Goal: Task Accomplishment & Management: Manage account settings

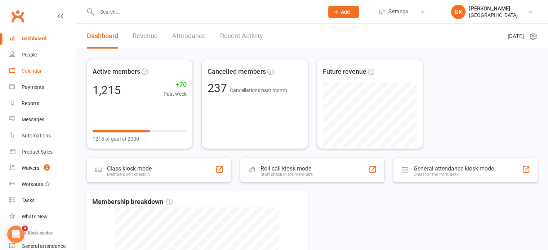
click at [32, 72] on div "Calendar" at bounding box center [32, 71] width 20 height 6
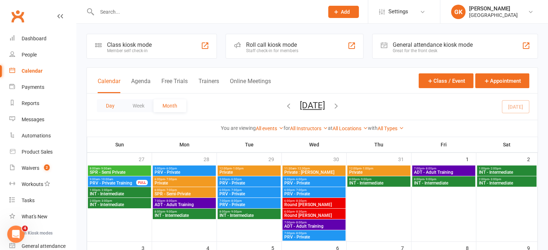
click at [112, 106] on button "Day" at bounding box center [110, 105] width 27 height 13
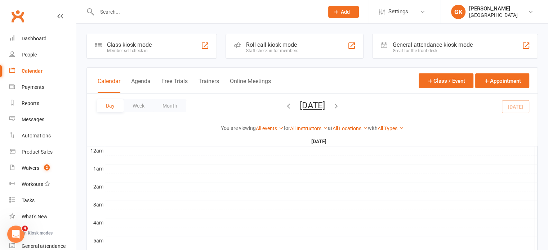
click at [340, 106] on icon "button" at bounding box center [336, 106] width 8 height 8
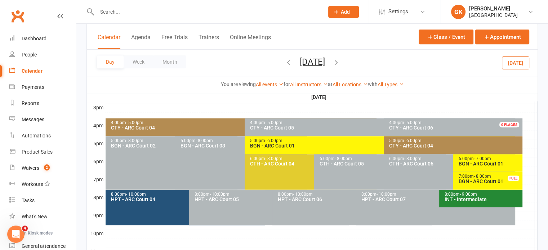
scroll to position [313, 0]
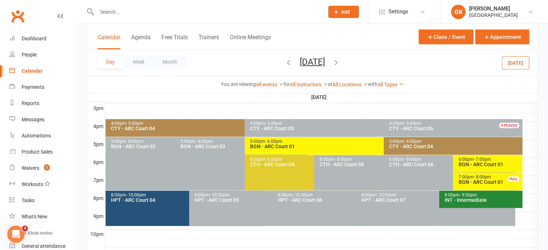
click at [274, 142] on span "- 6:00pm" at bounding box center [273, 141] width 17 height 5
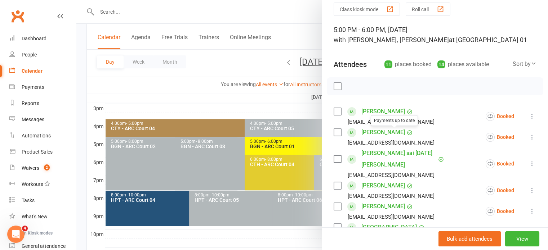
scroll to position [29, 0]
click at [529, 136] on icon at bounding box center [532, 136] width 7 height 7
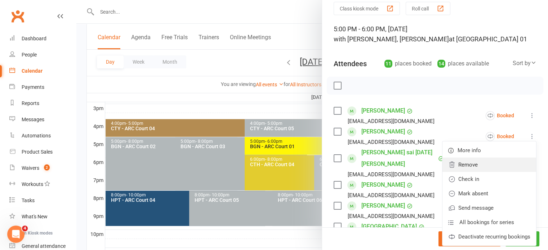
click at [473, 164] on link "Remove" at bounding box center [490, 165] width 94 height 14
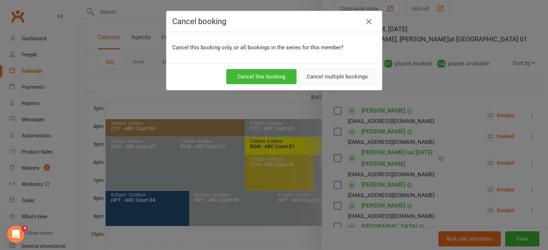
click at [329, 74] on button "Cancel multiple bookings" at bounding box center [337, 76] width 78 height 15
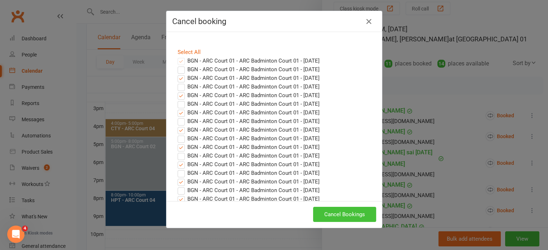
click at [333, 212] on button "Cancel Bookings" at bounding box center [344, 214] width 63 height 15
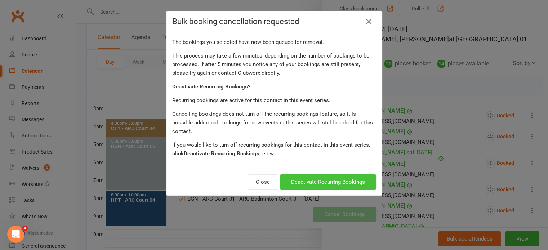
click at [296, 175] on button "Deactivate Recurring Bookings" at bounding box center [328, 182] width 96 height 15
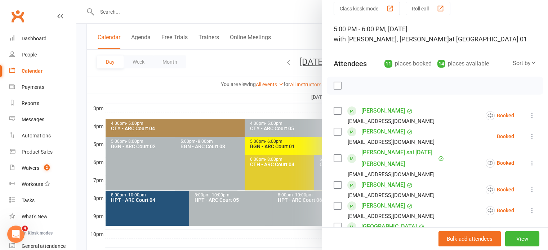
click at [292, 94] on div at bounding box center [312, 125] width 472 height 250
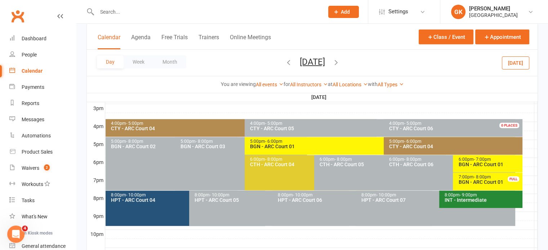
click at [285, 62] on icon "button" at bounding box center [289, 62] width 8 height 8
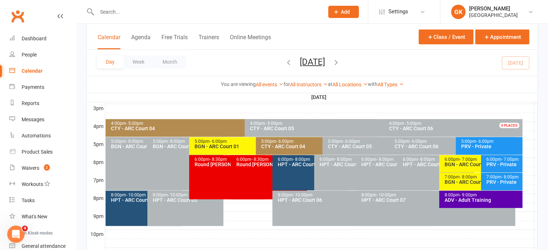
click at [230, 136] on div "4:00pm - 5:00pm CTY - [GEOGRAPHIC_DATA] 04" at bounding box center [241, 128] width 271 height 18
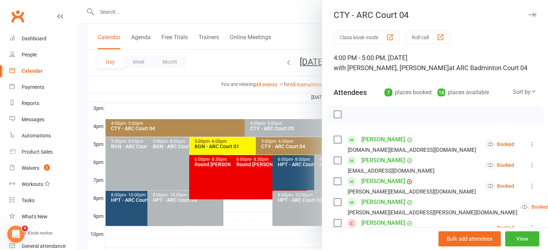
click at [232, 141] on div at bounding box center [312, 125] width 472 height 250
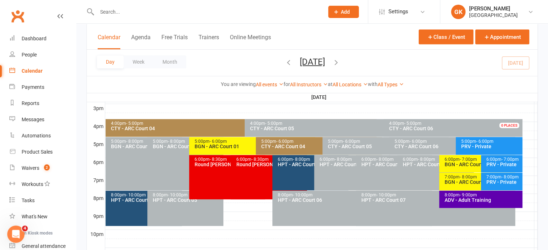
click at [232, 141] on div "5:00pm - 6:00pm" at bounding box center [254, 141] width 120 height 5
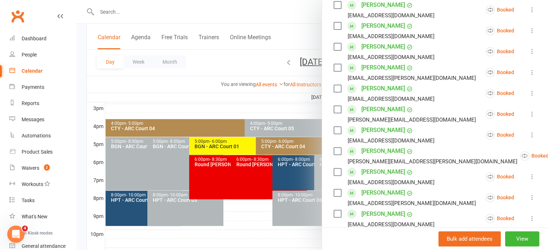
scroll to position [368, 0]
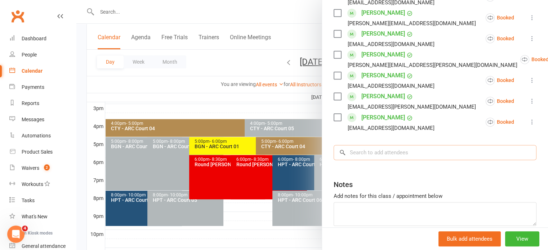
click at [399, 154] on input "search" at bounding box center [435, 152] width 203 height 15
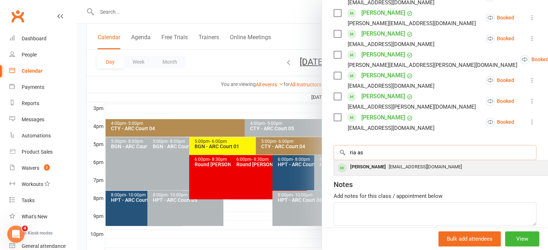
type input "ria as"
click at [389, 167] on span "[EMAIL_ADDRESS][DOMAIN_NAME]" at bounding box center [425, 166] width 73 height 5
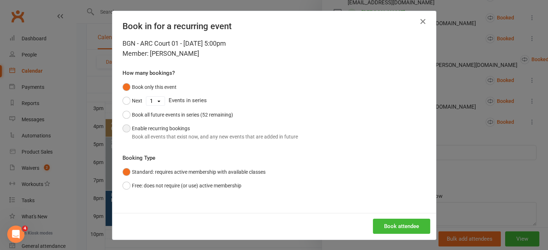
click at [227, 138] on div "Book all events that exist now, and any new events that are added in future" at bounding box center [215, 137] width 166 height 8
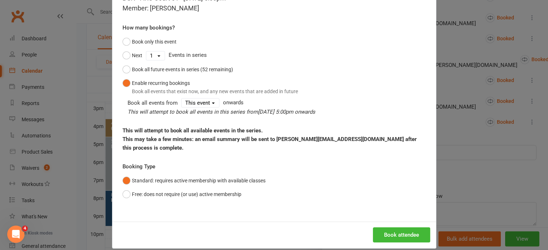
scroll to position [45, 0]
click at [393, 228] on button "Book attendee" at bounding box center [401, 235] width 57 height 15
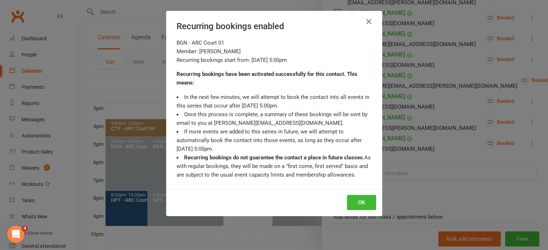
scroll to position [389, 0]
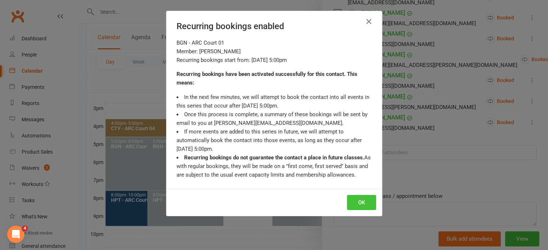
click at [361, 201] on button "OK" at bounding box center [361, 202] width 29 height 15
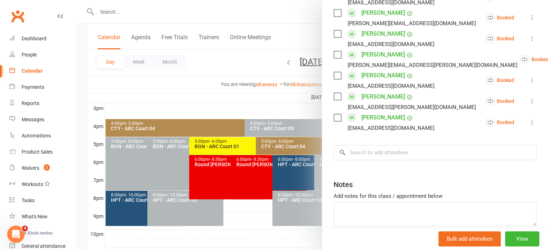
click at [161, 109] on div at bounding box center [312, 125] width 472 height 250
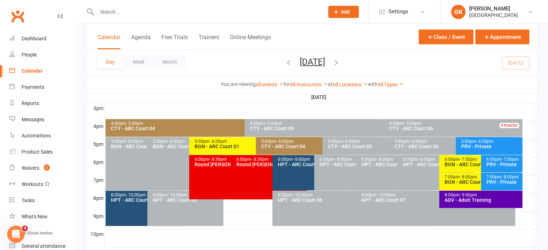
click at [134, 9] on input "text" at bounding box center [207, 12] width 224 height 10
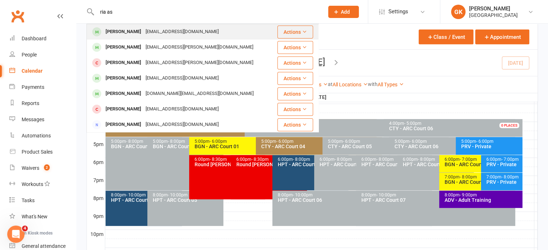
type input "ria as"
click at [115, 29] on div "[PERSON_NAME]" at bounding box center [123, 32] width 40 height 10
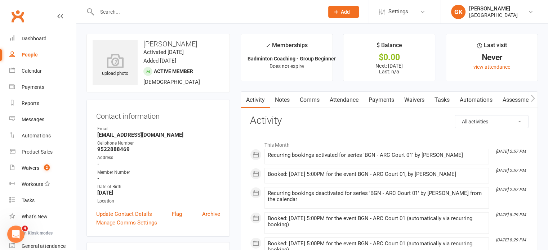
click at [311, 98] on link "Comms" at bounding box center [310, 100] width 30 height 17
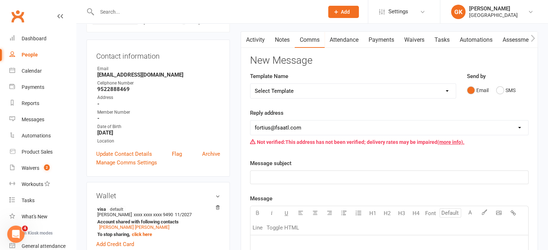
scroll to position [60, 0]
click at [315, 129] on select "[EMAIL_ADDRESS][DOMAIN_NAME] [EMAIL_ADDRESS][DOMAIN_NAME] [EMAIL_ADDRESS][DOMAI…" at bounding box center [389, 128] width 278 height 14
select select "9"
click at [250, 121] on select "[EMAIL_ADDRESS][DOMAIN_NAME] [EMAIL_ADDRESS][DOMAIN_NAME] [EMAIL_ADDRESS][DOMAI…" at bounding box center [389, 128] width 278 height 14
click at [305, 177] on p "﻿" at bounding box center [389, 178] width 269 height 9
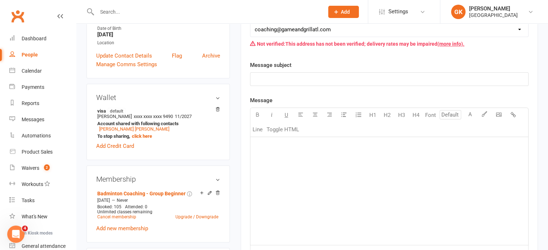
scroll to position [65, 0]
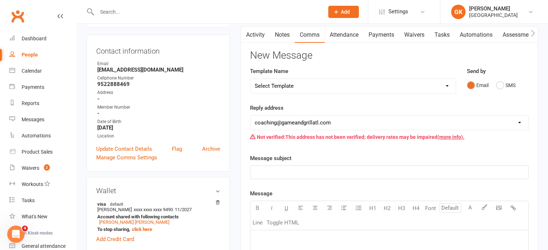
click at [314, 85] on select "Select Template [Email] Badminton Court Schedule [SMS] [Default template - revi…" at bounding box center [352, 86] width 205 height 14
select select "17"
click at [250, 79] on select "Select Template [Email] Badminton Court Schedule [SMS] [Default template - revi…" at bounding box center [352, 86] width 205 height 14
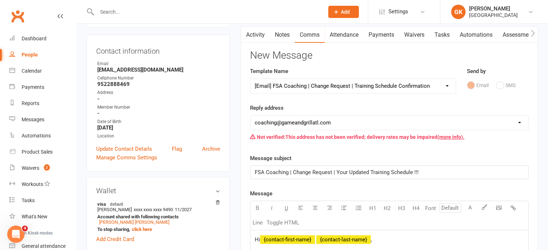
select select "1"
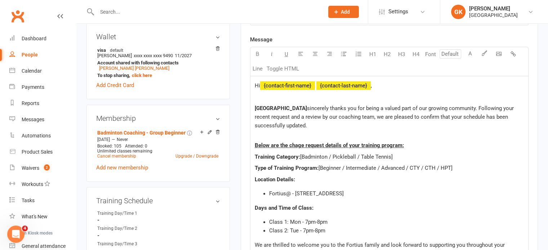
scroll to position [274, 0]
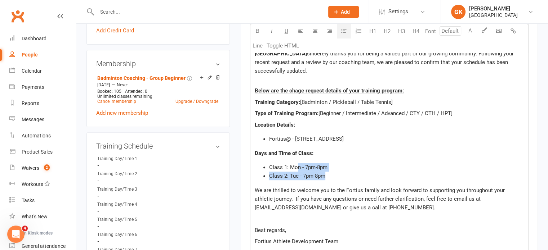
drag, startPoint x: 325, startPoint y: 177, endPoint x: 297, endPoint y: 170, distance: 28.8
click at [297, 170] on ul "Class 1: Mon - 7pm-8pm Class 2: Tue - 7pm-8pm" at bounding box center [389, 171] width 269 height 17
click at [292, 165] on span "Class 1: Mon - 7pm-8pm" at bounding box center [298, 167] width 58 height 6
copy span "Wed- 5pm-6pm"
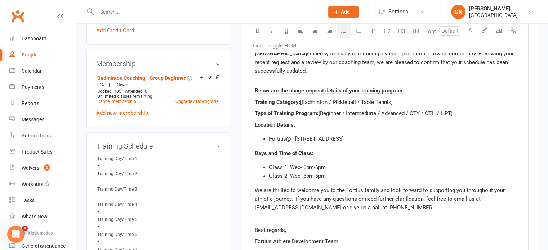
click at [293, 179] on li "Class 2: Wed- 5pm-6pm" at bounding box center [396, 176] width 255 height 9
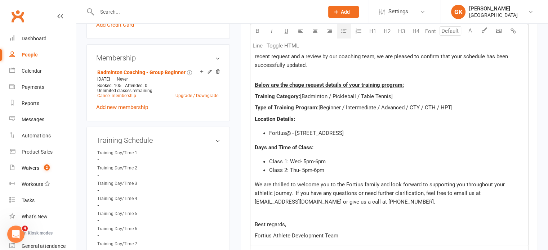
scroll to position [268, 0]
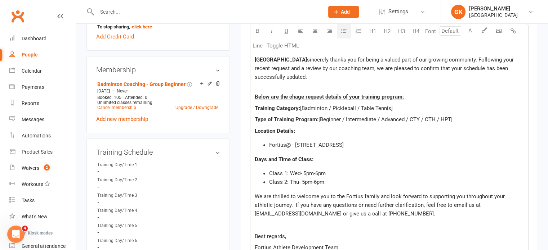
click at [298, 97] on span "Below are the chage request details of your training program:" at bounding box center [329, 97] width 149 height 6
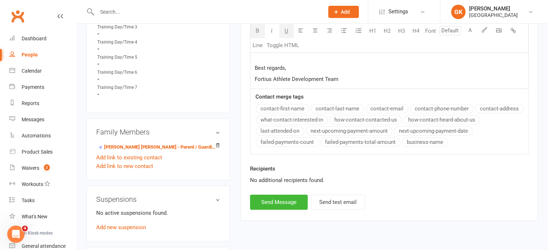
scroll to position [436, 0]
click at [270, 204] on button "Send Message" at bounding box center [279, 202] width 58 height 15
select select
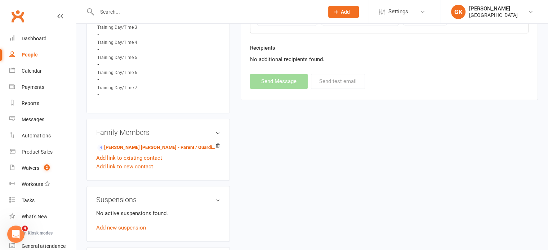
click at [176, 119] on aside "upload photo [PERSON_NAME] Activated [DATE] Added [DATE] Active member [DEMOGRA…" at bounding box center [157, 45] width 143 height 897
click at [258, 131] on div "upload photo [PERSON_NAME] Activated [DATE] Added [DATE] Active member [DEMOGRA…" at bounding box center [312, 45] width 462 height 897
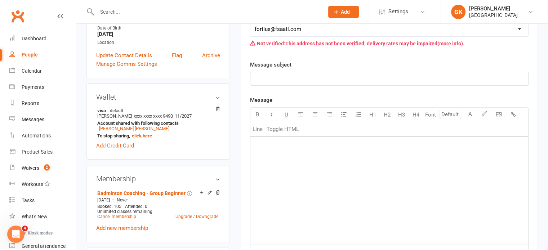
scroll to position [155, 0]
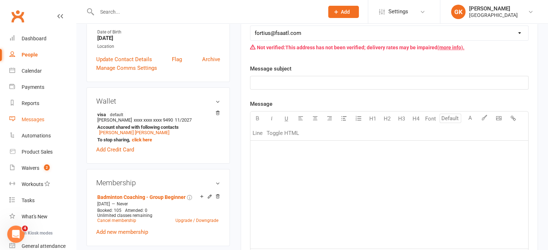
click at [32, 121] on div "Messages" at bounding box center [33, 120] width 23 height 6
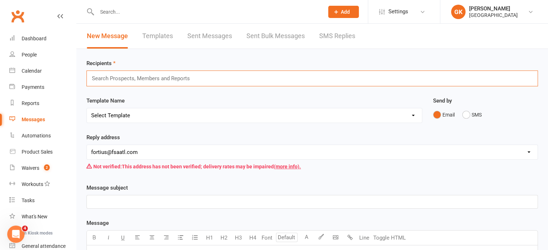
click at [140, 77] on input "text" at bounding box center [144, 78] width 106 height 9
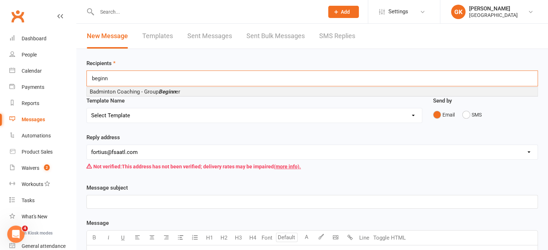
type input "beginn"
click at [185, 88] on li "Badminton Coaching - Group Beginn er" at bounding box center [312, 92] width 451 height 9
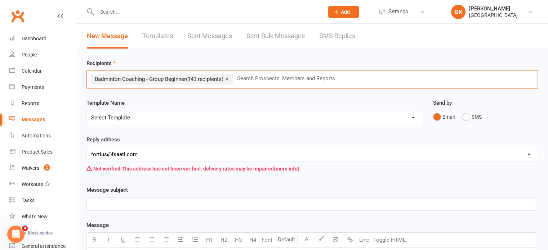
click at [152, 119] on select "Select Template [Email] Badminton Court Schedule [SMS] [Default template - revi…" at bounding box center [254, 118] width 335 height 14
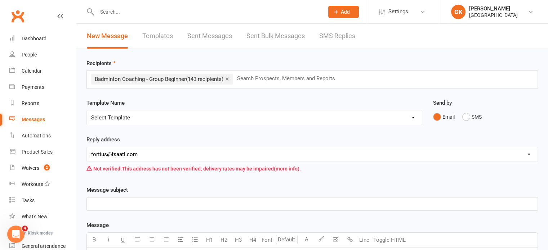
select select "17"
click at [87, 111] on select "Select Template [Email] Badminton Court Schedule [SMS] [Default template - revi…" at bounding box center [254, 118] width 335 height 14
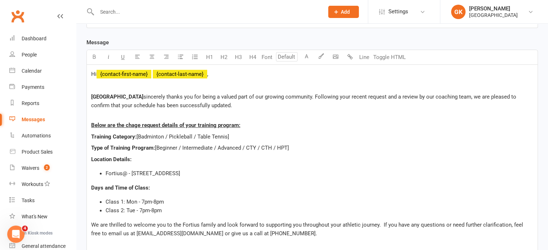
scroll to position [184, 0]
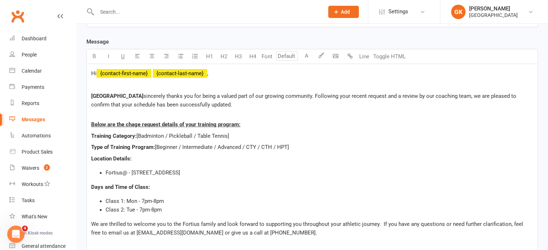
drag, startPoint x: 237, startPoint y: 106, endPoint x: 148, endPoint y: 104, distance: 88.7
click at [148, 104] on p "Fortius Sports Academy sincerely thanks you for being a valued part of our grow…" at bounding box center [312, 100] width 442 height 17
click at [136, 123] on span "Below are the chage request details of your training program:" at bounding box center [165, 124] width 149 height 6
drag, startPoint x: 234, startPoint y: 105, endPoint x: 87, endPoint y: 95, distance: 147.0
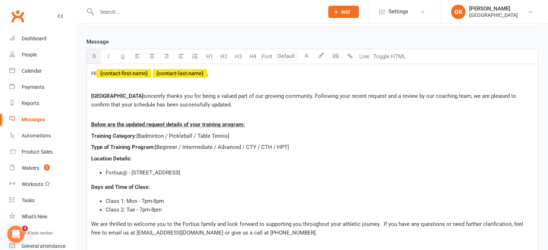
click at [87, 95] on div "Hi ﻿ {contact-first-name} ﻿ {contact-last-name} , Fortius Sports Academy sincer…" at bounding box center [312, 170] width 451 height 212
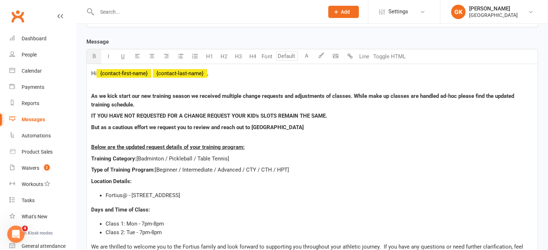
click at [214, 124] on span "But as a cautious effort we request you to review and reach out to [GEOGRAPHIC_…" at bounding box center [197, 127] width 213 height 6
click at [249, 125] on p "But as a cautious effort we request you nd reach out to [GEOGRAPHIC_DATA]" at bounding box center [312, 127] width 442 height 9
click at [172, 102] on p "As we kick start our new training season we received multiple change requests a…" at bounding box center [312, 100] width 442 height 17
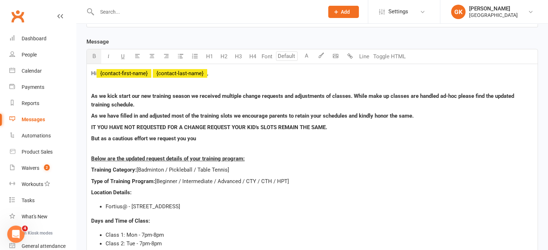
click at [228, 141] on p "But as a cautious effort we request you you" at bounding box center [312, 138] width 442 height 9
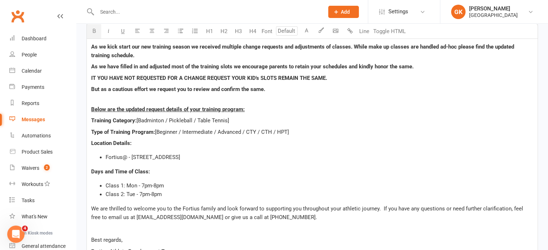
scroll to position [248, 0]
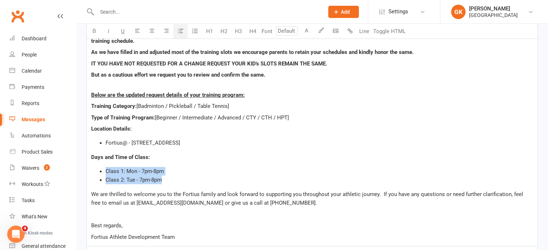
drag, startPoint x: 167, startPoint y: 180, endPoint x: 94, endPoint y: 171, distance: 74.1
click at [94, 171] on ul "Class 1: Mon - 7pm-8pm Class 2: Tue - 7pm-8pm" at bounding box center [312, 175] width 442 height 17
copy ul "Class 1: Mon - 7pm-8pm Class 2: Tue - 7pm-8pm"
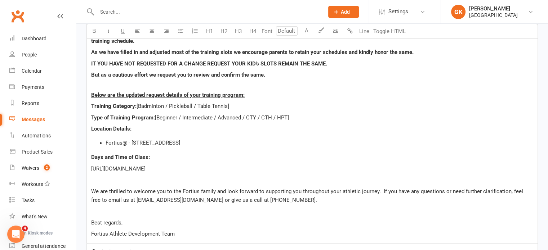
click at [240, 155] on p "Days and Time of Class:" at bounding box center [312, 157] width 442 height 9
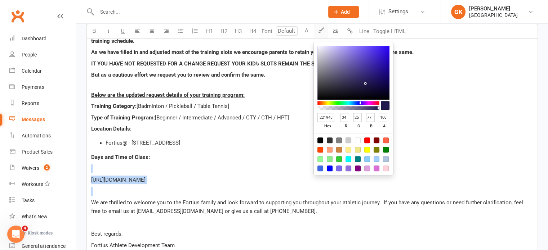
click at [321, 31] on icon "button" at bounding box center [321, 29] width 5 height 5
click at [330, 168] on div at bounding box center [330, 169] width 6 height 6
type input "0000FF"
type input "0"
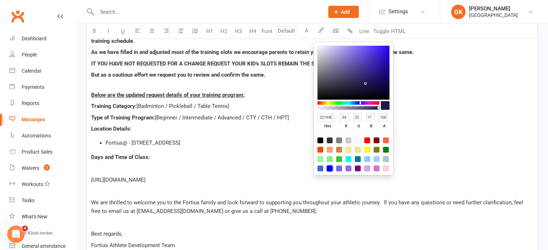
type input "255"
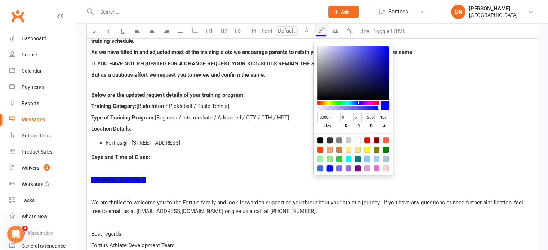
click at [297, 151] on div "Hi ﻿ {contact-first-name} ﻿ {contact-last-name} , As we kick start our new trai…" at bounding box center [312, 127] width 451 height 254
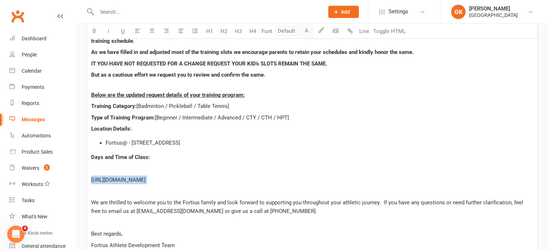
click at [308, 32] on button "A" at bounding box center [306, 31] width 14 height 14
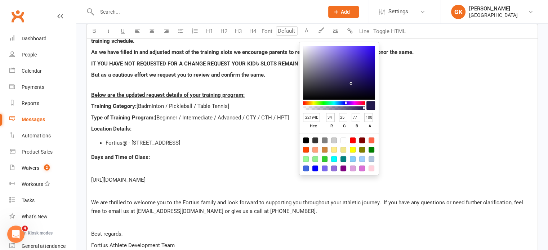
click at [317, 168] on div at bounding box center [315, 169] width 6 height 6
type input "0000FF"
type input "0"
type input "255"
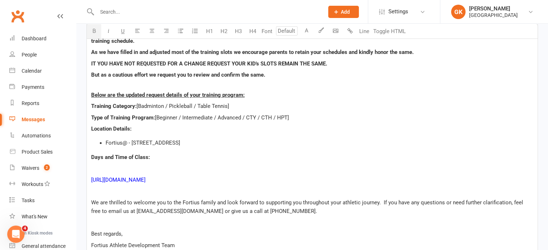
click at [271, 165] on p "﻿" at bounding box center [312, 169] width 442 height 9
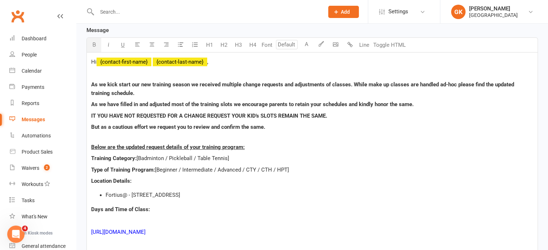
scroll to position [196, 0]
click at [265, 116] on span "IT YOU HAVE NOT REQUESTED FOR A CHANGE REQUEST YOUR KID's SLOTS REMAIN THE SAME." at bounding box center [209, 115] width 236 height 6
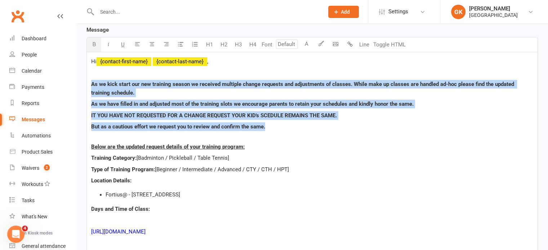
drag, startPoint x: 268, startPoint y: 128, endPoint x: 81, endPoint y: 77, distance: 194.0
click at [81, 77] on div "Message subject FSA Coaching | Change Request | Your Updated Training Schedule …" at bounding box center [312, 180] width 462 height 381
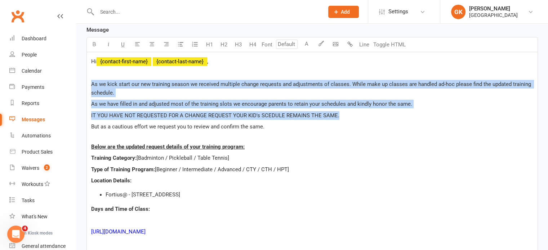
click at [136, 116] on span "IT YOU HAVE NOT REQUESTED FOR A CHANGE REQUEST YOUR KID's SCEDULE REMAINS THE S…" at bounding box center [215, 115] width 248 height 6
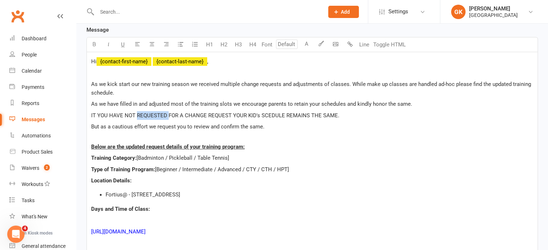
click at [136, 116] on span "IT YOU HAVE NOT REQUESTED FOR A CHANGE REQUEST YOUR KID's SCEDULE REMAINS THE S…" at bounding box center [215, 115] width 248 height 6
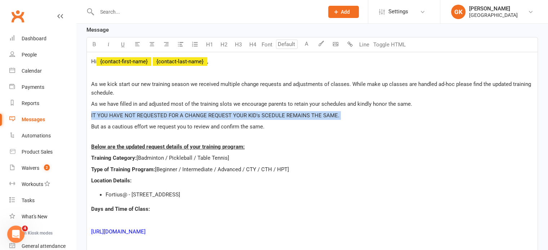
click at [136, 116] on span "IT YOU HAVE NOT REQUESTED FOR A CHANGE REQUEST YOUR KID's SCEDULE REMAINS THE S…" at bounding box center [215, 115] width 248 height 6
click at [320, 45] on icon "button" at bounding box center [321, 43] width 5 height 5
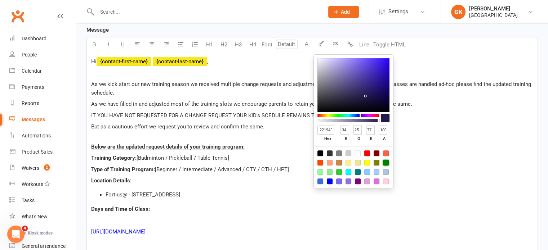
click at [385, 163] on div at bounding box center [386, 163] width 6 height 6
type input "008000"
type input "0"
type input "128"
type input "0"
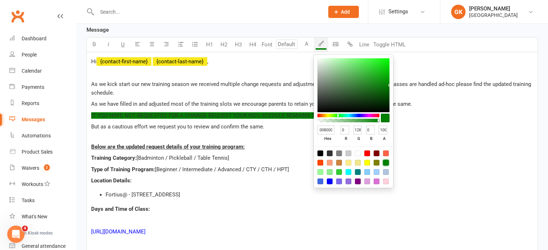
click at [385, 153] on div at bounding box center [386, 154] width 6 height 6
type input "FF6347"
type input "255"
type input "99"
type input "71"
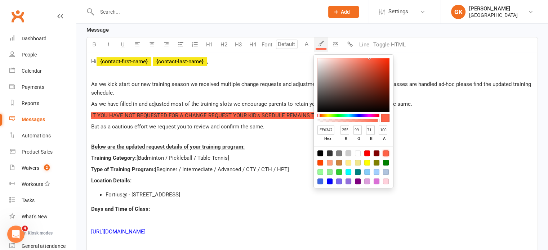
click at [276, 161] on p "Training Category: [Badminton / Pickleball / Table Tennis]" at bounding box center [312, 158] width 442 height 9
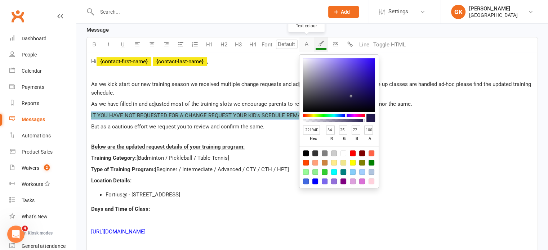
click at [303, 49] on button "A" at bounding box center [306, 44] width 14 height 14
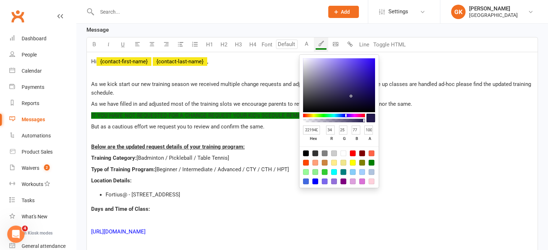
click at [373, 154] on div at bounding box center [372, 154] width 6 height 6
type input "FF6347"
type input "255"
type input "99"
type input "71"
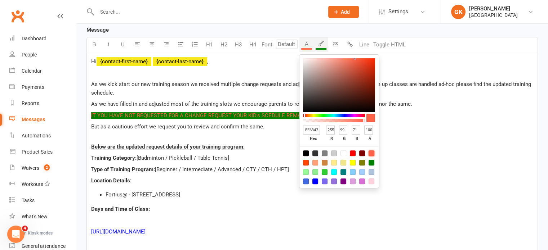
click at [267, 142] on p "Below are the updated request details of your training program:" at bounding box center [312, 142] width 442 height 17
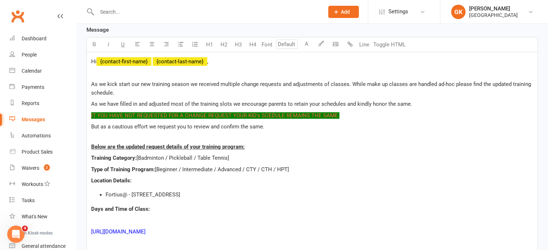
click at [361, 116] on p "IT YOU HAVE NOT REQUESTED FOR A CHANGE REQUEST YOUR KID's SCEDULE REMAINS THE S…" at bounding box center [312, 115] width 442 height 9
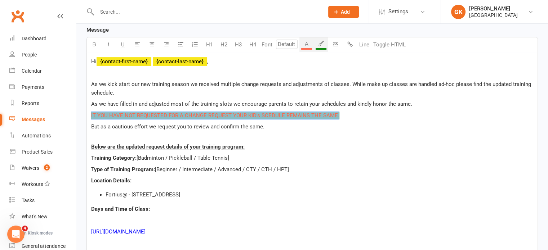
drag, startPoint x: 358, startPoint y: 116, endPoint x: 85, endPoint y: 113, distance: 272.5
click at [85, 113] on div "Message subject FSA Coaching | Change Request | Your Updated Training Schedule …" at bounding box center [312, 180] width 462 height 381
click at [326, 49] on div "button" at bounding box center [321, 48] width 11 height 1
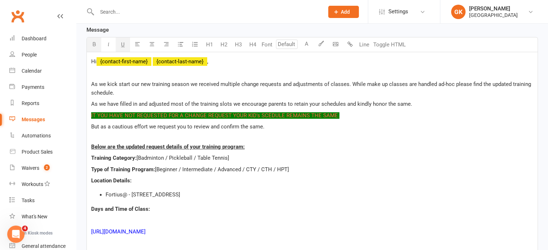
click at [249, 144] on p "Below are the updated request details of your training program:" at bounding box center [312, 142] width 442 height 17
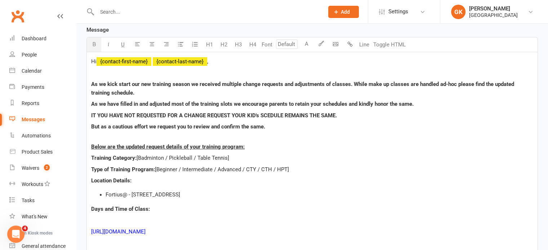
click at [320, 136] on p "Below are the updated request details of your training program:" at bounding box center [312, 142] width 442 height 17
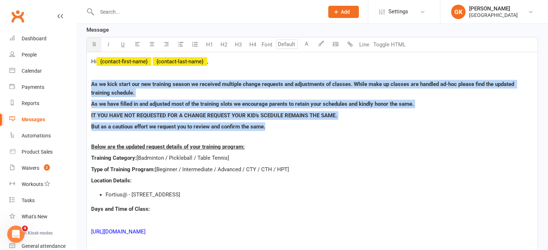
drag, startPoint x: 342, startPoint y: 123, endPoint x: 79, endPoint y: 88, distance: 265.7
click at [79, 88] on div "Recipients × Badminton Coaching - Group Beginner (143 recipients) Search Prospe…" at bounding box center [312, 134] width 472 height 562
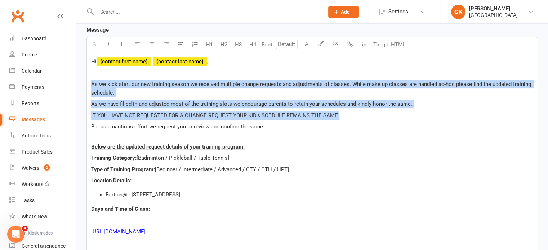
click at [156, 103] on span "As we have filled in and adjusted most of the training slots we encourage paren…" at bounding box center [251, 104] width 321 height 6
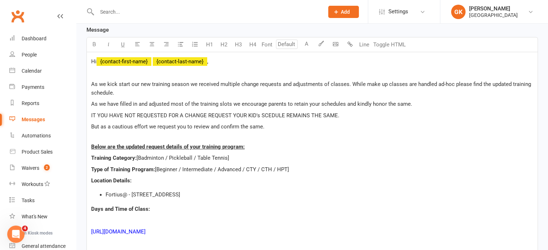
click at [153, 112] on span "IT YOU HAVE NOT REQUESTED FOR A CHANGE REQUEST YOUR KID's SCEDULE REMAINS THE S…" at bounding box center [215, 115] width 248 height 6
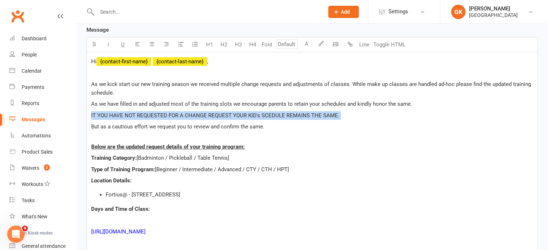
click at [153, 112] on span "IT YOU HAVE NOT REQUESTED FOR A CHANGE REQUEST YOUR KID's SCEDULE REMAINS THE S…" at bounding box center [215, 115] width 248 height 6
click at [311, 44] on button "A" at bounding box center [306, 44] width 14 height 14
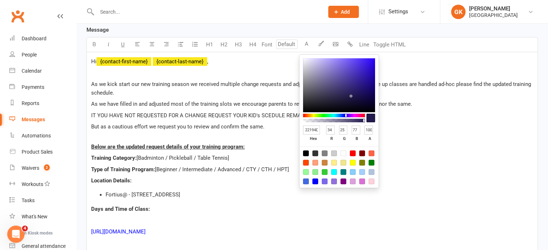
click at [372, 154] on div at bounding box center [372, 154] width 6 height 6
type input "FF6347"
type input "255"
type input "99"
type input "71"
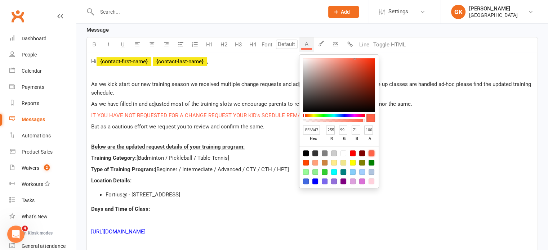
click at [274, 135] on p "Below are the updated request details of your training program:" at bounding box center [312, 142] width 442 height 17
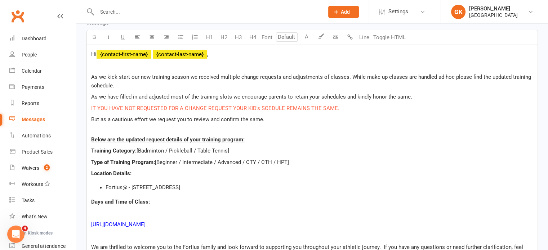
scroll to position [203, 0]
click at [198, 82] on p "As we kick start our new training season we received multiple change requests a…" at bounding box center [312, 80] width 442 height 17
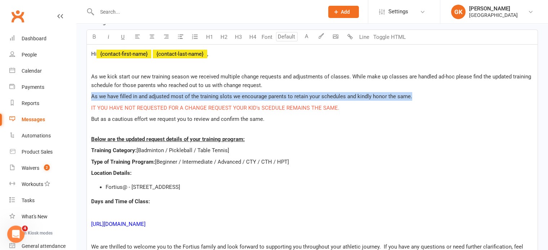
drag, startPoint x: 416, startPoint y: 96, endPoint x: 92, endPoint y: 94, distance: 324.0
click at [92, 94] on p "As we have filled in and adjusted most of the training slots we encourage paren…" at bounding box center [312, 96] width 442 height 9
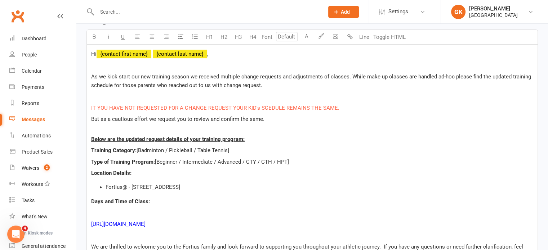
click at [90, 119] on div "Hi ﻿ {contact-first-name} ﻿ {contact-last-name} , As we kick start our new trai…" at bounding box center [312, 172] width 451 height 254
click at [91, 131] on p "Below are the updated request details of your training program:" at bounding box center [312, 134] width 442 height 17
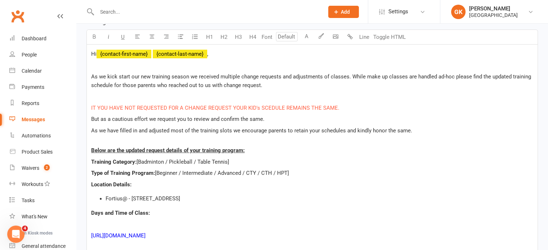
click at [161, 99] on p "﻿" at bounding box center [312, 96] width 442 height 9
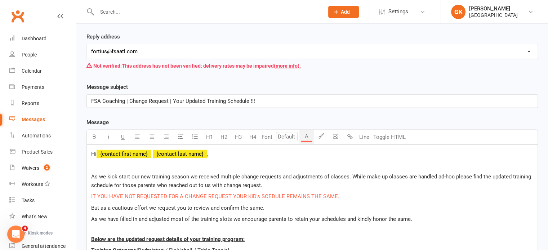
scroll to position [102, 0]
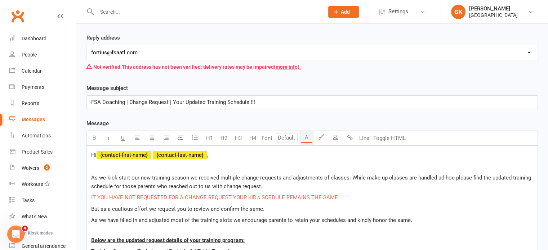
click at [143, 101] on span "FSA Coaching | Change Request | Your Updated Training Schedule !!!" at bounding box center [173, 102] width 164 height 6
drag, startPoint x: 205, startPoint y: 102, endPoint x: 130, endPoint y: 98, distance: 75.1
click at [130, 98] on p "FSA Coaching | Change Request | Your Updated Training Schedule !!!" at bounding box center [312, 102] width 442 height 9
click at [139, 181] on p "As we kick start our new training season we received multiple change requests a…" at bounding box center [312, 182] width 442 height 17
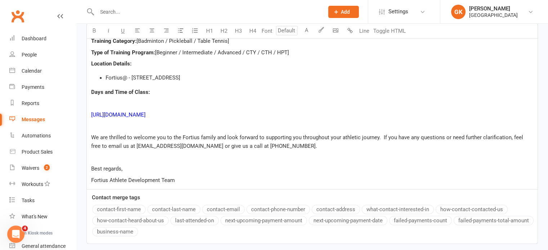
scroll to position [370, 0]
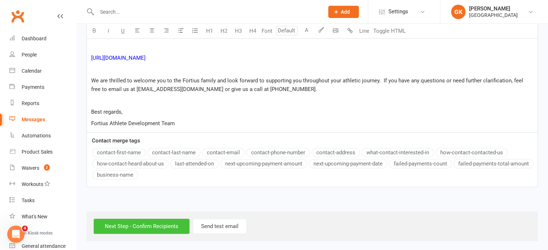
click at [138, 223] on input "Next Step - Confirm Recipients" at bounding box center [142, 226] width 96 height 15
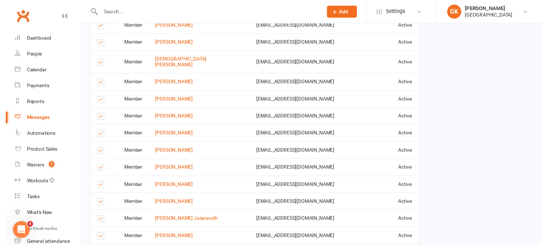
scroll to position [1149, 0]
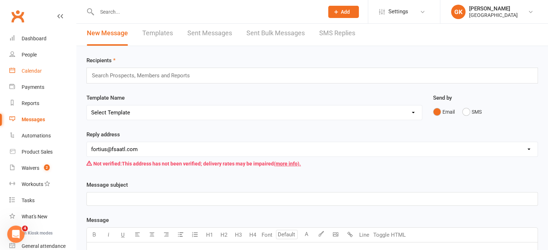
scroll to position [1, 0]
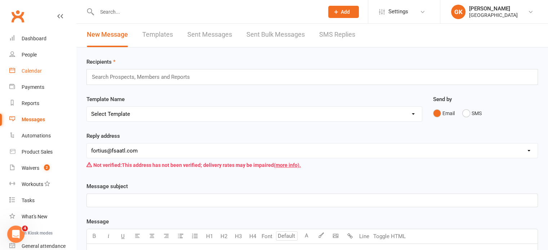
click at [31, 73] on div "Calendar" at bounding box center [32, 71] width 20 height 6
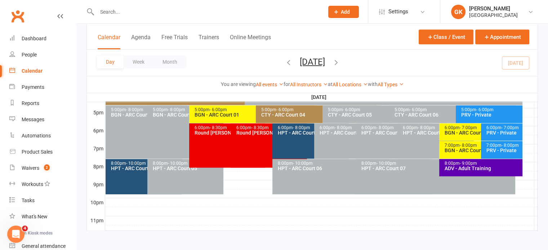
scroll to position [344, 0]
click at [479, 135] on div "BGN - ARC Court 01" at bounding box center [479, 133] width 70 height 5
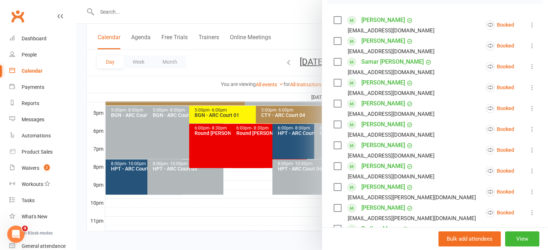
scroll to position [120, 0]
click at [529, 111] on icon at bounding box center [532, 108] width 7 height 7
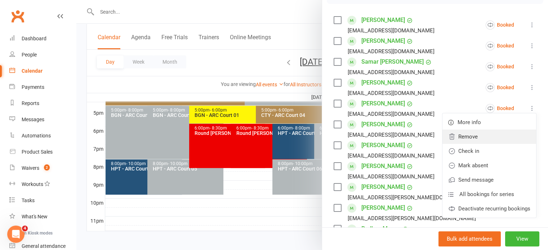
click at [453, 139] on link "Remove" at bounding box center [490, 137] width 94 height 14
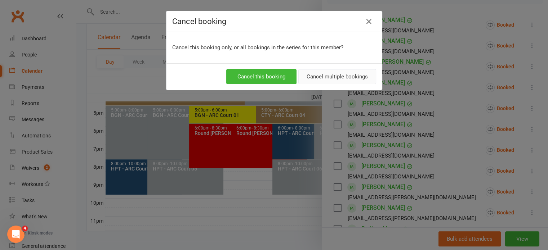
click at [334, 73] on button "Cancel multiple bookings" at bounding box center [337, 76] width 78 height 15
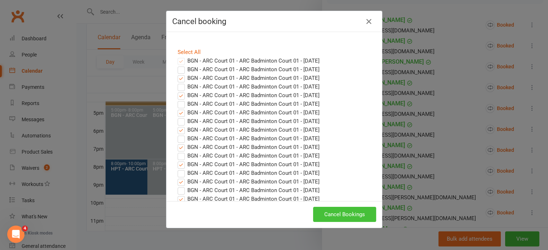
click at [324, 210] on button "Cancel Bookings" at bounding box center [344, 214] width 63 height 15
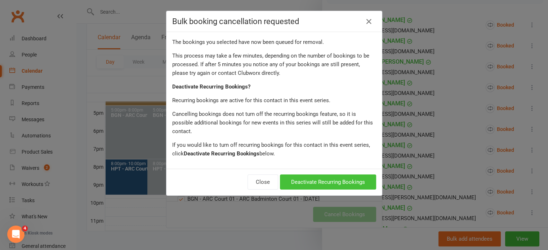
click at [302, 175] on button "Deactivate Recurring Bookings" at bounding box center [328, 182] width 96 height 15
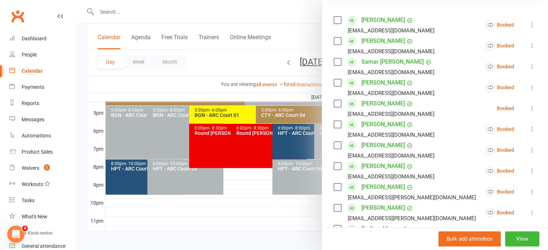
click at [244, 63] on div at bounding box center [312, 125] width 472 height 250
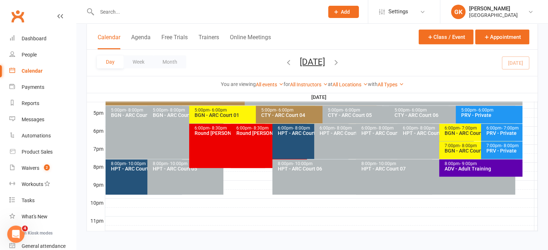
click at [340, 61] on icon "button" at bounding box center [336, 62] width 8 height 8
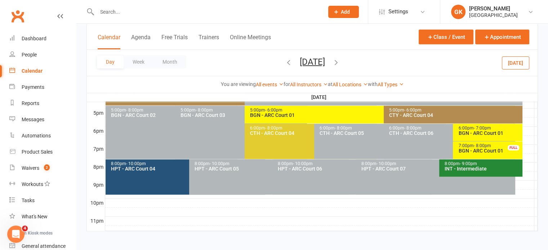
click at [340, 61] on icon "button" at bounding box center [336, 62] width 8 height 8
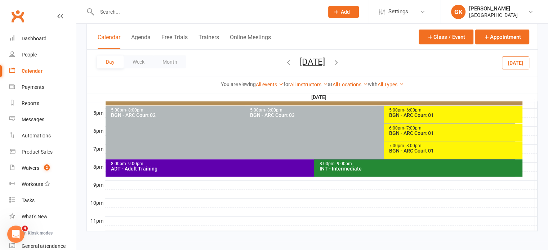
click at [285, 59] on icon "button" at bounding box center [289, 62] width 8 height 8
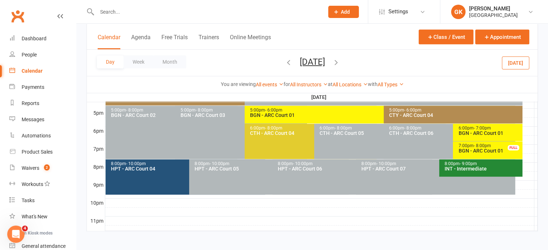
click at [265, 114] on div "BGN - ARC Court 01" at bounding box center [382, 115] width 264 height 5
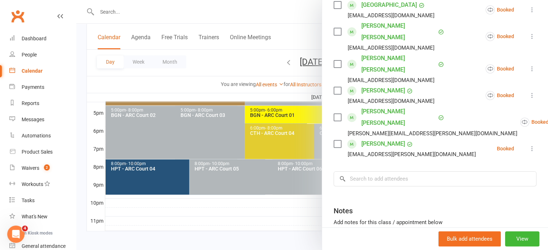
scroll to position [229, 0]
click at [381, 172] on input "search" at bounding box center [435, 179] width 203 height 15
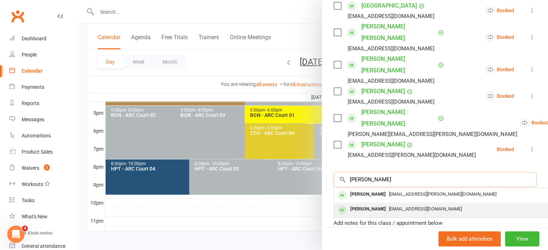
type input "[PERSON_NAME]"
click at [370, 204] on div "[PERSON_NAME]" at bounding box center [367, 209] width 41 height 10
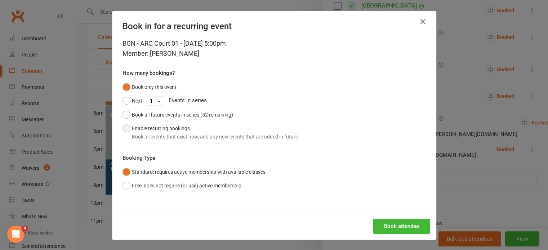
click at [235, 132] on button "Enable recurring bookings Book all events that exist now, and any new events th…" at bounding box center [211, 133] width 176 height 22
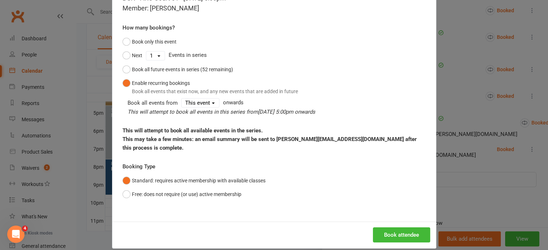
scroll to position [45, 0]
click at [388, 229] on button "Book attendee" at bounding box center [401, 235] width 57 height 15
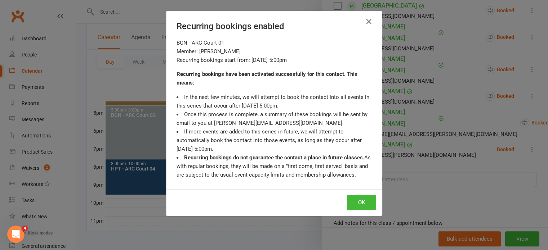
scroll to position [250, 0]
click at [362, 205] on button "OK" at bounding box center [361, 202] width 29 height 15
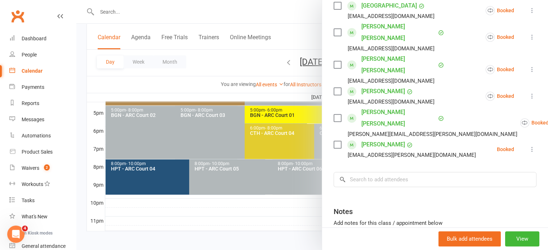
click at [297, 217] on div at bounding box center [312, 125] width 472 height 250
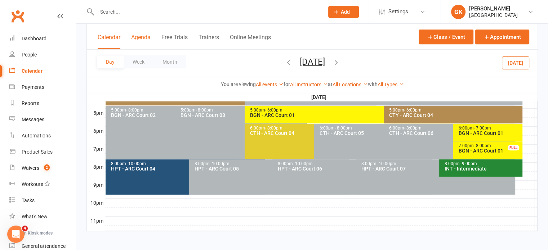
click at [148, 49] on button "Agenda" at bounding box center [140, 41] width 19 height 15
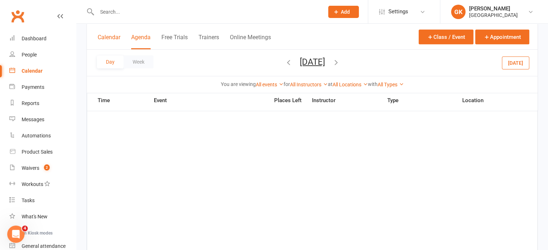
click at [112, 34] on button "Calendar" at bounding box center [109, 41] width 23 height 15
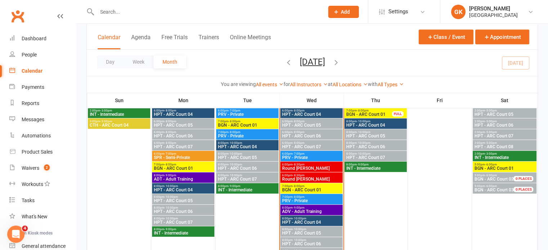
click at [157, 11] on input "text" at bounding box center [207, 12] width 224 height 10
paste input "[PERSON_NAME]’s"
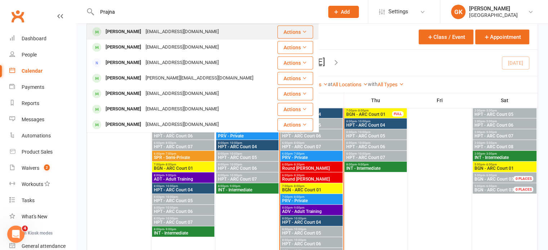
type input "Prajna"
click at [137, 31] on div "[PERSON_NAME]" at bounding box center [123, 32] width 40 height 10
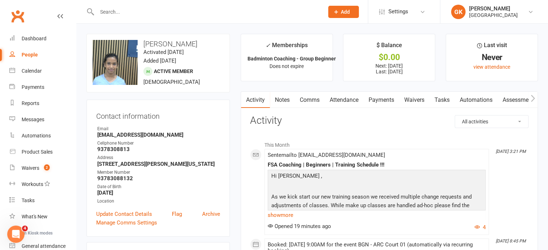
click at [381, 96] on link "Payments" at bounding box center [382, 100] width 36 height 17
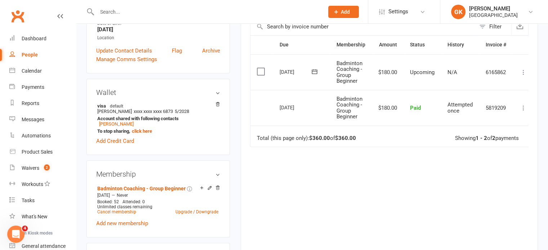
scroll to position [163, 0]
click at [102, 213] on link "Cancel membership" at bounding box center [116, 212] width 39 height 5
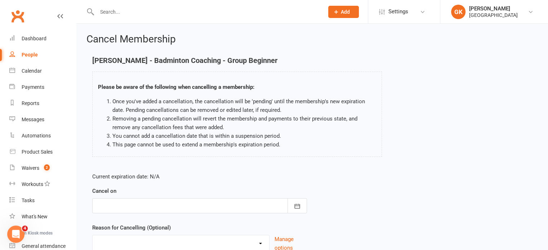
click at [156, 202] on div at bounding box center [199, 206] width 215 height 15
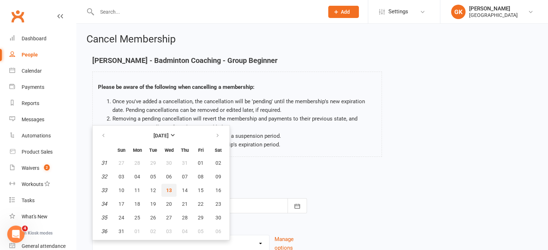
click at [169, 188] on span "13" at bounding box center [169, 191] width 6 height 6
type input "[DATE]"
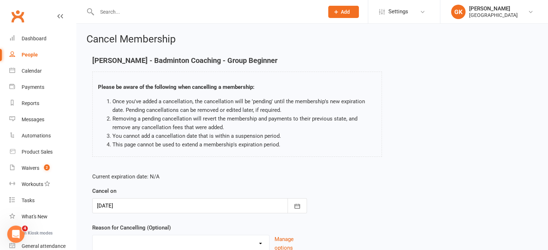
scroll to position [60, 0]
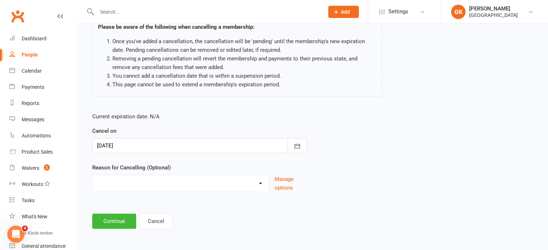
click at [156, 181] on select "Coaches Request Coach Request Customer requested via email to cancel End Of Sum…" at bounding box center [181, 183] width 177 height 14
select select "8"
click at [93, 176] on select "Coaches Request Coach Request Customer requested via email to cancel End Of Sum…" at bounding box center [181, 183] width 177 height 14
click at [107, 216] on button "Continue" at bounding box center [114, 221] width 44 height 15
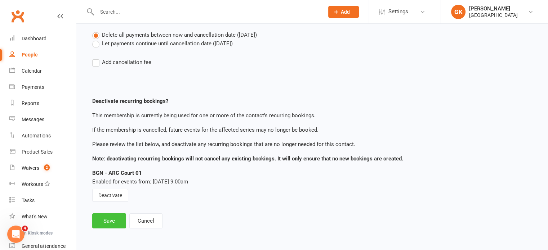
drag, startPoint x: 110, startPoint y: 223, endPoint x: 148, endPoint y: 162, distance: 72.3
click at [150, 160] on main "[PERSON_NAME] - Badminton Coaching - Group Beginner Please choose from the opti…" at bounding box center [312, 113] width 452 height 231
click at [108, 194] on button "Deactivate" at bounding box center [110, 195] width 36 height 13
click at [108, 218] on button "Save" at bounding box center [109, 221] width 34 height 15
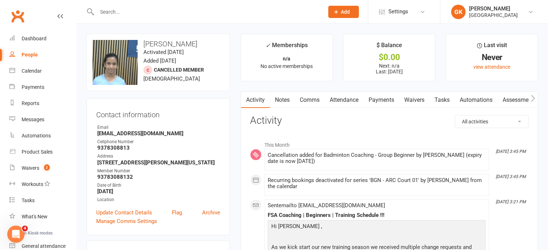
drag, startPoint x: 204, startPoint y: 43, endPoint x: 145, endPoint y: 42, distance: 59.1
click at [145, 42] on h3 "[PERSON_NAME]" at bounding box center [158, 44] width 131 height 8
copy h3 "[PERSON_NAME]"
click at [178, 15] on input "text" at bounding box center [207, 12] width 224 height 10
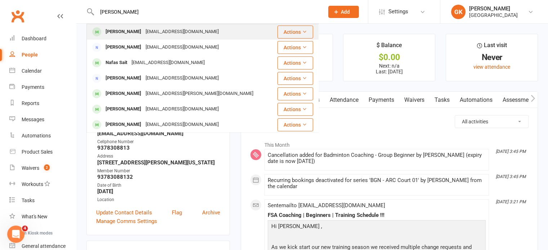
type input "[PERSON_NAME]"
click at [143, 32] on div "[EMAIL_ADDRESS][DOMAIN_NAME]" at bounding box center [181, 32] width 77 height 10
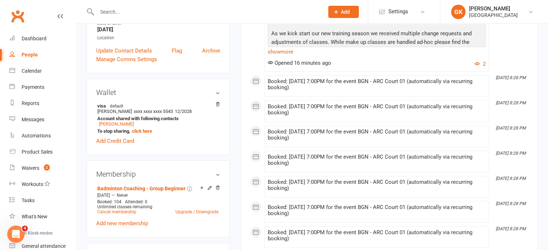
scroll to position [163, 0]
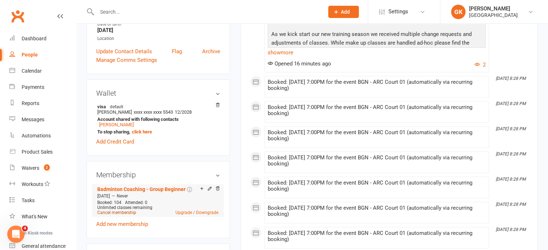
click at [124, 212] on link "Cancel membership" at bounding box center [116, 212] width 39 height 5
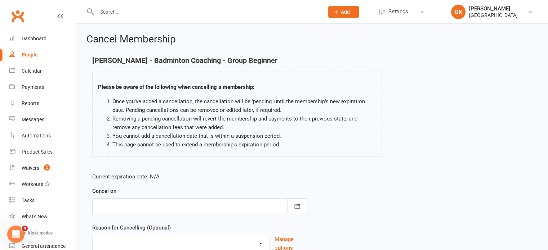
click at [182, 206] on div at bounding box center [199, 206] width 215 height 15
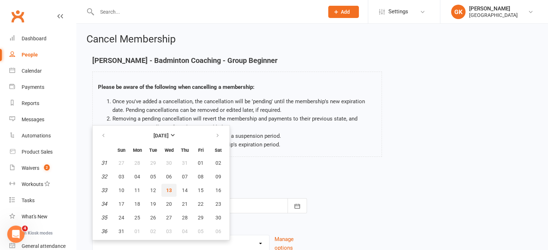
click at [167, 190] on span "13" at bounding box center [169, 191] width 6 height 6
type input "[DATE]"
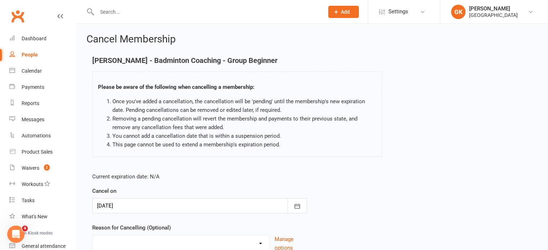
scroll to position [60, 0]
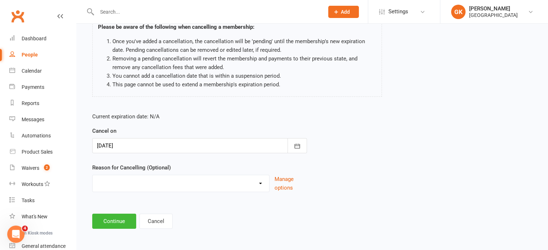
click at [167, 190] on div "Coaches Request Coach Request Customer requested via email to cancel End Of Sum…" at bounding box center [180, 183] width 177 height 17
click at [172, 188] on select "Coaches Request Coach Request Customer requested via email to cancel End Of Sum…" at bounding box center [181, 183] width 177 height 14
select select "8"
click at [93, 176] on select "Coaches Request Coach Request Customer requested via email to cancel End Of Sum…" at bounding box center [181, 183] width 177 height 14
click at [128, 219] on button "Continue" at bounding box center [114, 221] width 44 height 15
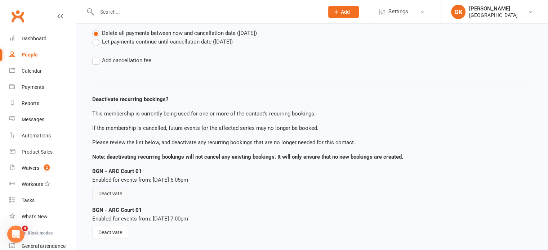
click at [110, 196] on button "Deactivate" at bounding box center [110, 193] width 36 height 13
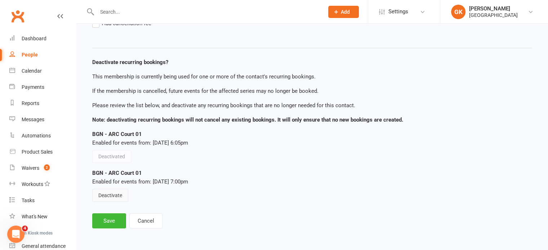
click at [125, 196] on button "Deactivate" at bounding box center [110, 195] width 36 height 13
click at [115, 225] on button "Save" at bounding box center [109, 221] width 34 height 15
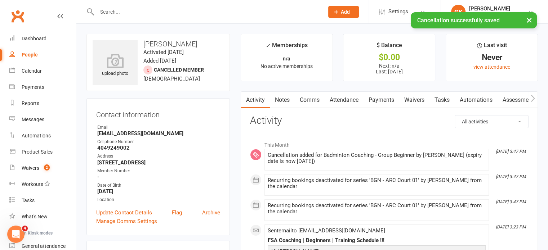
click at [166, 46] on h3 "[PERSON_NAME]" at bounding box center [158, 44] width 131 height 8
copy h3 "[PERSON_NAME]"
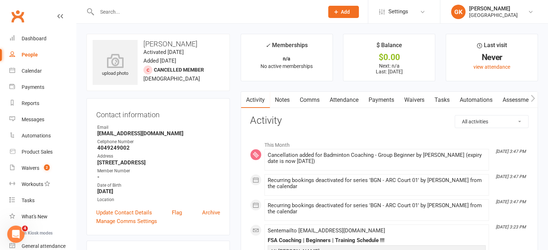
click at [112, 11] on input "text" at bounding box center [207, 12] width 224 height 10
paste input "[PERSON_NAME] [DATE][PERSON_NAME]"
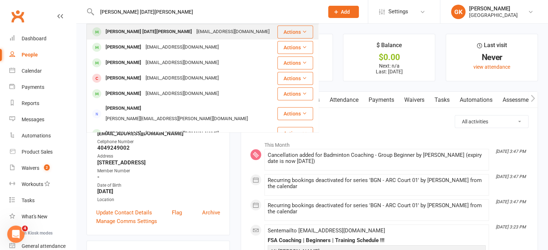
type input "[PERSON_NAME] [DATE][PERSON_NAME]"
click at [117, 30] on div "[PERSON_NAME] [DATE][PERSON_NAME]" at bounding box center [148, 32] width 91 height 10
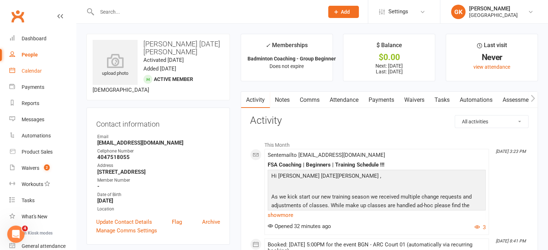
click at [39, 71] on div "Calendar" at bounding box center [32, 71] width 20 height 6
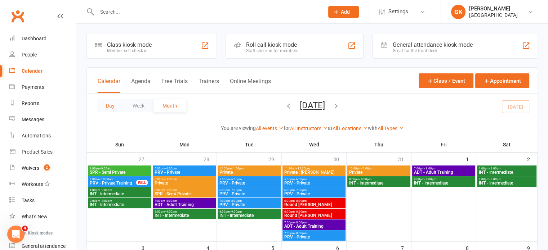
click at [108, 111] on button "Day" at bounding box center [110, 105] width 27 height 13
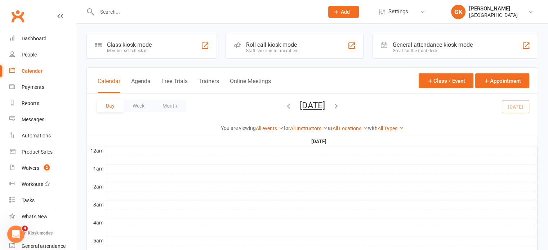
click at [340, 109] on icon "button" at bounding box center [336, 106] width 8 height 8
click at [372, 109] on div "Day Week Month [DATE] [DATE] Sun Mon Tue Wed Thu Fri Sat 27 28 29 30 31 01 02 0…" at bounding box center [312, 107] width 451 height 26
click at [340, 106] on icon "button" at bounding box center [336, 106] width 8 height 8
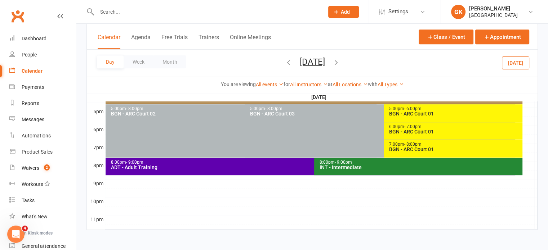
scroll to position [344, 0]
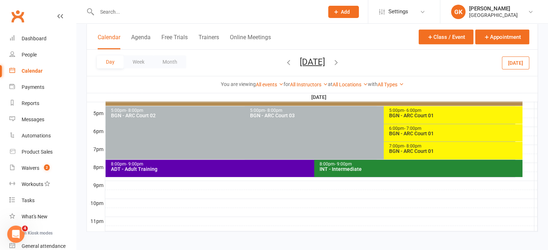
click at [398, 144] on div "7:00pm - 8:00pm" at bounding box center [455, 146] width 133 height 5
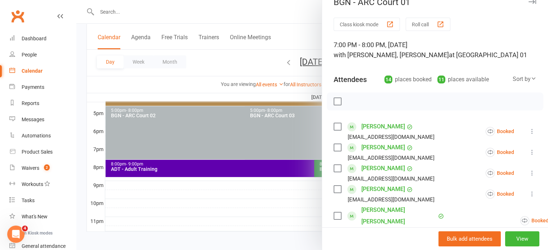
scroll to position [9, 0]
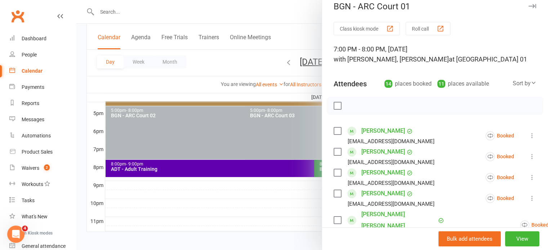
click at [294, 89] on div at bounding box center [312, 125] width 472 height 250
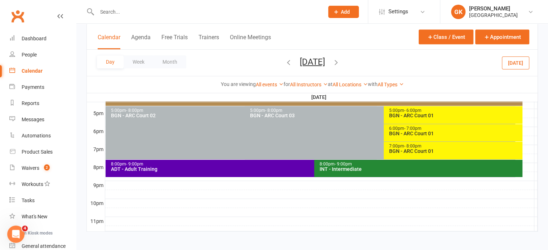
click at [412, 117] on div "BGN - ARC Court 01" at bounding box center [455, 115] width 133 height 5
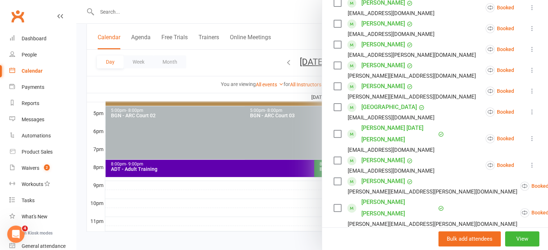
scroll to position [220, 0]
click at [529, 136] on icon at bounding box center [532, 139] width 7 height 7
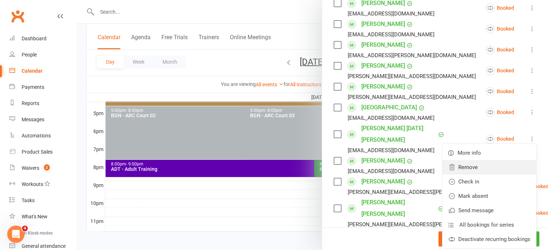
click at [466, 166] on link "Remove" at bounding box center [490, 167] width 94 height 14
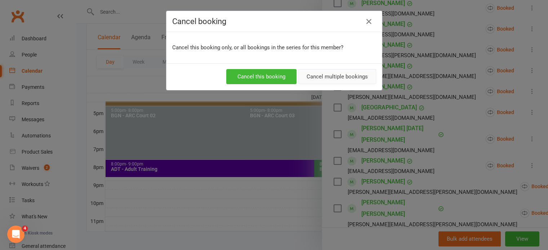
click at [329, 79] on button "Cancel multiple bookings" at bounding box center [337, 76] width 78 height 15
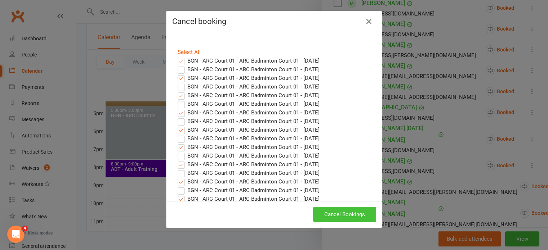
click at [325, 211] on button "Cancel Bookings" at bounding box center [344, 214] width 63 height 15
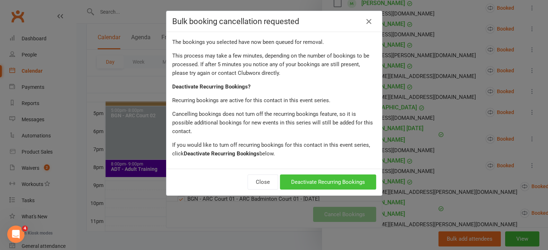
click at [314, 178] on button "Deactivate Recurring Bookings" at bounding box center [328, 182] width 96 height 15
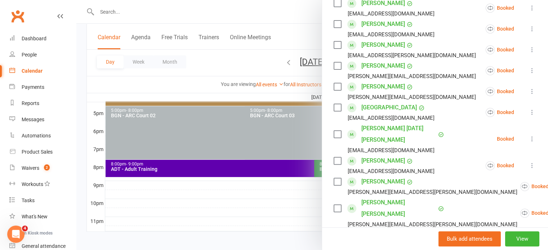
click at [236, 95] on div at bounding box center [312, 125] width 472 height 250
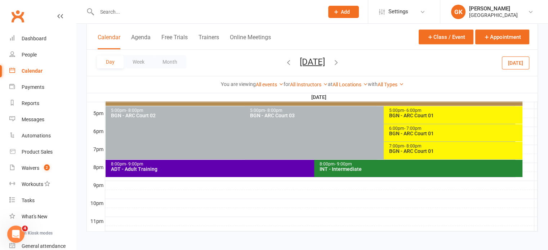
click at [340, 65] on icon "button" at bounding box center [336, 62] width 8 height 8
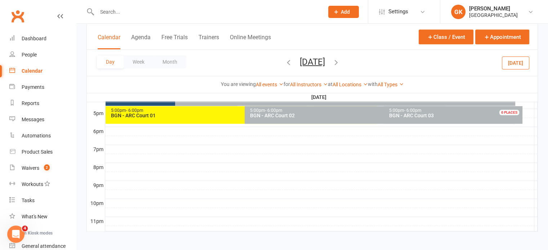
click at [285, 65] on icon "button" at bounding box center [289, 62] width 8 height 8
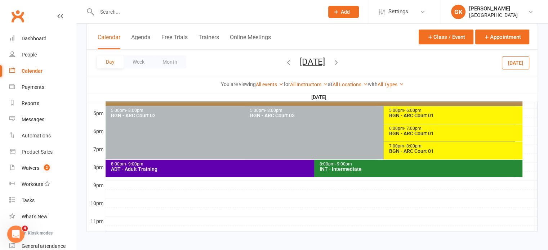
click at [396, 147] on div "7:00pm - 8:00pm" at bounding box center [455, 146] width 133 height 5
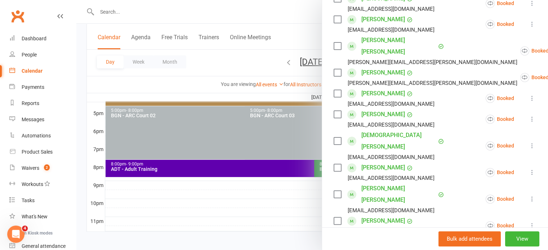
scroll to position [328, 0]
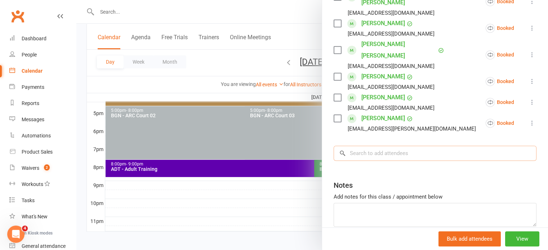
click at [373, 146] on input "search" at bounding box center [435, 153] width 203 height 15
type input "yalz"
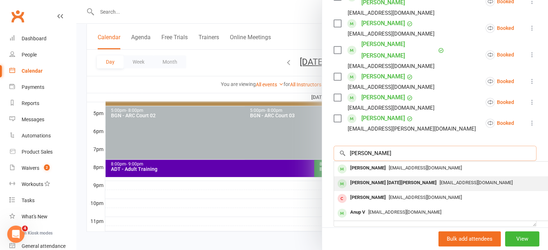
type input "[PERSON_NAME]"
click at [368, 178] on div "[PERSON_NAME] [DATE][PERSON_NAME]" at bounding box center [393, 183] width 92 height 10
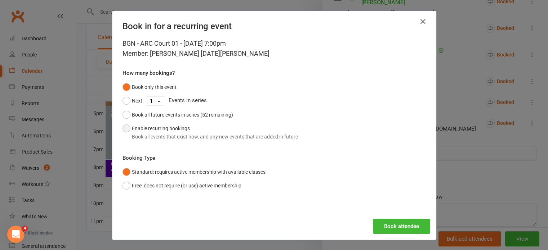
click at [199, 127] on button "Enable recurring bookings Book all events that exist now, and any new events th…" at bounding box center [211, 133] width 176 height 22
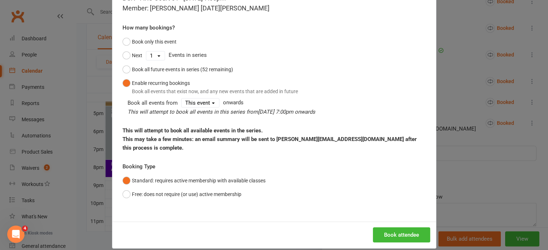
scroll to position [45, 0]
click at [416, 228] on button "Book attendee" at bounding box center [401, 235] width 57 height 15
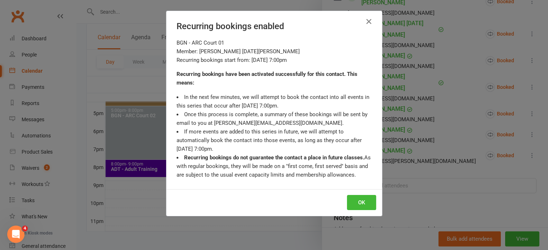
scroll to position [348, 0]
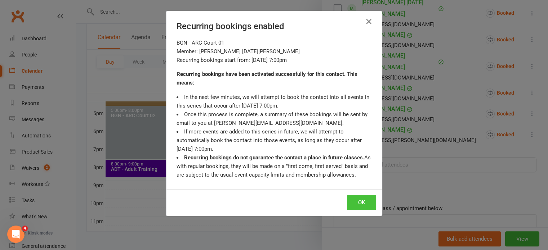
click at [366, 200] on button "OK" at bounding box center [361, 202] width 29 height 15
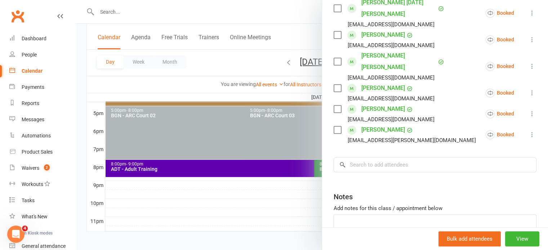
click at [117, 10] on div at bounding box center [312, 125] width 472 height 250
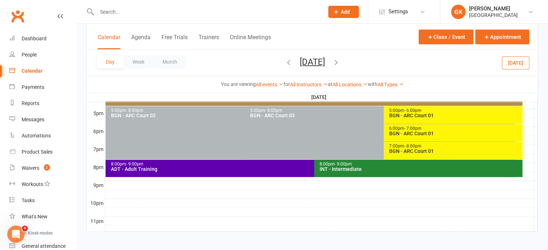
click at [117, 10] on input "text" at bounding box center [207, 12] width 224 height 10
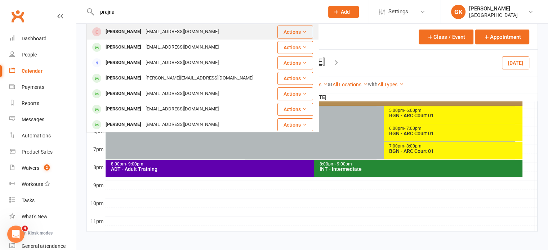
type input "prajna"
click at [124, 34] on div "[PERSON_NAME]" at bounding box center [123, 32] width 40 height 10
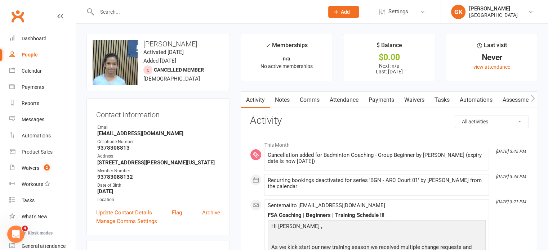
click at [292, 103] on link "Notes" at bounding box center [282, 100] width 25 height 17
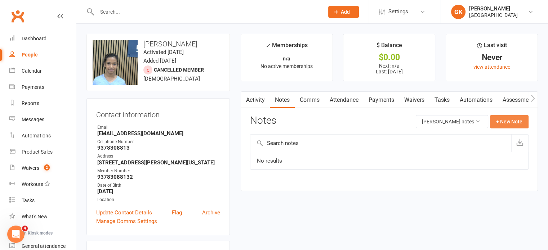
click at [508, 119] on button "+ New Note" at bounding box center [509, 121] width 39 height 13
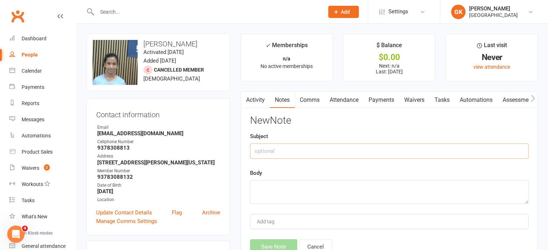
click at [365, 151] on input "text" at bounding box center [389, 151] width 279 height 15
paste input "Good afternoon, we dropped [PERSON_NAME]’s enrollment from badminton classes an…"
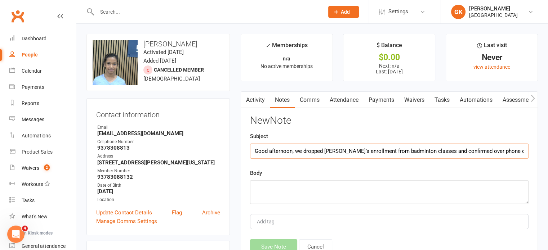
scroll to position [0, 167]
type input "Good afternoon, we dropped [PERSON_NAME]’s enrollment from badminton classes an…"
click at [347, 186] on textarea at bounding box center [389, 193] width 279 height 24
paste textarea "Good afternoon, we dropped [PERSON_NAME]’s enrollment from badminton classes an…"
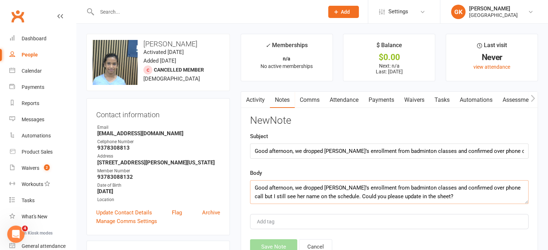
scroll to position [13, 0]
type textarea "Good afternoon, we dropped [PERSON_NAME]’s enrollment from badminton classes an…"
click at [264, 240] on button "Save Note" at bounding box center [273, 247] width 47 height 15
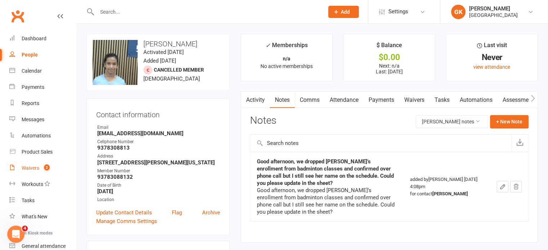
click at [32, 168] on div "Waivers" at bounding box center [31, 168] width 18 height 6
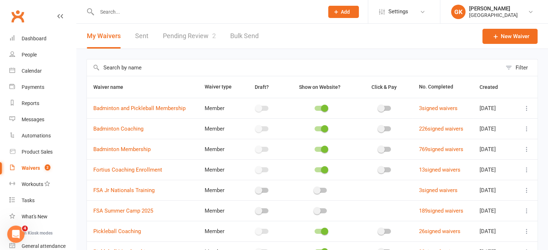
click at [174, 34] on link "Pending Review 2" at bounding box center [189, 36] width 53 height 25
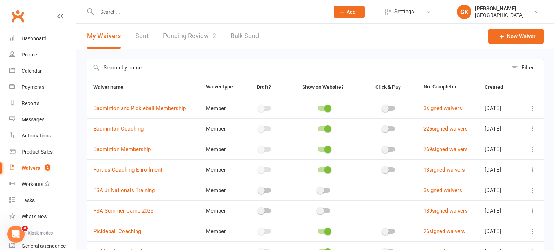
select select "100"
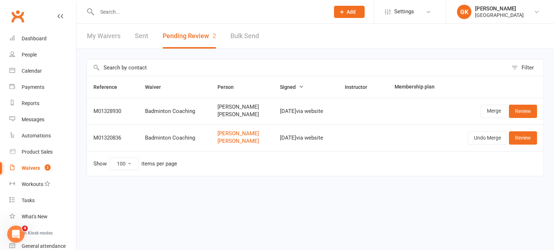
click at [155, 10] on input "text" at bounding box center [210, 12] width 230 height 10
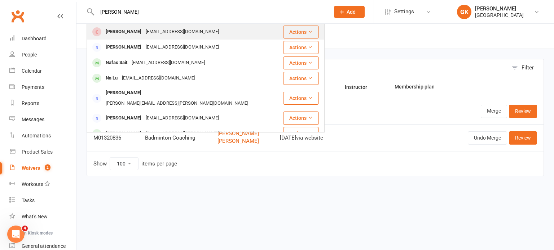
type input "[PERSON_NAME]"
click at [143, 37] on div "[EMAIL_ADDRESS][DOMAIN_NAME]" at bounding box center [181, 32] width 77 height 10
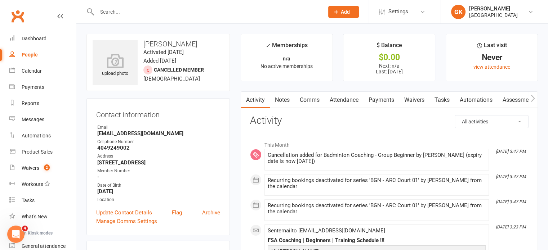
click at [280, 102] on link "Notes" at bounding box center [282, 100] width 25 height 17
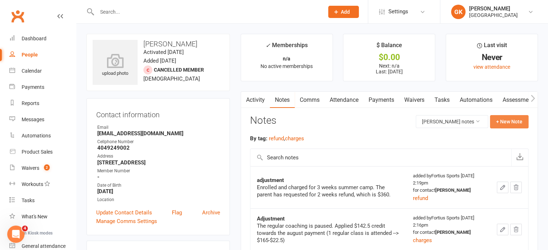
click at [508, 125] on button "+ New Note" at bounding box center [509, 121] width 39 height 13
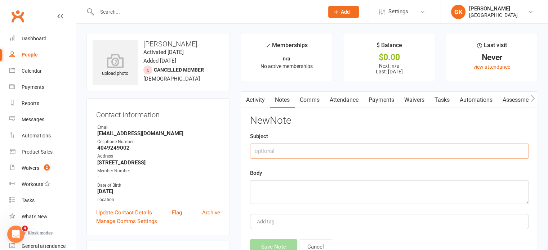
click at [339, 151] on input "text" at bounding box center [389, 151] width 279 height 15
paste input "do not enroll [PERSON_NAME] anymore. ty"
type input "do not enroll [PERSON_NAME] anymore. ty"
click at [313, 183] on textarea at bounding box center [389, 193] width 279 height 24
paste textarea "do not enroll [PERSON_NAME] anymore. ty"
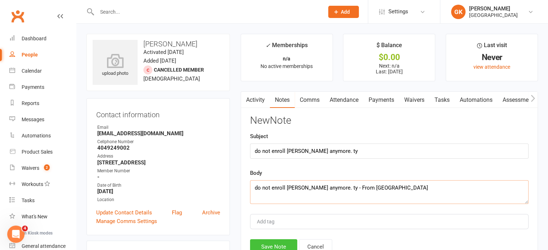
type textarea "do not enroll [PERSON_NAME] anymore. ty - From [GEOGRAPHIC_DATA]"
click at [281, 243] on button "Save Note" at bounding box center [273, 247] width 47 height 15
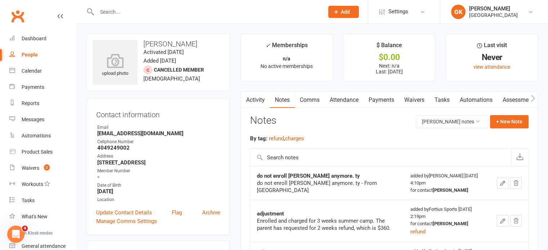
click at [166, 12] on input "text" at bounding box center [207, 12] width 224 height 10
click at [20, 69] on link "Calendar" at bounding box center [42, 71] width 67 height 16
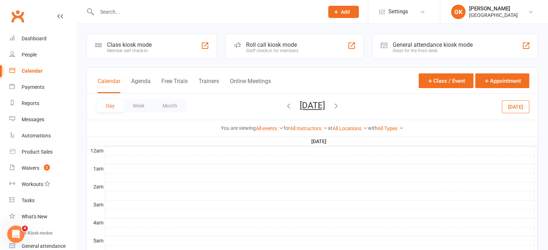
click at [340, 106] on icon "button" at bounding box center [336, 106] width 8 height 8
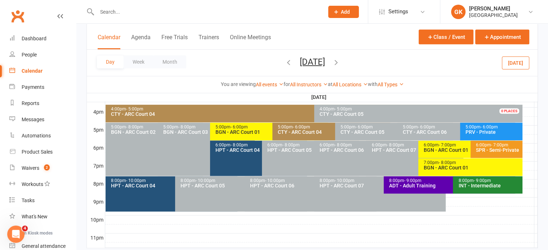
scroll to position [328, 0]
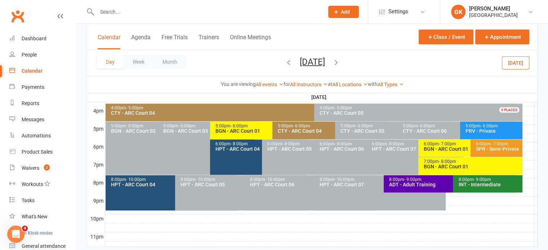
click at [488, 161] on div "7:00pm - 8:00pm" at bounding box center [472, 162] width 98 height 5
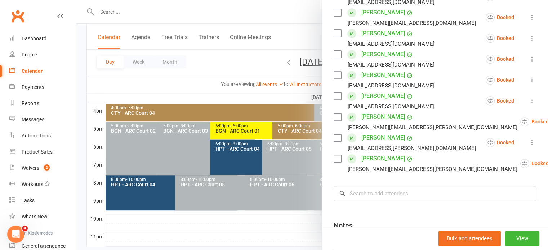
scroll to position [272, 0]
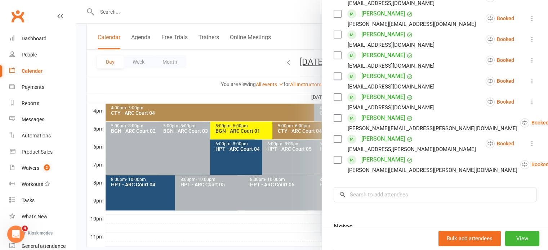
click at [272, 200] on div at bounding box center [312, 125] width 472 height 250
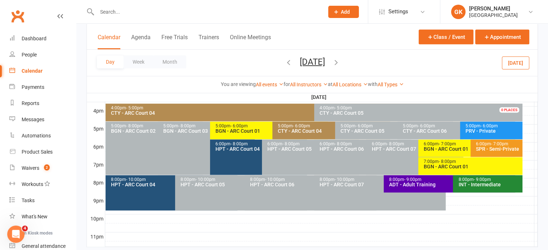
click at [285, 63] on icon "button" at bounding box center [289, 62] width 8 height 8
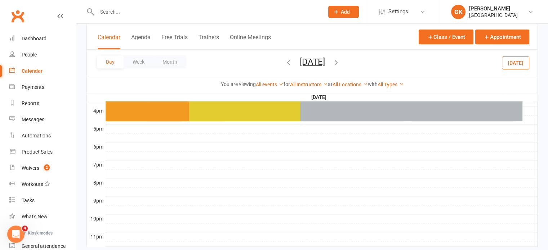
click at [285, 63] on icon "button" at bounding box center [289, 62] width 8 height 8
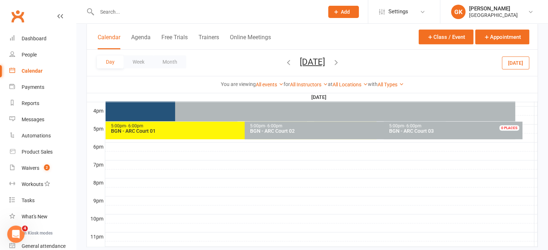
click at [285, 63] on icon "button" at bounding box center [289, 62] width 8 height 8
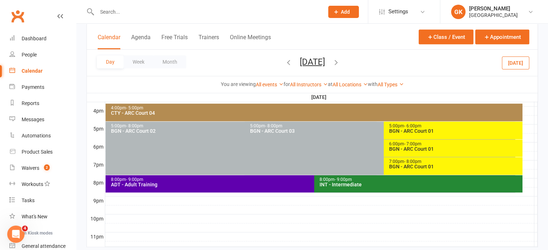
click at [431, 149] on div "BGN - ARC Court 01" at bounding box center [455, 149] width 133 height 5
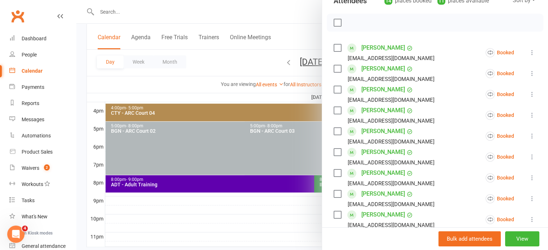
scroll to position [92, 0]
drag, startPoint x: 276, startPoint y: 95, endPoint x: 442, endPoint y: 104, distance: 166.7
click at [442, 104] on li "[PERSON_NAME] [EMAIL_ADDRESS][DOMAIN_NAME] Booked More info Remove Check in Mar…" at bounding box center [435, 94] width 203 height 21
click at [126, 18] on div at bounding box center [312, 125] width 472 height 250
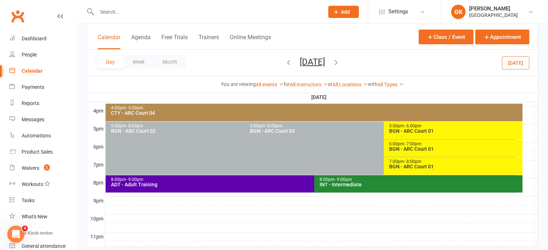
click at [108, 5] on div at bounding box center [202, 11] width 232 height 23
click at [108, 15] on input "text" at bounding box center [207, 12] width 224 height 10
paste input "6-7PM"
type input "6"
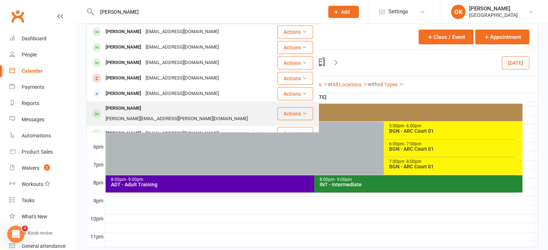
type input "[PERSON_NAME]"
click at [136, 107] on div "[PERSON_NAME]" at bounding box center [123, 108] width 40 height 10
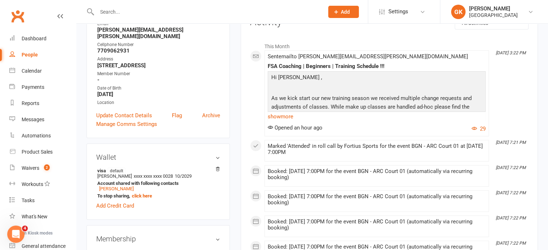
scroll to position [107, 0]
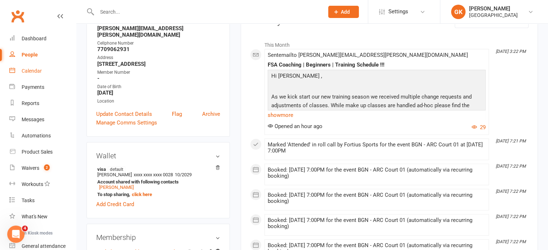
click at [36, 74] on div "Calendar" at bounding box center [32, 71] width 20 height 6
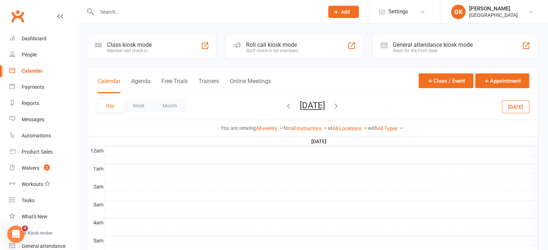
click at [340, 105] on icon "button" at bounding box center [336, 106] width 8 height 8
click at [340, 106] on icon "button" at bounding box center [336, 106] width 8 height 8
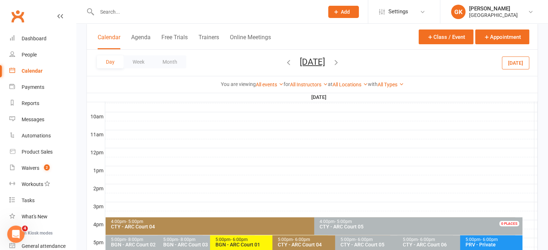
scroll to position [336, 0]
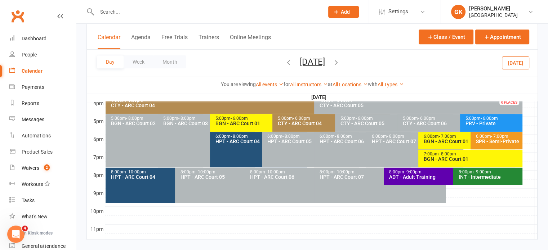
click at [450, 157] on div "BGN - ARC Court 01" at bounding box center [472, 159] width 98 height 5
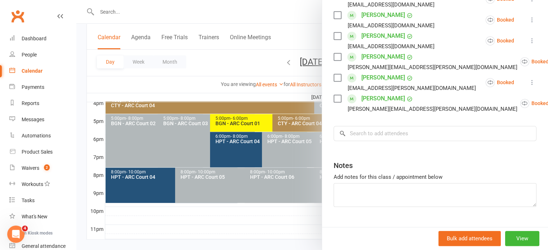
scroll to position [334, 0]
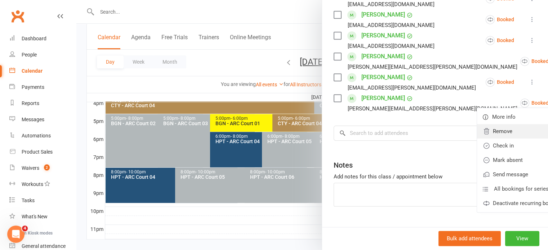
click at [477, 132] on link "Remove" at bounding box center [524, 131] width 94 height 14
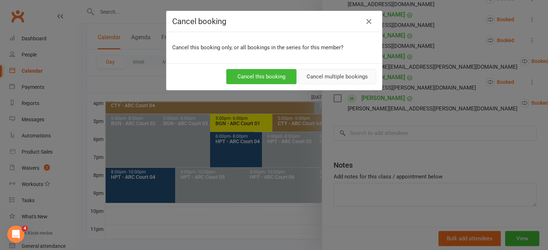
click at [336, 78] on button "Cancel multiple bookings" at bounding box center [337, 76] width 78 height 15
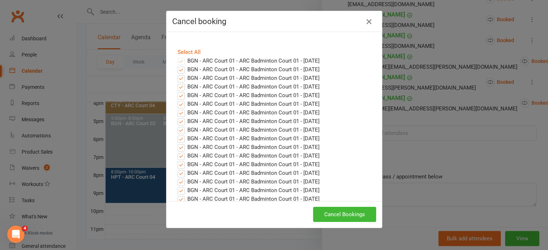
click at [370, 22] on button "button" at bounding box center [369, 22] width 12 height 12
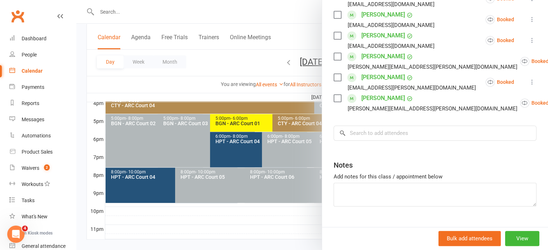
click at [295, 77] on div at bounding box center [312, 125] width 472 height 250
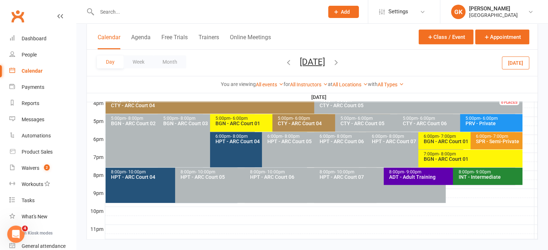
click at [285, 65] on icon "button" at bounding box center [289, 62] width 8 height 8
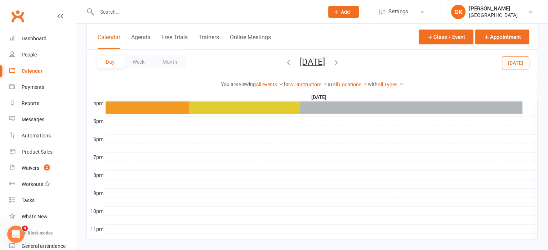
click at [285, 65] on icon "button" at bounding box center [289, 62] width 8 height 8
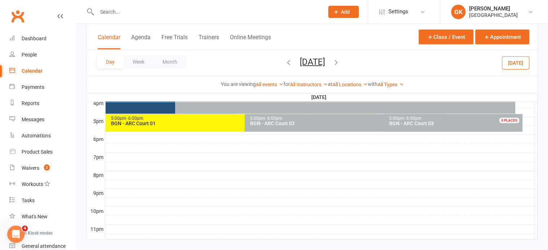
click at [285, 65] on icon "button" at bounding box center [289, 62] width 8 height 8
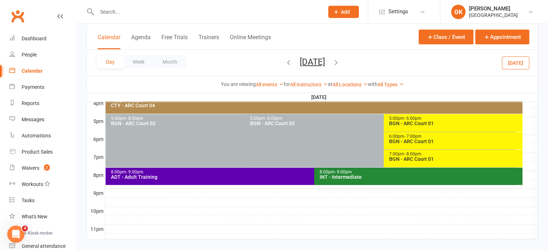
click at [417, 137] on span "- 7:00pm" at bounding box center [412, 136] width 17 height 5
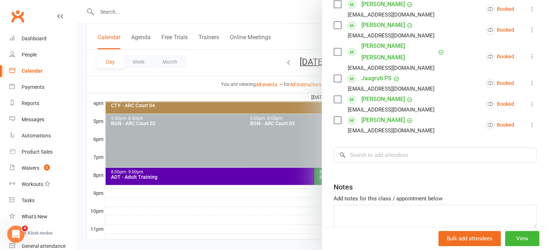
scroll to position [328, 0]
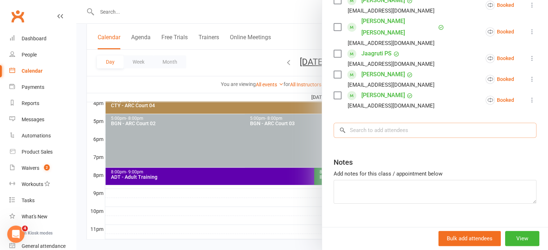
click at [374, 125] on input "search" at bounding box center [435, 130] width 203 height 15
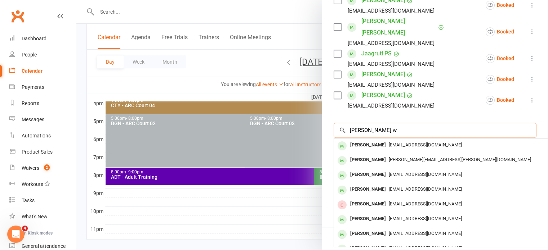
type input "[PERSON_NAME] w"
click at [373, 155] on div "[PERSON_NAME]" at bounding box center [367, 160] width 41 height 10
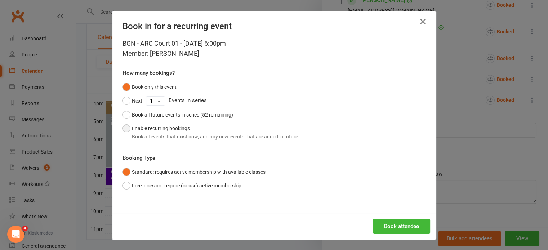
click at [205, 142] on button "Enable recurring bookings Book all events that exist now, and any new events th…" at bounding box center [211, 133] width 176 height 22
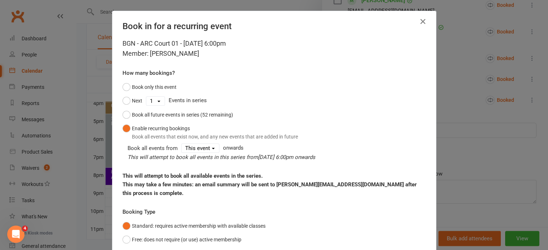
scroll to position [45, 0]
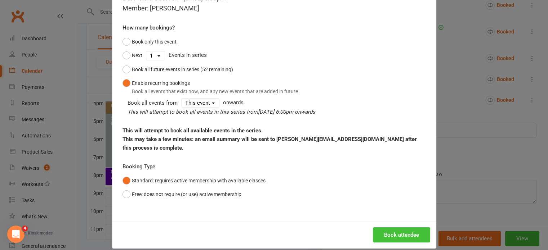
click at [388, 228] on button "Book attendee" at bounding box center [401, 235] width 57 height 15
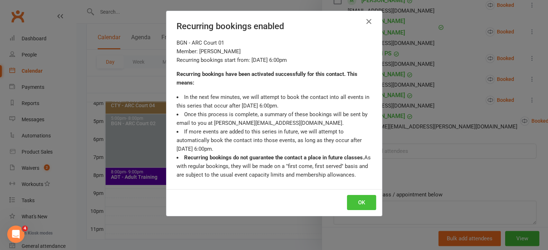
click at [360, 204] on button "OK" at bounding box center [361, 202] width 29 height 15
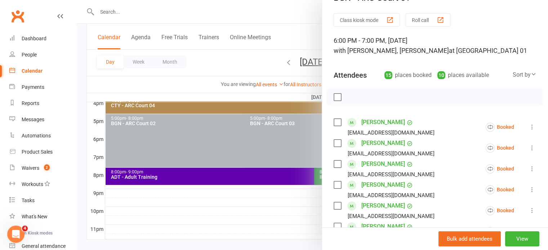
scroll to position [0, 0]
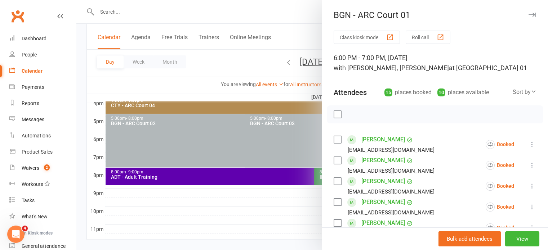
click at [264, 94] on div at bounding box center [312, 125] width 472 height 250
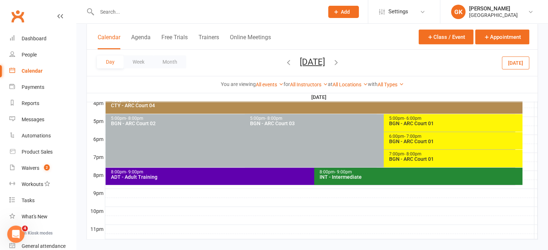
click at [161, 13] on input "text" at bounding box center [207, 12] width 224 height 10
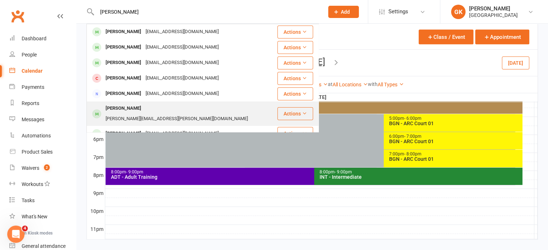
type input "[PERSON_NAME]"
click at [123, 109] on div "[PERSON_NAME]" at bounding box center [123, 108] width 40 height 10
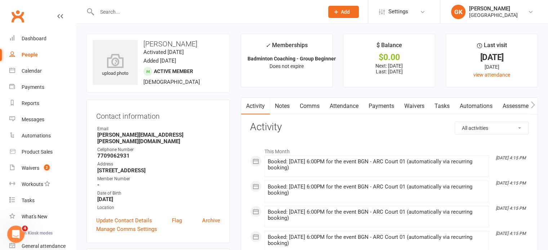
click at [314, 107] on link "Comms" at bounding box center [310, 106] width 30 height 17
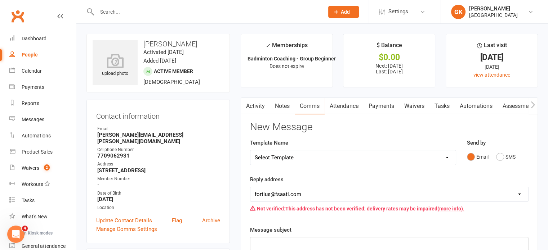
click at [289, 105] on link "Notes" at bounding box center [282, 106] width 25 height 17
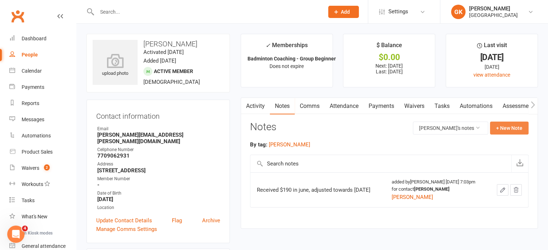
click at [510, 129] on button "+ New Note" at bounding box center [509, 128] width 39 height 13
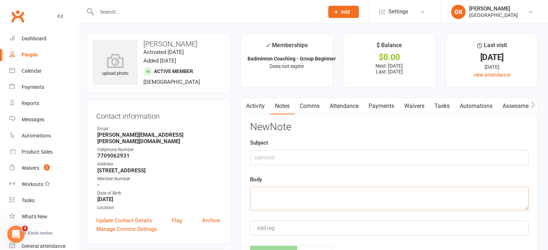
click at [376, 196] on textarea at bounding box center [389, 199] width 279 height 24
paste textarea "Hello, My child [PERSON_NAME] is scheduled for Mon 7-8 and [DATE] 5-6. This yea…"
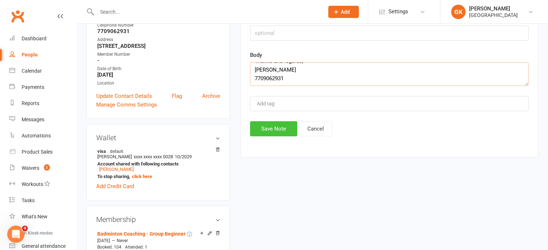
type textarea "Hello, My child [PERSON_NAME] is scheduled for Mon 7-8 and [DATE] 5-6. This yea…"
click at [289, 129] on button "Save Note" at bounding box center [273, 128] width 47 height 15
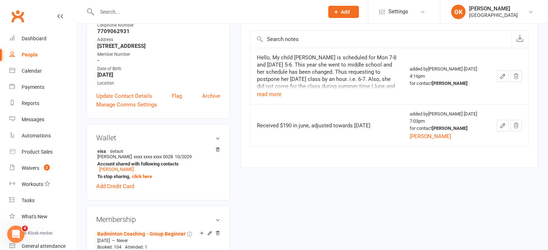
scroll to position [0, 0]
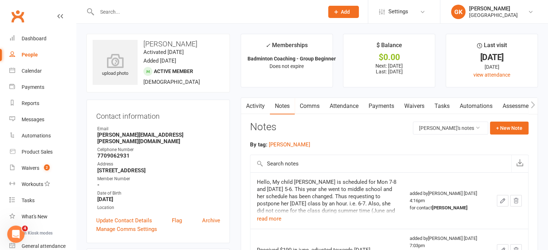
click at [386, 104] on link "Payments" at bounding box center [382, 106] width 36 height 17
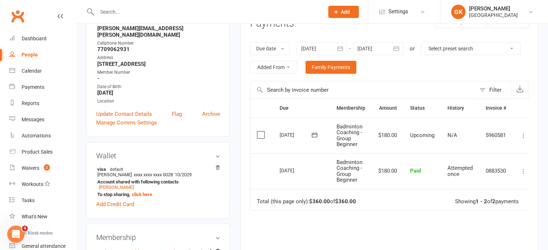
scroll to position [107, 0]
click at [317, 49] on div at bounding box center [322, 47] width 50 height 13
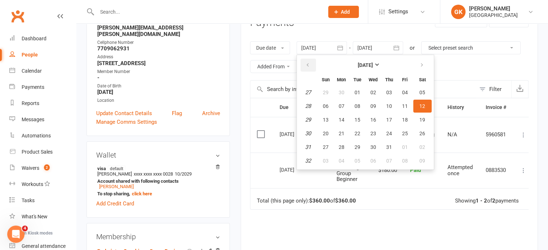
click at [309, 62] on icon "button" at bounding box center [307, 65] width 5 height 6
click at [391, 88] on button "01" at bounding box center [389, 92] width 15 height 13
type input "[DATE]"
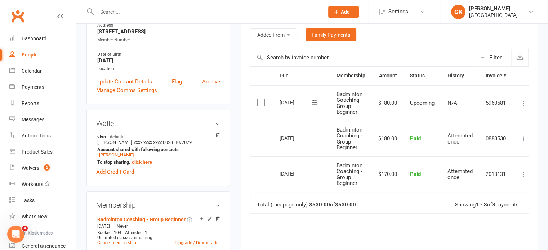
scroll to position [138, 0]
click at [525, 102] on icon at bounding box center [523, 104] width 7 height 7
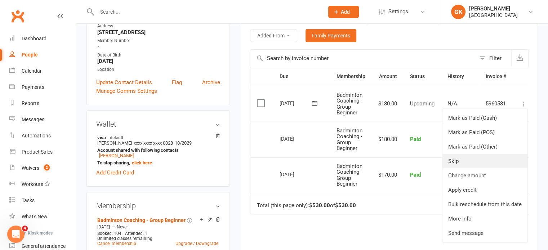
click at [455, 161] on link "Skip" at bounding box center [485, 161] width 85 height 14
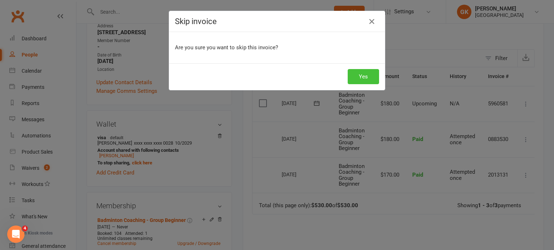
click at [361, 83] on button "Yes" at bounding box center [362, 76] width 31 height 15
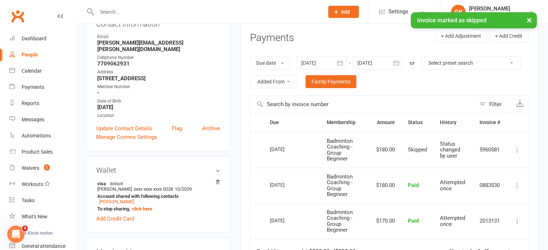
scroll to position [92, 0]
click at [399, 62] on icon "button" at bounding box center [396, 62] width 7 height 7
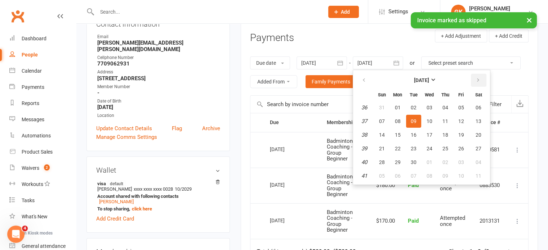
click at [479, 79] on icon "button" at bounding box center [478, 80] width 5 height 6
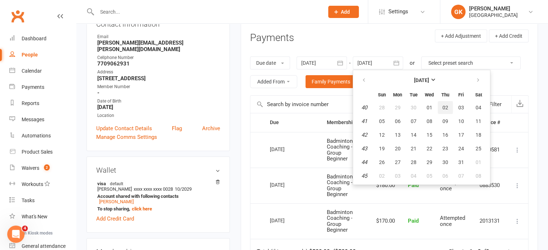
click at [443, 105] on span "02" at bounding box center [446, 108] width 6 height 6
type input "[DATE]"
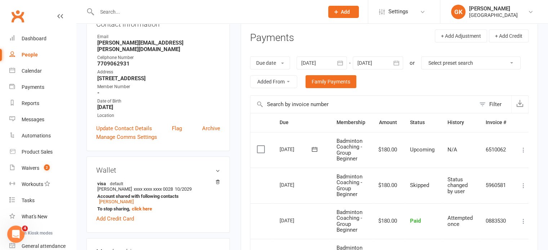
click at [524, 149] on icon at bounding box center [523, 150] width 7 height 7
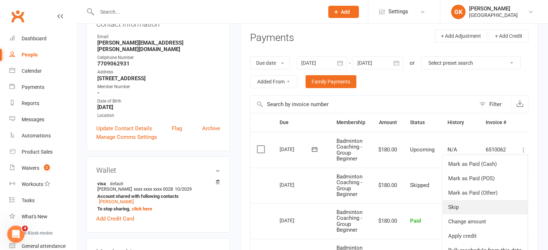
click at [462, 208] on link "Skip" at bounding box center [485, 207] width 85 height 14
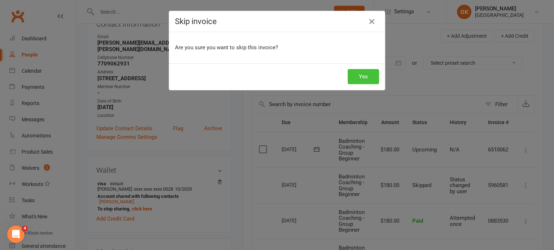
click at [368, 81] on button "Yes" at bounding box center [362, 76] width 31 height 15
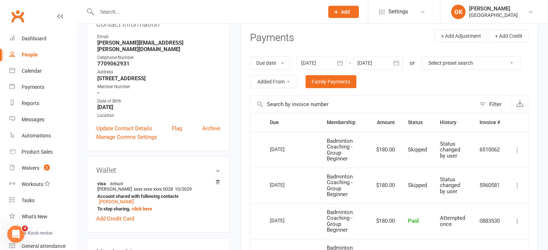
click at [159, 11] on input "text" at bounding box center [207, 12] width 224 height 10
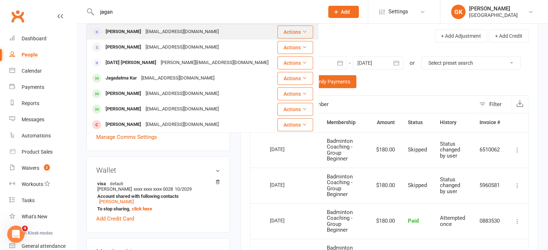
type input "jagan"
click at [143, 29] on div "[EMAIL_ADDRESS][DOMAIN_NAME]" at bounding box center [181, 32] width 77 height 10
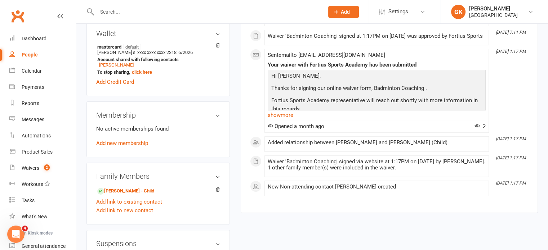
scroll to position [208, 0]
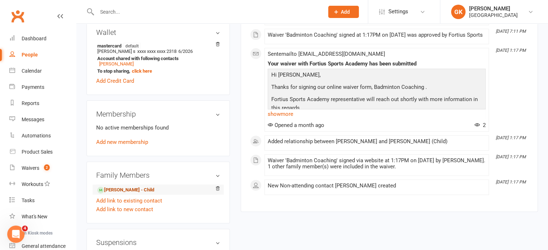
click at [154, 194] on link "[PERSON_NAME] - Child" at bounding box center [125, 191] width 57 height 8
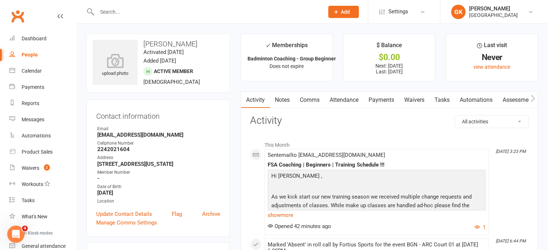
click at [385, 99] on link "Payments" at bounding box center [382, 100] width 36 height 17
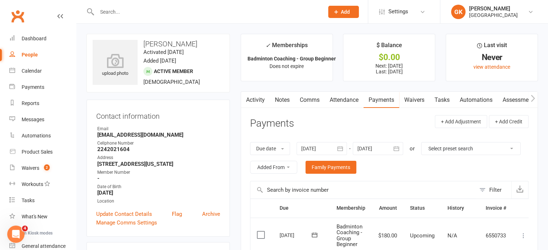
click at [343, 143] on button "button" at bounding box center [340, 148] width 13 height 13
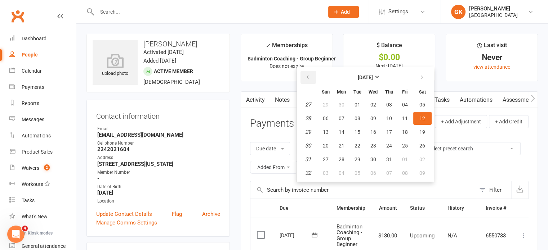
click at [310, 75] on icon "button" at bounding box center [307, 78] width 5 height 6
click at [387, 105] on span "01" at bounding box center [389, 105] width 6 height 6
type input "[DATE]"
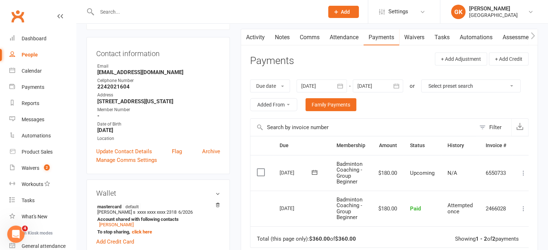
scroll to position [62, 0]
click at [285, 37] on link "Notes" at bounding box center [282, 38] width 25 height 17
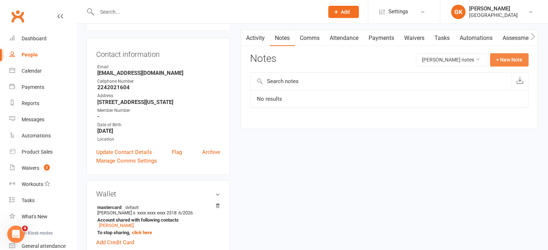
click at [509, 62] on button "+ New Note" at bounding box center [509, 59] width 39 height 13
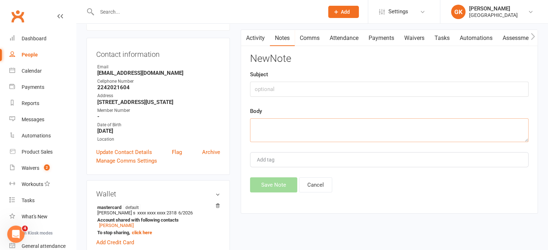
click at [342, 129] on textarea at bounding box center [389, 131] width 279 height 24
paste textarea "Hello , July month I requested for Break but my credit card charged for the Jul…"
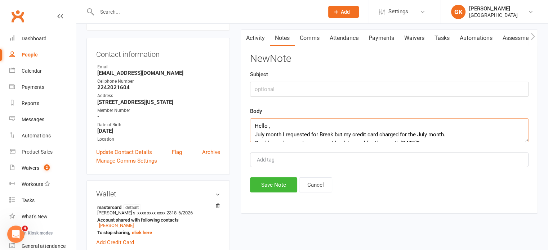
scroll to position [48, 0]
type textarea "Hello , July month I requested for Break but my credit card charged for the Jul…"
click at [265, 181] on button "Save Note" at bounding box center [273, 185] width 47 height 15
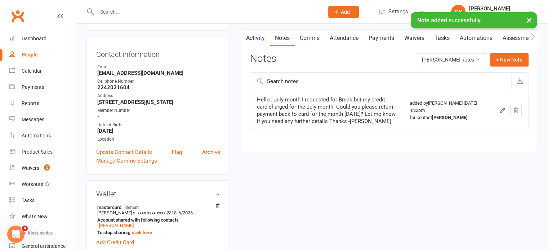
scroll to position [0, 0]
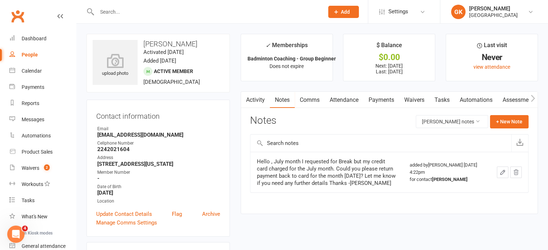
click at [173, 55] on time "Activated [DATE]" at bounding box center [163, 52] width 40 height 6
drag, startPoint x: 173, startPoint y: 54, endPoint x: 138, endPoint y: 43, distance: 37.4
click at [138, 43] on h3 "[PERSON_NAME]" at bounding box center [158, 44] width 131 height 8
copy h3 "[PERSON_NAME]"
click at [451, 89] on main "✓ Memberships Badminton Coaching - Group Beginner Does not expire $ Balance $0.…" at bounding box center [389, 128] width 308 height 188
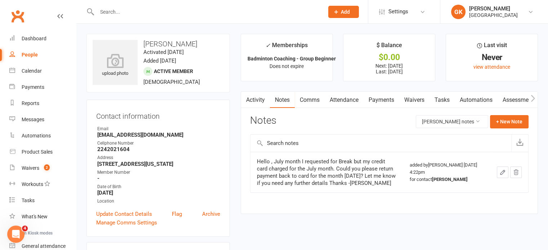
click at [124, 9] on input "text" at bounding box center [207, 12] width 224 height 10
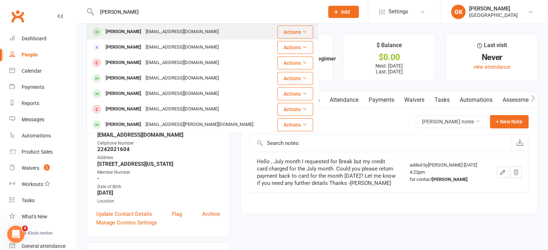
type input "[PERSON_NAME]"
click at [143, 32] on div "[PERSON_NAME]" at bounding box center [123, 32] width 40 height 10
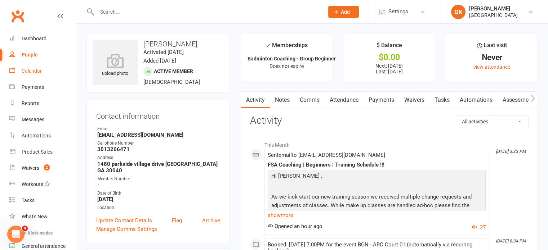
click at [27, 67] on link "Calendar" at bounding box center [42, 71] width 67 height 16
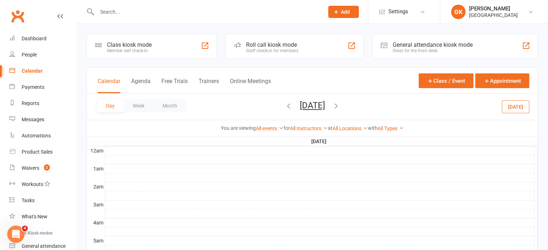
click at [285, 104] on icon "button" at bounding box center [289, 106] width 8 height 8
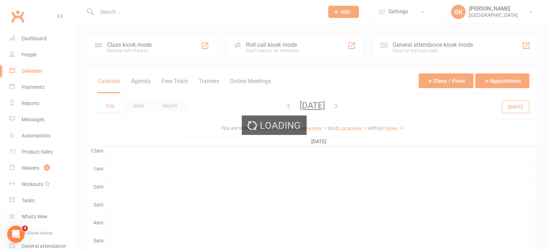
click at [293, 104] on span "[DATE] [DATE] Sun Mon Tue Wed Thu Fri Sat 27 28 29 30 31 01 02 03 04 05 06 07 0…" at bounding box center [313, 107] width 40 height 13
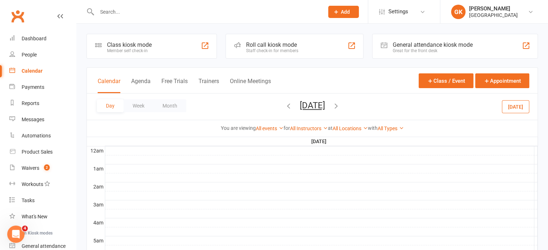
click at [285, 106] on icon "button" at bounding box center [289, 106] width 8 height 8
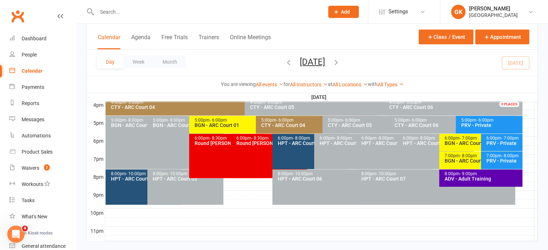
scroll to position [337, 0]
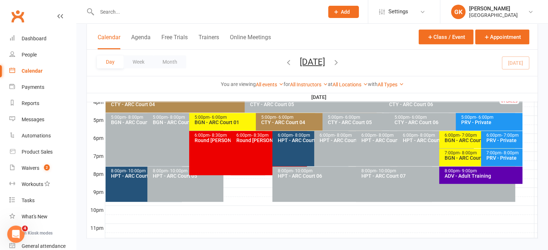
click at [465, 152] on span "- 8:00pm" at bounding box center [468, 153] width 17 height 5
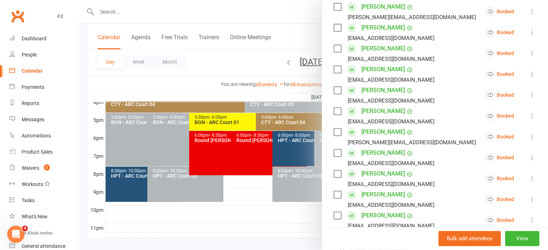
scroll to position [303, 0]
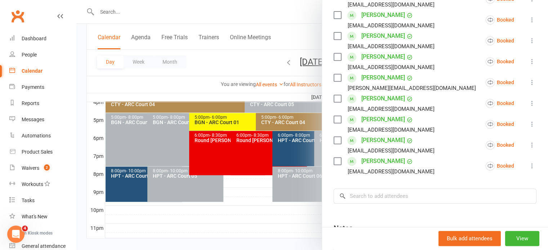
click at [529, 163] on icon at bounding box center [532, 166] width 7 height 7
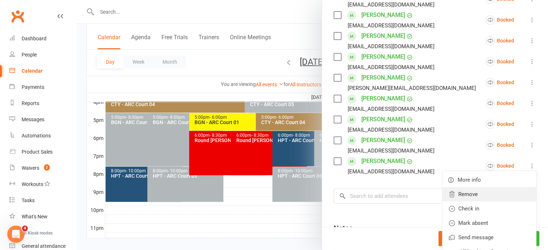
click at [464, 187] on link "Remove" at bounding box center [490, 194] width 94 height 14
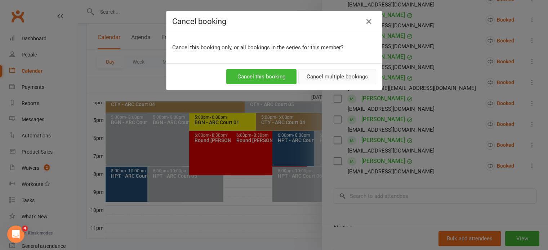
click at [337, 73] on button "Cancel multiple bookings" at bounding box center [337, 76] width 78 height 15
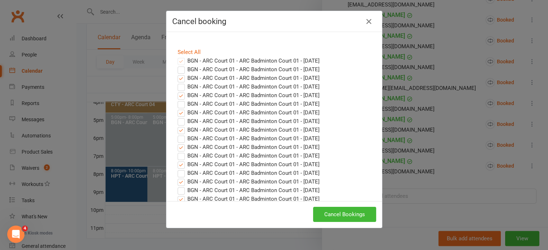
click at [179, 55] on div "Select All" at bounding box center [274, 52] width 204 height 9
click at [179, 53] on link "Select All" at bounding box center [189, 52] width 23 height 6
click at [335, 210] on button "Cancel Bookings" at bounding box center [344, 214] width 63 height 15
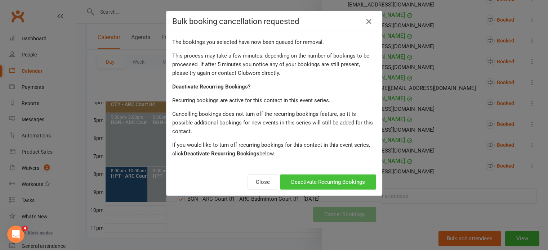
click at [323, 180] on button "Deactivate Recurring Bookings" at bounding box center [328, 182] width 96 height 15
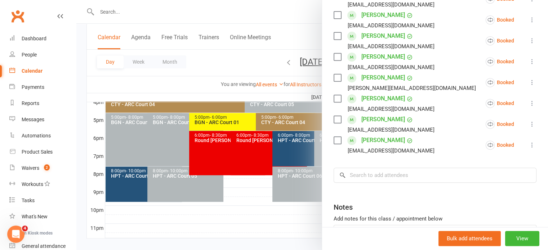
click at [248, 65] on div at bounding box center [312, 125] width 472 height 250
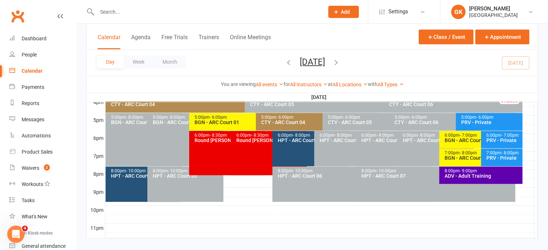
click at [285, 62] on icon "button" at bounding box center [289, 62] width 8 height 8
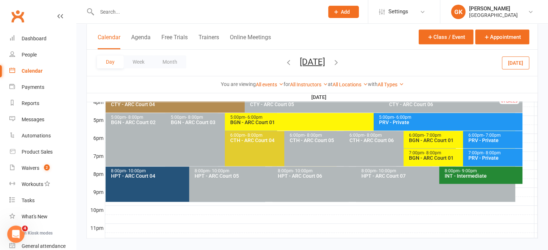
click at [285, 62] on icon "button" at bounding box center [289, 62] width 8 height 8
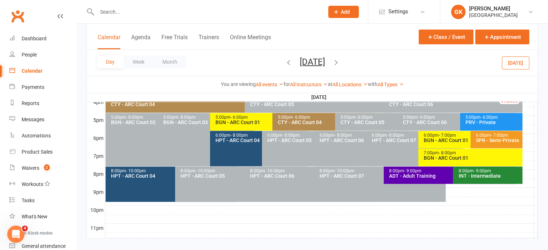
click at [239, 121] on div "BGN - ARC Court 01" at bounding box center [270, 122] width 111 height 5
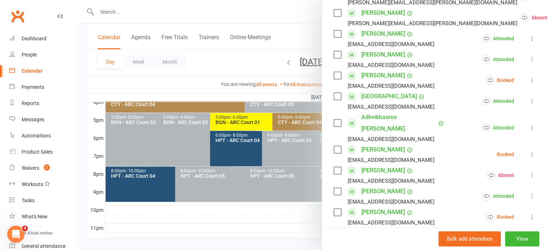
scroll to position [189, 0]
click at [260, 66] on div at bounding box center [312, 125] width 472 height 250
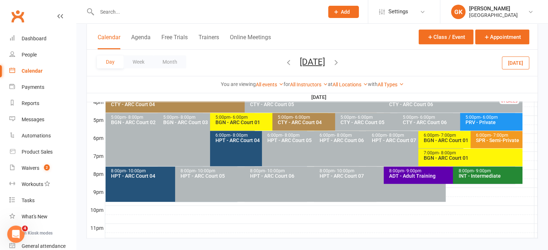
click at [285, 63] on icon "button" at bounding box center [289, 62] width 8 height 8
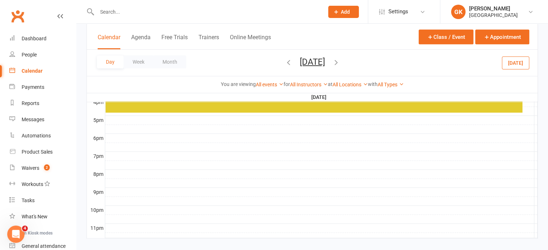
click at [285, 63] on icon "button" at bounding box center [289, 62] width 8 height 8
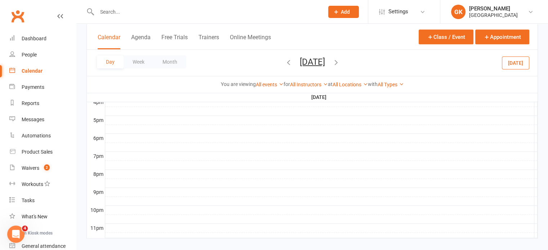
click at [285, 63] on icon "button" at bounding box center [289, 62] width 8 height 8
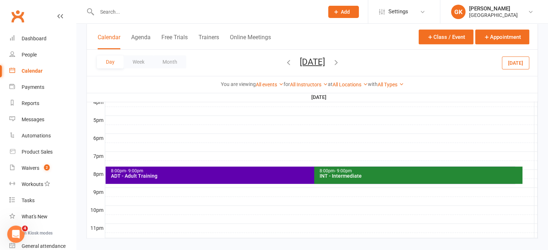
click at [340, 62] on icon "button" at bounding box center [336, 62] width 8 height 8
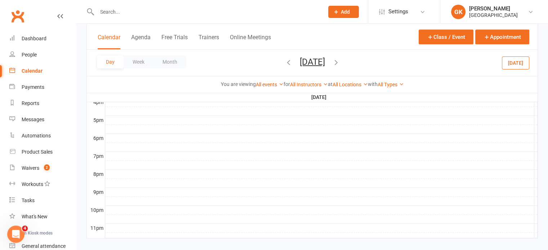
click at [340, 62] on icon "button" at bounding box center [336, 62] width 8 height 8
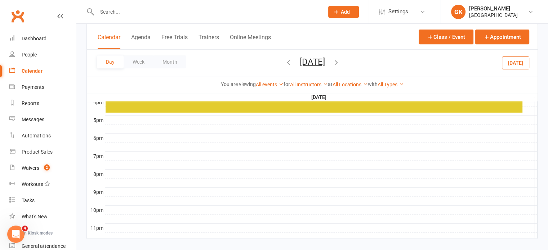
click at [340, 62] on icon "button" at bounding box center [336, 62] width 8 height 8
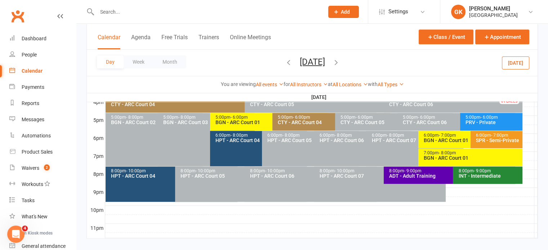
click at [340, 62] on icon "button" at bounding box center [336, 62] width 8 height 8
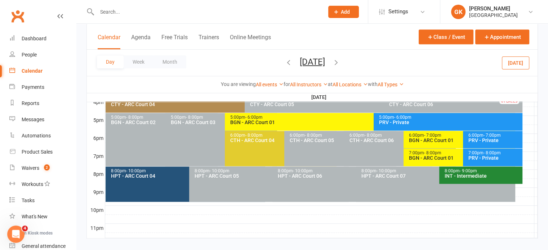
click at [340, 62] on icon "button" at bounding box center [336, 62] width 8 height 8
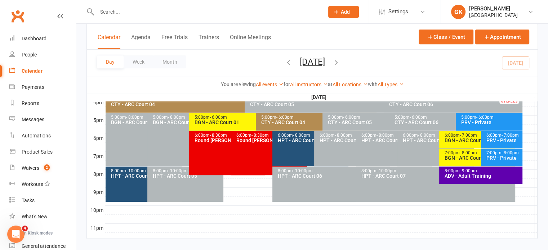
click at [340, 62] on icon "button" at bounding box center [336, 62] width 8 height 8
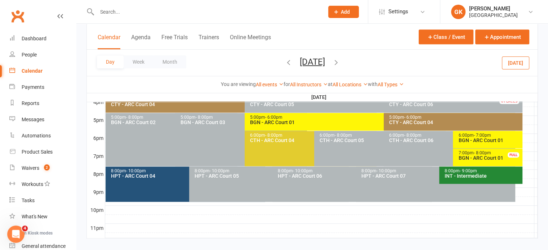
click at [340, 62] on icon "button" at bounding box center [336, 62] width 8 height 8
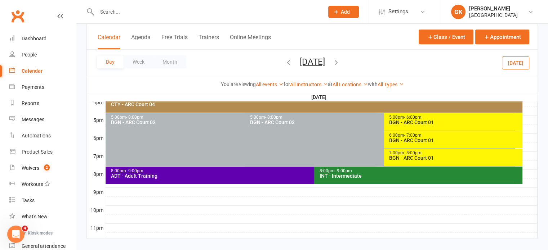
click at [415, 124] on div "BGN - ARC Court 01" at bounding box center [455, 122] width 133 height 5
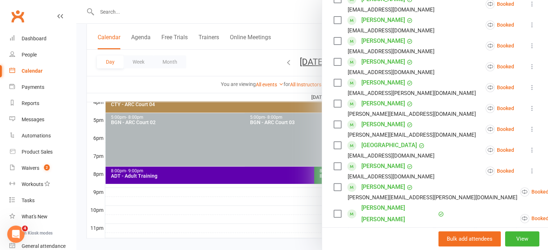
scroll to position [183, 0]
click at [240, 53] on div at bounding box center [312, 125] width 472 height 250
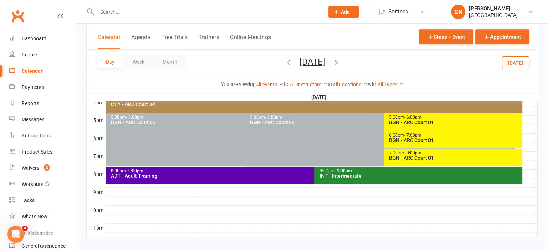
click at [285, 62] on icon "button" at bounding box center [289, 62] width 8 height 8
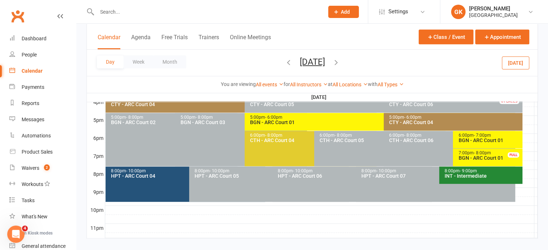
click at [332, 118] on div "5:00pm - 6:00pm" at bounding box center [382, 117] width 264 height 5
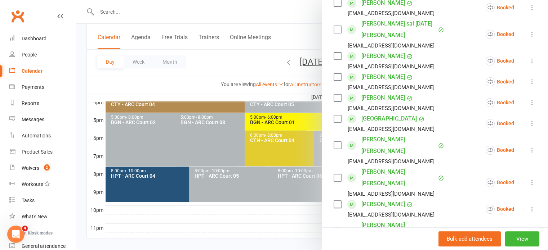
scroll to position [138, 0]
click at [529, 124] on icon at bounding box center [532, 122] width 7 height 7
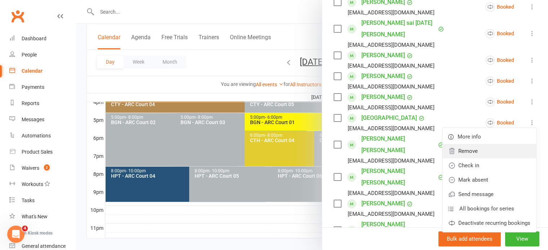
click at [471, 148] on link "Remove" at bounding box center [490, 151] width 94 height 14
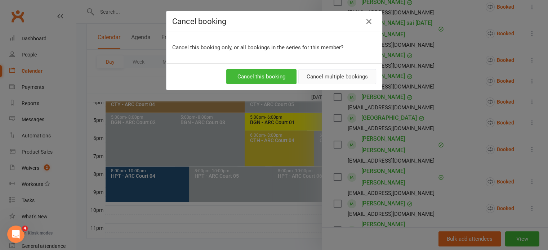
click at [324, 79] on button "Cancel multiple bookings" at bounding box center [337, 76] width 78 height 15
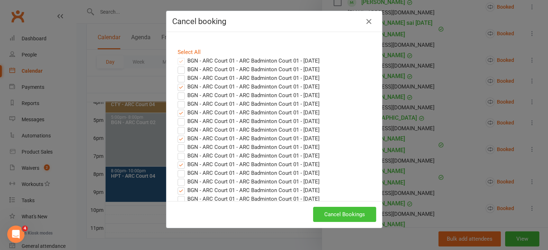
click at [322, 212] on button "Cancel Bookings" at bounding box center [344, 214] width 63 height 15
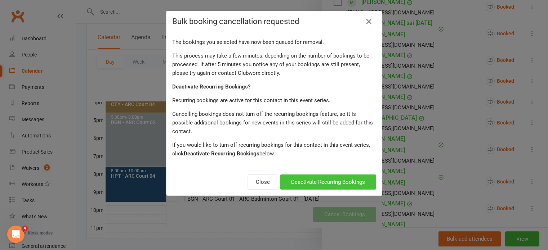
click at [324, 175] on button "Deactivate Recurring Bookings" at bounding box center [328, 182] width 96 height 15
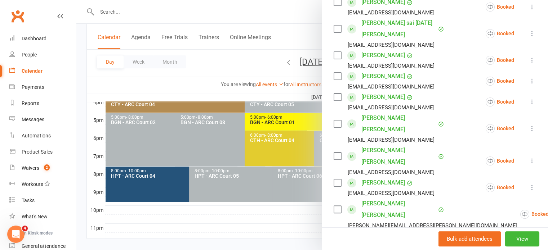
click at [277, 210] on div at bounding box center [312, 125] width 472 height 250
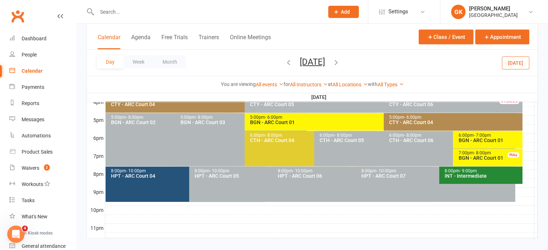
click at [285, 62] on icon "button" at bounding box center [289, 62] width 8 height 8
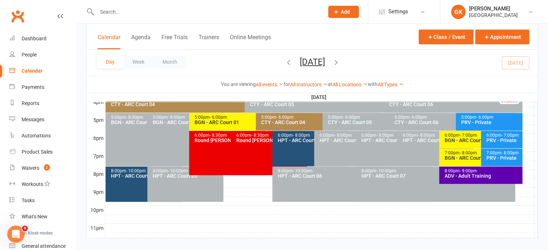
click at [471, 156] on div "BGN - ARC Court 01" at bounding box center [479, 158] width 70 height 5
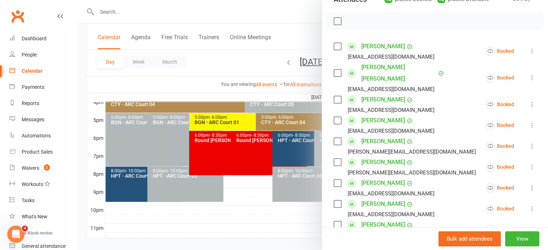
scroll to position [94, 0]
click at [529, 163] on icon at bounding box center [532, 166] width 7 height 7
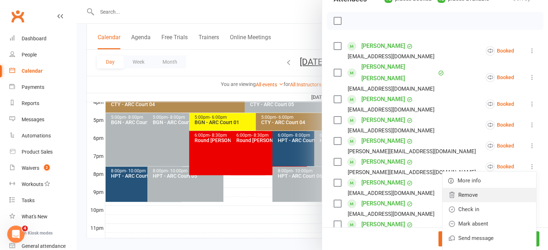
click at [466, 188] on link "Remove" at bounding box center [490, 195] width 94 height 14
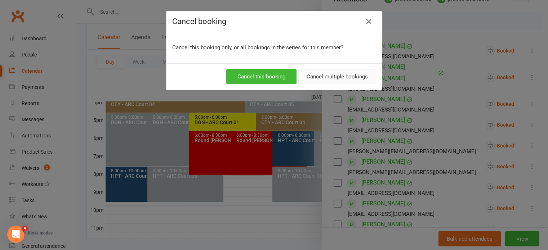
click at [325, 77] on button "Cancel multiple bookings" at bounding box center [337, 76] width 78 height 15
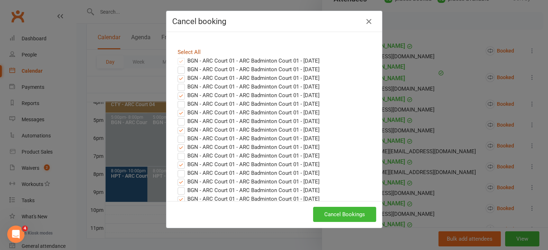
click at [192, 51] on link "Select All" at bounding box center [189, 52] width 23 height 6
click at [367, 24] on icon "button" at bounding box center [369, 21] width 9 height 9
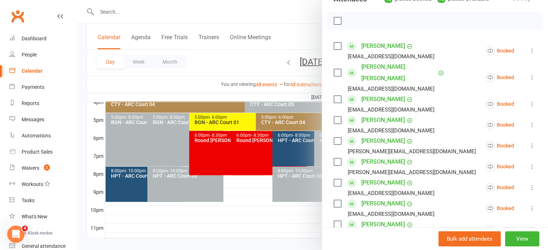
click at [108, 11] on div at bounding box center [312, 125] width 472 height 250
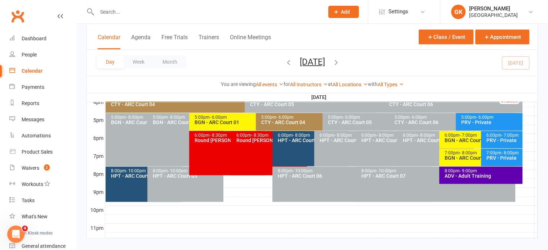
click at [108, 11] on input "text" at bounding box center [207, 12] width 224 height 10
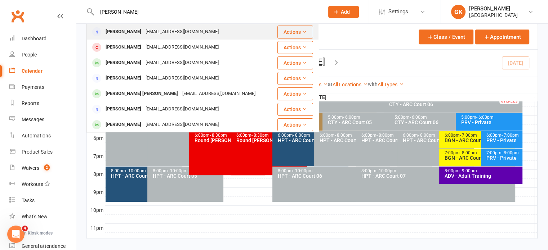
type input "[PERSON_NAME]"
click at [126, 29] on div "[PERSON_NAME]" at bounding box center [123, 32] width 40 height 10
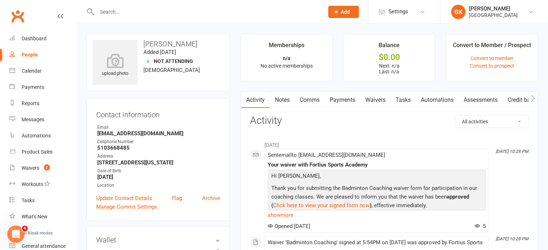
click at [126, 10] on input "text" at bounding box center [207, 12] width 224 height 10
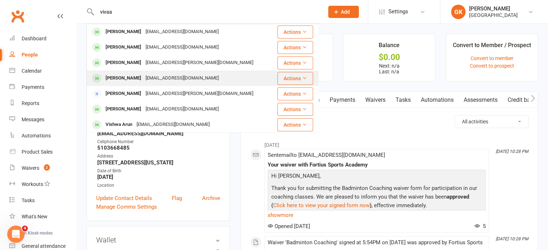
type input "vivaa"
click at [143, 79] on div "[EMAIL_ADDRESS][DOMAIN_NAME]" at bounding box center [181, 78] width 77 height 10
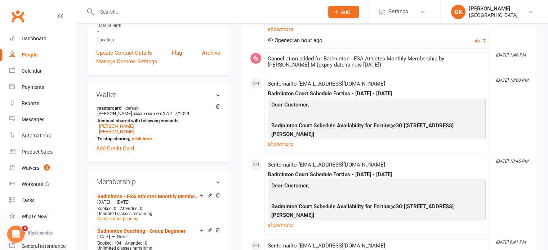
scroll to position [183, 0]
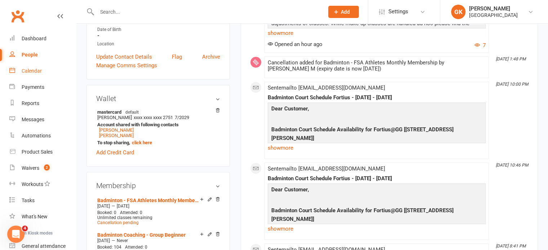
click at [36, 70] on div "Calendar" at bounding box center [32, 71] width 20 height 6
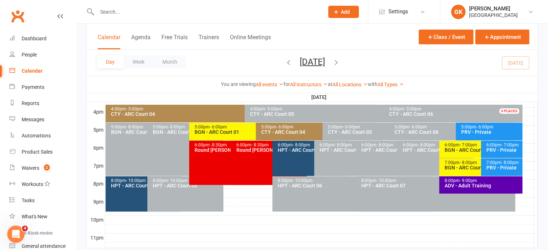
scroll to position [333, 0]
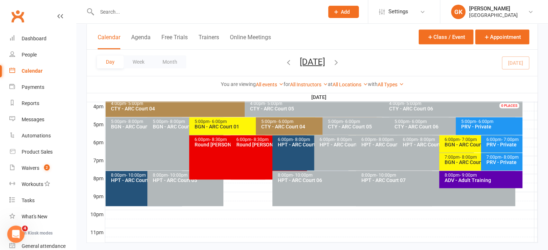
click at [230, 130] on div "5:00pm - 6:00pm BGN - [GEOGRAPHIC_DATA] 01" at bounding box center [252, 126] width 126 height 18
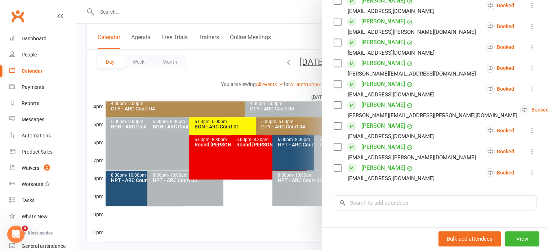
scroll to position [423, 0]
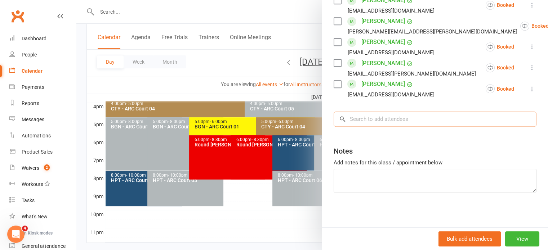
click at [364, 121] on input "search" at bounding box center [435, 119] width 203 height 15
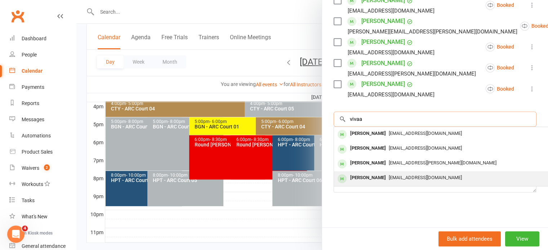
type input "vivaa"
click at [368, 173] on div "[PERSON_NAME]" at bounding box center [367, 178] width 41 height 10
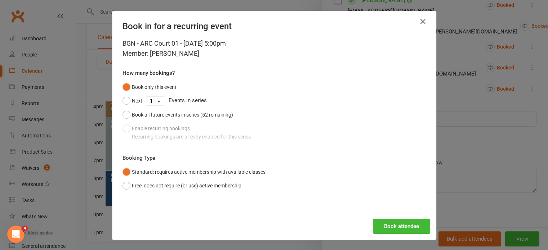
click at [213, 139] on div "Book only this event Next 1 2 3 4 5 6 7 8 9 10 11 12 13 14 15 16 17 18 19 20 21…" at bounding box center [274, 111] width 303 height 63
click at [421, 20] on icon "button" at bounding box center [423, 21] width 9 height 9
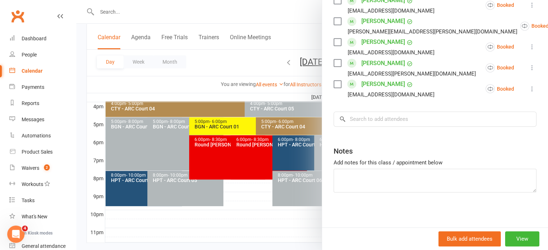
click at [152, 14] on div at bounding box center [312, 125] width 472 height 250
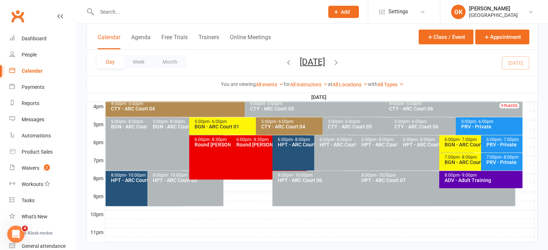
click at [340, 58] on icon "button" at bounding box center [336, 62] width 8 height 8
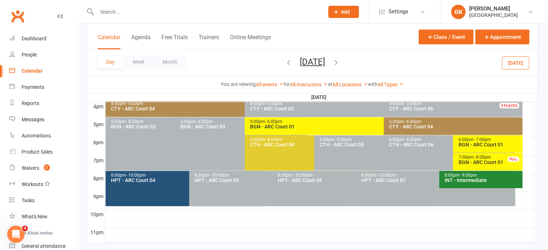
click at [340, 63] on icon "button" at bounding box center [336, 62] width 8 height 8
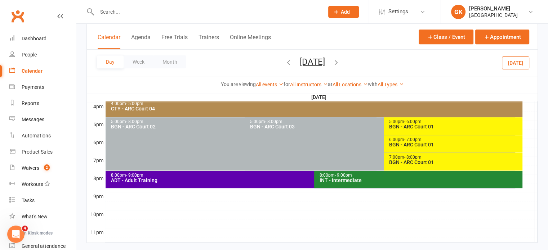
click at [411, 123] on span "- 6:00pm" at bounding box center [412, 121] width 17 height 5
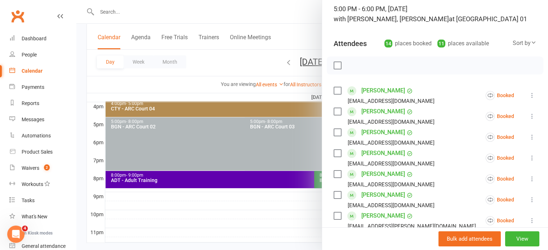
scroll to position [148, 0]
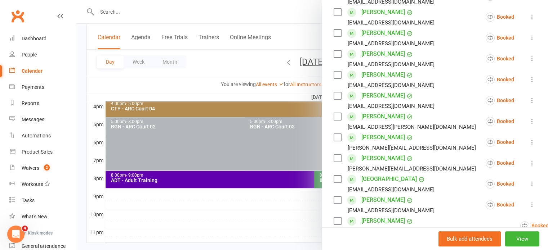
click at [529, 104] on icon at bounding box center [532, 100] width 7 height 7
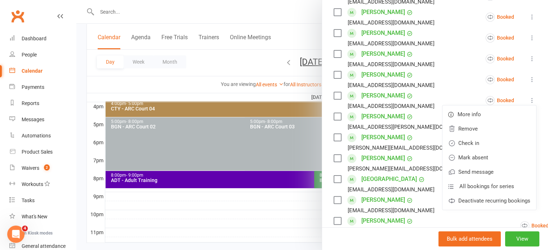
click at [375, 98] on link "[PERSON_NAME]" at bounding box center [383, 96] width 44 height 12
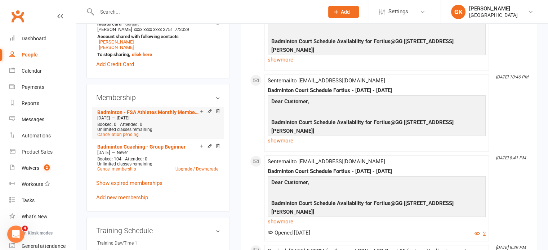
scroll to position [271, 0]
click at [208, 147] on icon at bounding box center [209, 146] width 5 height 5
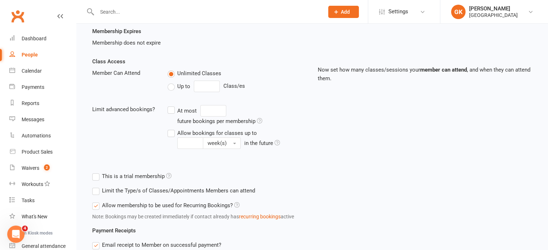
scroll to position [134, 0]
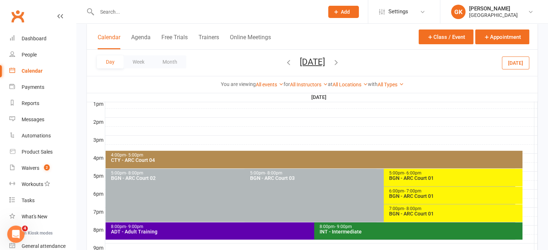
scroll to position [281, 0]
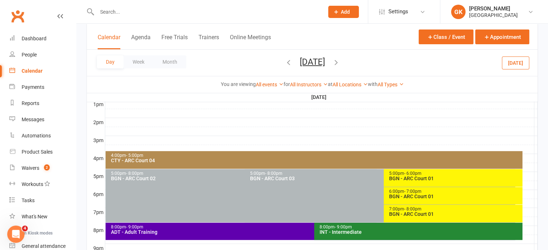
click at [285, 62] on icon "button" at bounding box center [289, 62] width 8 height 8
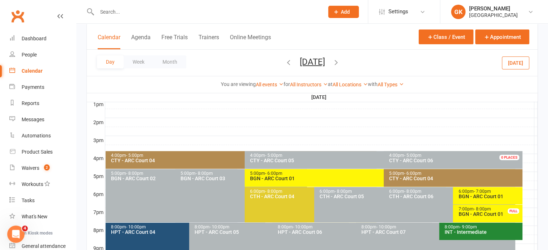
click at [285, 63] on icon "button" at bounding box center [289, 62] width 8 height 8
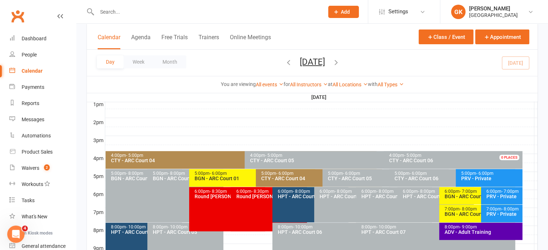
click at [225, 182] on div "5:00pm - 6:00pm BGN - [GEOGRAPHIC_DATA] 01" at bounding box center [252, 178] width 126 height 18
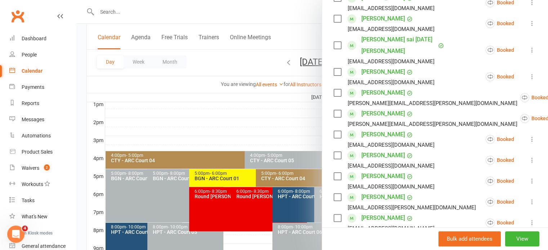
scroll to position [210, 0]
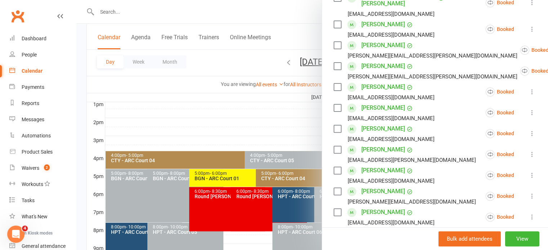
click at [294, 121] on div at bounding box center [312, 125] width 472 height 250
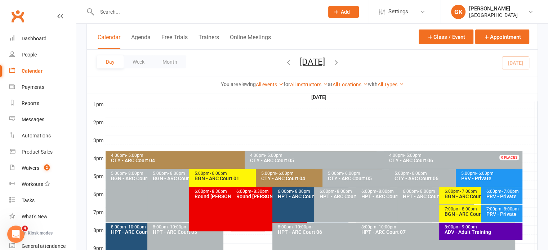
click at [332, 67] on span "[DATE] [DATE] Sun Mon Tue Wed Thu Fri Sat 27 28 29 30 31 01 02 03 04 05 06 07 0…" at bounding box center [313, 63] width 40 height 13
click at [340, 66] on icon "button" at bounding box center [336, 62] width 8 height 8
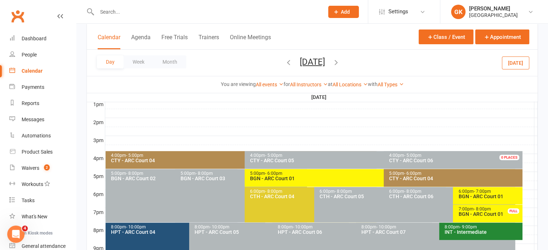
click at [268, 181] on div "BGN - ARC Court 01" at bounding box center [382, 178] width 264 height 5
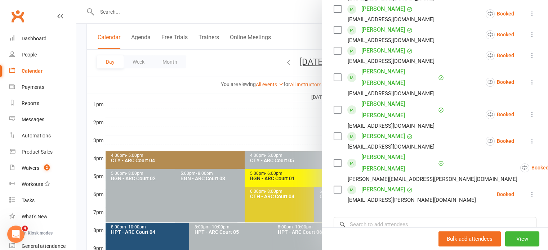
scroll to position [184, 0]
click at [397, 218] on input "search" at bounding box center [435, 225] width 203 height 15
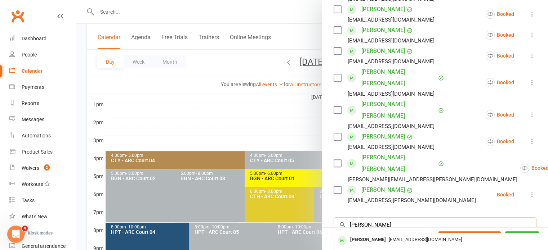
type input "[PERSON_NAME]"
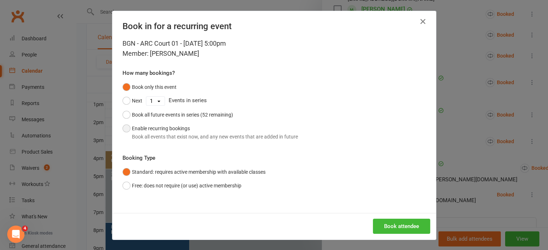
click at [181, 129] on button "Enable recurring bookings Book all events that exist now, and any new events th…" at bounding box center [211, 133] width 176 height 22
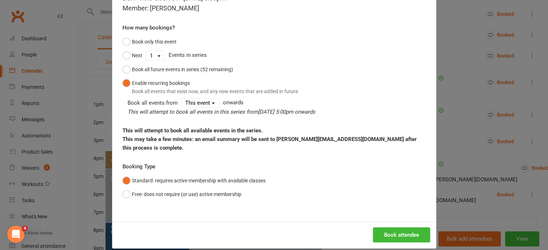
scroll to position [311, 0]
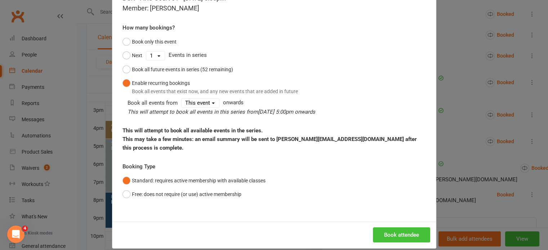
click at [399, 230] on button "Book attendee" at bounding box center [401, 235] width 57 height 15
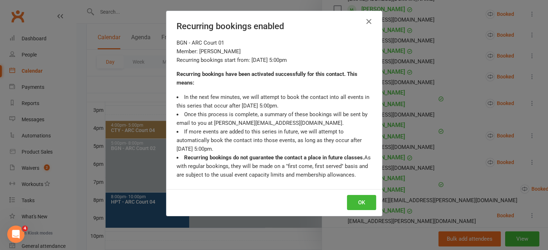
click at [373, 204] on div "OK" at bounding box center [274, 203] width 216 height 27
click at [370, 204] on button "OK" at bounding box center [361, 202] width 29 height 15
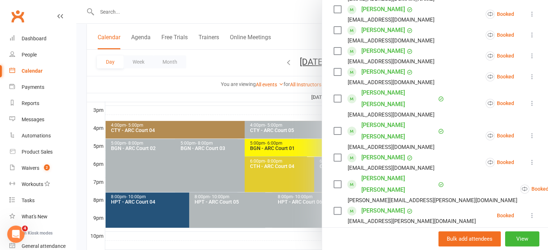
click at [529, 79] on icon at bounding box center [532, 76] width 7 height 7
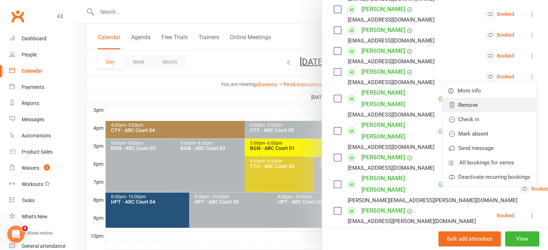
click at [464, 100] on link "Remove" at bounding box center [490, 105] width 94 height 14
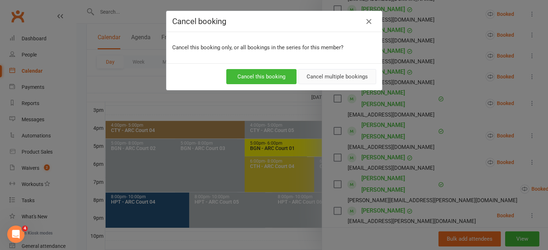
click at [307, 76] on button "Cancel multiple bookings" at bounding box center [337, 76] width 78 height 15
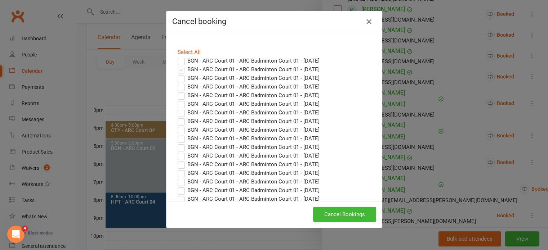
click at [366, 26] on button "button" at bounding box center [369, 22] width 12 height 12
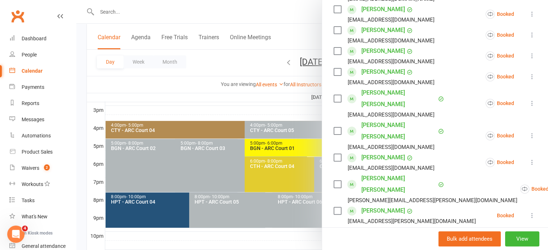
click at [529, 76] on icon at bounding box center [532, 76] width 7 height 7
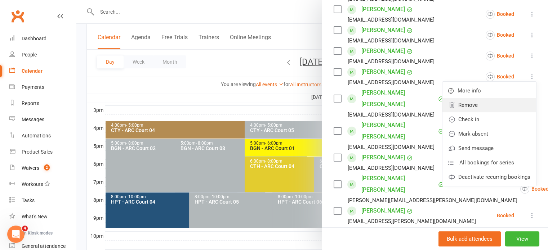
click at [472, 105] on link "Remove" at bounding box center [490, 105] width 94 height 14
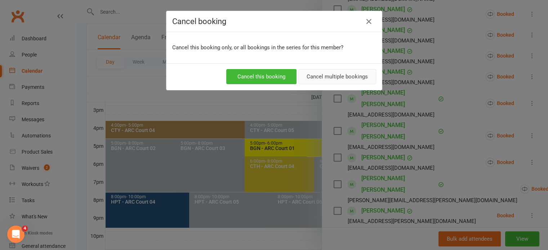
click at [339, 80] on button "Cancel multiple bookings" at bounding box center [337, 76] width 78 height 15
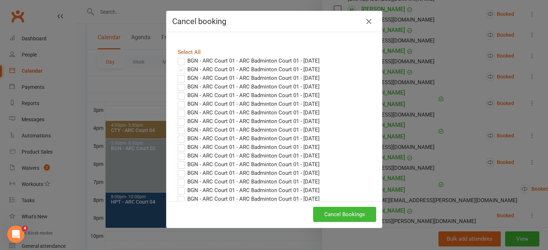
click at [185, 52] on link "Select All" at bounding box center [189, 52] width 23 height 6
click at [323, 216] on button "Cancel Bookings" at bounding box center [344, 214] width 63 height 15
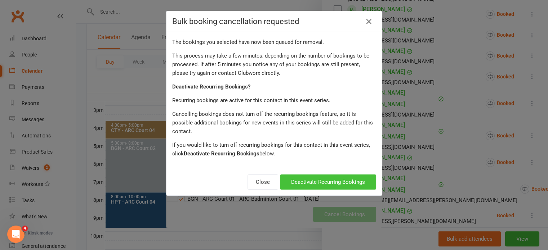
click at [316, 175] on button "Deactivate Recurring Bookings" at bounding box center [328, 182] width 96 height 15
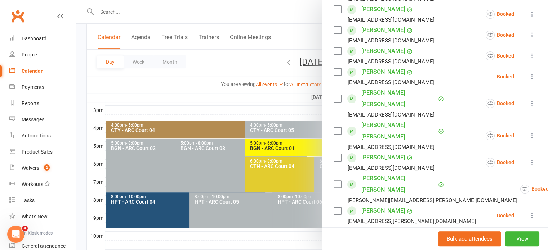
click at [275, 75] on div at bounding box center [312, 125] width 472 height 250
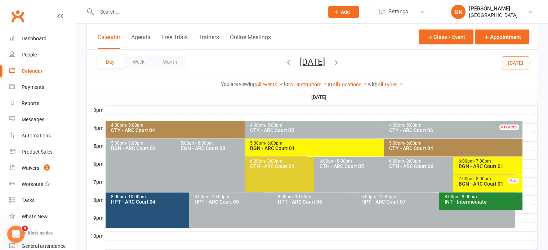
click at [285, 64] on icon "button" at bounding box center [289, 62] width 8 height 8
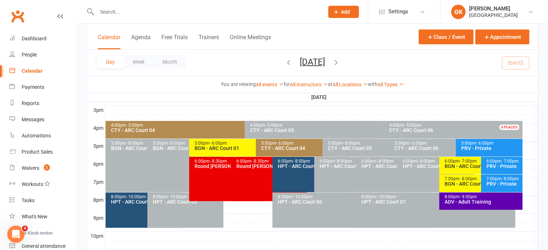
click at [285, 64] on icon "button" at bounding box center [289, 62] width 8 height 8
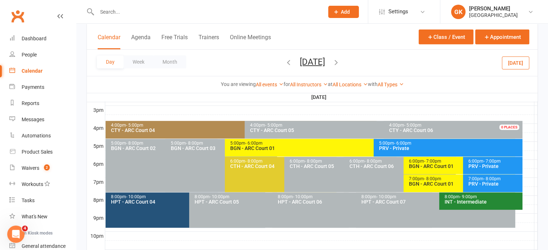
click at [270, 146] on div "BGN - ARC Court 01" at bounding box center [372, 148] width 284 height 5
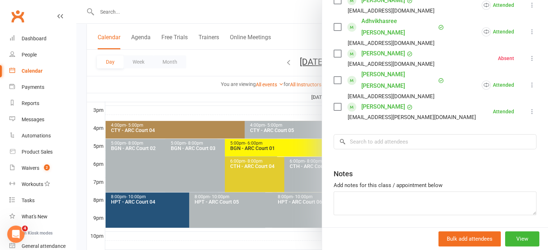
scroll to position [346, 0]
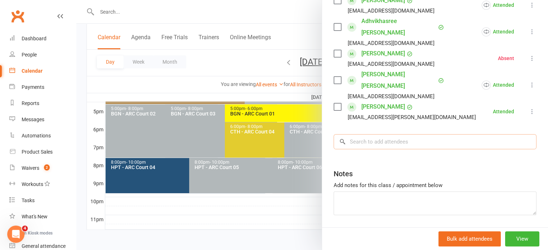
click at [377, 134] on input "search" at bounding box center [435, 141] width 203 height 15
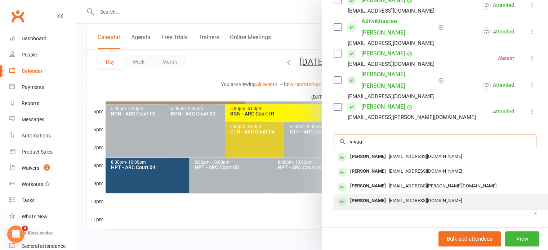
type input "vivaa"
click at [365, 196] on div "[PERSON_NAME]" at bounding box center [367, 201] width 41 height 10
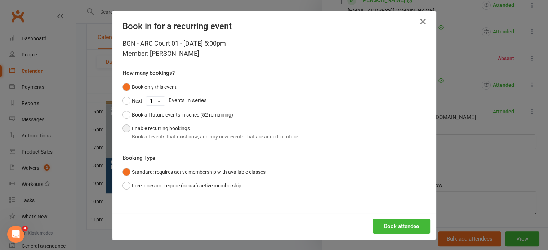
click at [193, 129] on button "Enable recurring bookings Book all events that exist now, and any new events th…" at bounding box center [211, 133] width 176 height 22
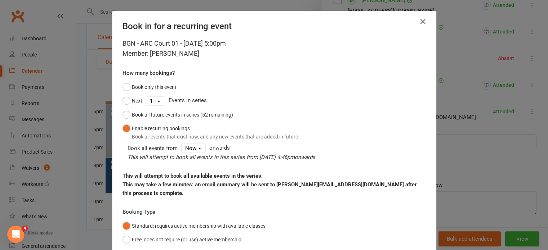
scroll to position [45, 0]
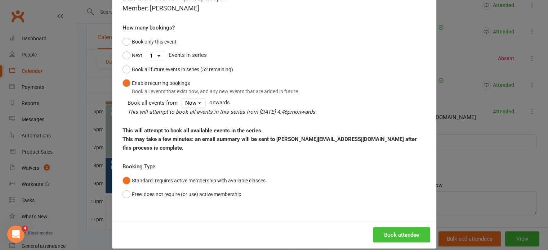
click at [389, 228] on button "Book attendee" at bounding box center [401, 235] width 57 height 15
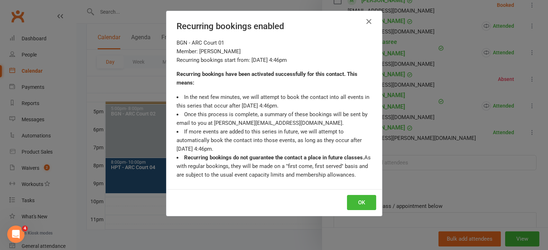
scroll to position [202, 0]
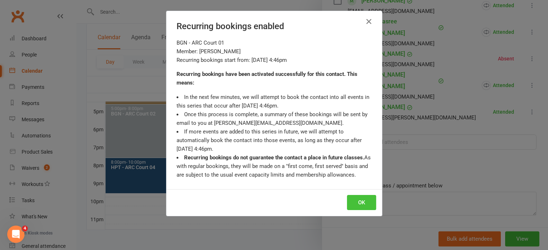
click at [361, 203] on button "OK" at bounding box center [361, 202] width 29 height 15
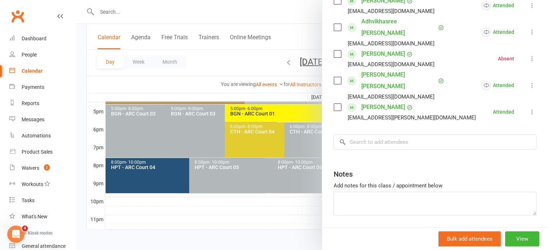
click at [265, 86] on div at bounding box center [312, 125] width 472 height 250
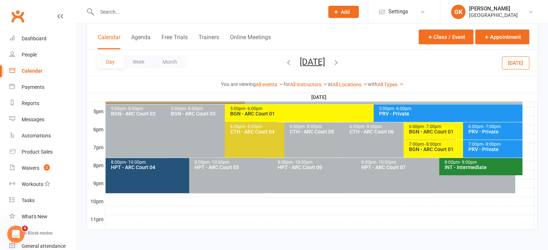
click at [340, 65] on icon "button" at bounding box center [336, 62] width 8 height 8
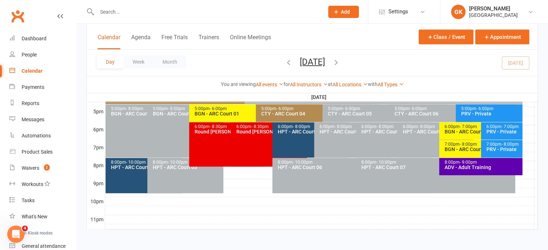
click at [340, 63] on icon "button" at bounding box center [336, 62] width 8 height 8
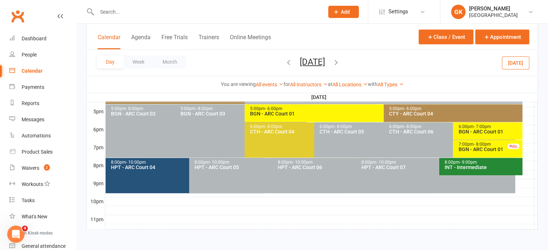
click at [340, 63] on icon "button" at bounding box center [336, 62] width 8 height 8
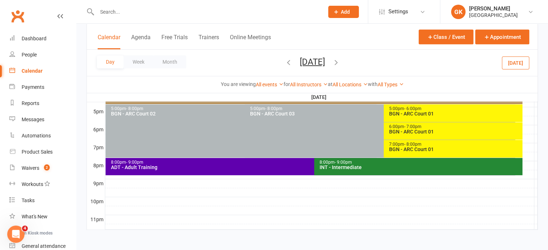
click at [401, 107] on div "5:00pm - 6:00pm" at bounding box center [455, 109] width 133 height 5
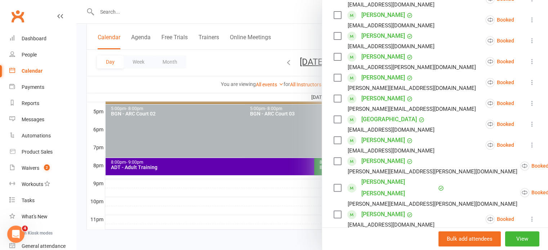
scroll to position [307, 0]
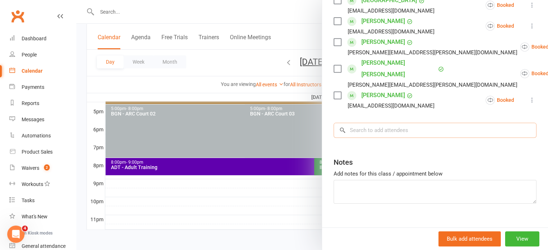
click at [376, 123] on input "search" at bounding box center [435, 130] width 203 height 15
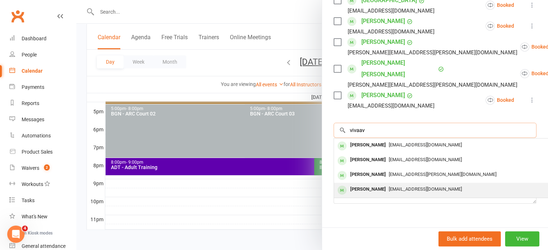
type input "vivaav"
click at [372, 185] on div "[PERSON_NAME]" at bounding box center [367, 190] width 41 height 10
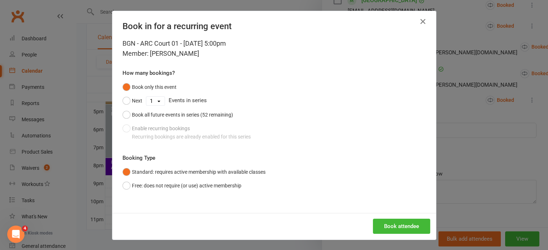
click at [443, 199] on div "Book in for a recurring event BGN - ARC Court 01 - [DATE] 5:00pm Member: [PERSO…" at bounding box center [274, 125] width 548 height 250
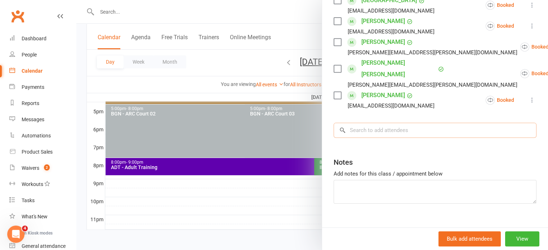
click at [403, 123] on input "search" at bounding box center [435, 130] width 203 height 15
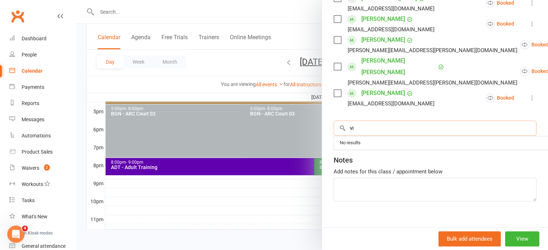
scroll to position [312, 0]
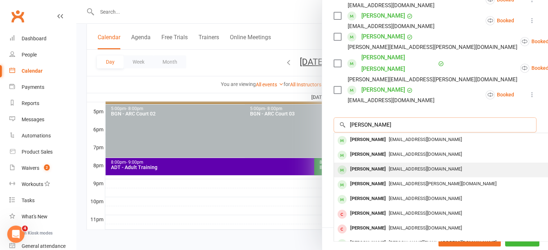
type input "[PERSON_NAME]"
click at [392, 166] on span "[EMAIL_ADDRESS][DOMAIN_NAME]" at bounding box center [425, 168] width 73 height 5
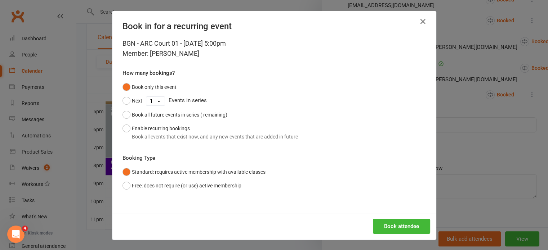
scroll to position [307, 0]
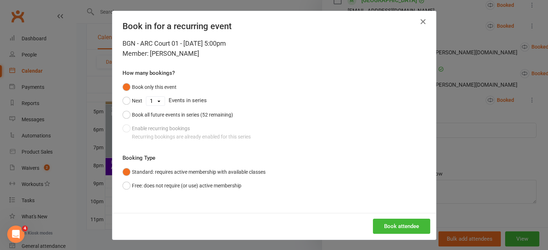
click at [419, 21] on icon "button" at bounding box center [423, 21] width 9 height 9
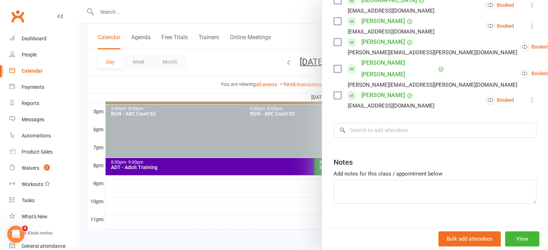
click at [261, 50] on div at bounding box center [312, 125] width 472 height 250
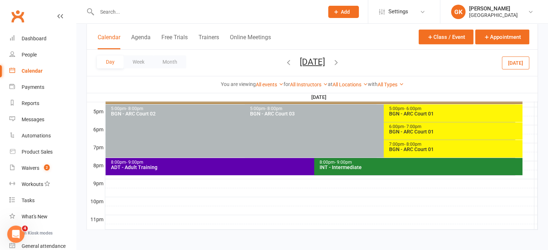
click at [285, 60] on icon "button" at bounding box center [289, 62] width 8 height 8
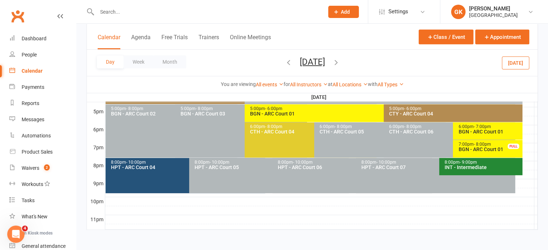
click at [285, 61] on icon "button" at bounding box center [289, 62] width 8 height 8
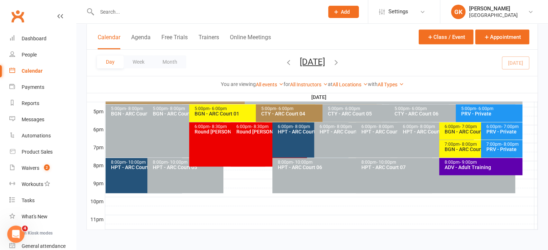
click at [238, 116] on div "5:00pm - 6:00pm BGN - [GEOGRAPHIC_DATA] 01" at bounding box center [252, 114] width 126 height 18
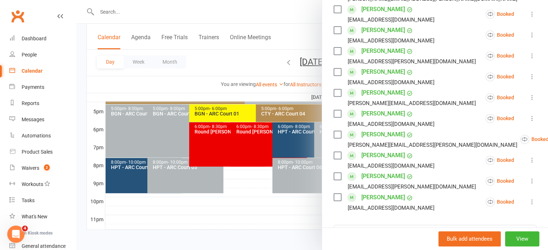
scroll to position [308, 0]
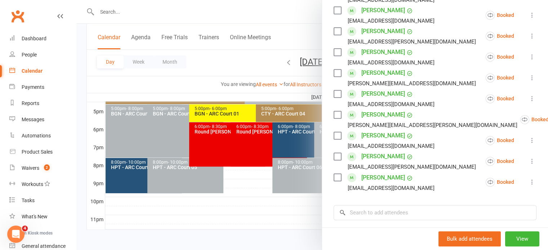
click at [269, 75] on div at bounding box center [312, 125] width 472 height 250
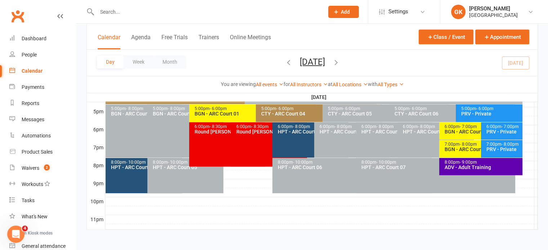
click at [285, 66] on button "button" at bounding box center [289, 63] width 8 height 13
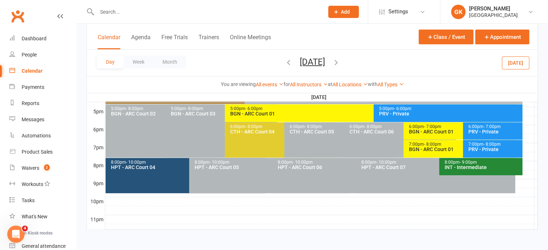
click at [333, 118] on div "5:00pm - 6:00pm BGN - [GEOGRAPHIC_DATA] 01" at bounding box center [370, 114] width 290 height 18
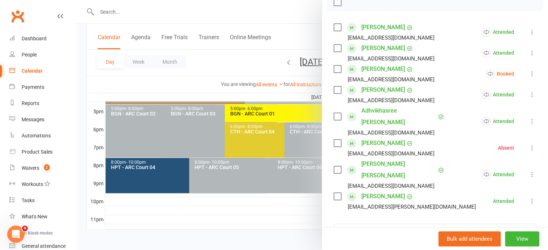
scroll to position [112, 0]
click at [529, 76] on icon at bounding box center [532, 73] width 7 height 7
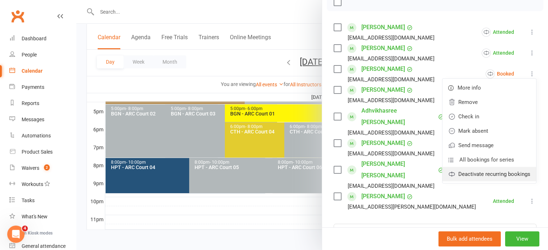
click at [470, 172] on link "Deactivate recurring bookings" at bounding box center [490, 174] width 94 height 14
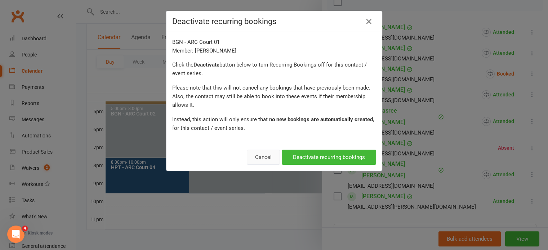
click at [252, 151] on button "Cancel" at bounding box center [263, 157] width 33 height 15
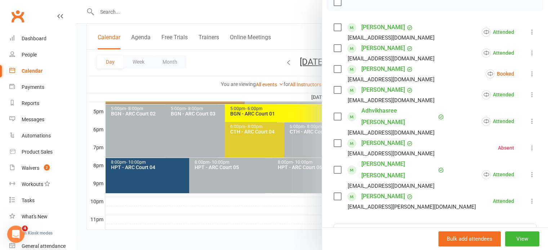
click at [529, 72] on icon at bounding box center [532, 73] width 7 height 7
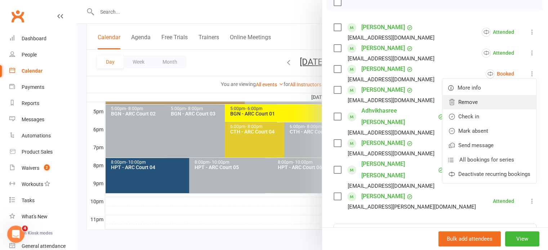
click at [487, 97] on link "Remove" at bounding box center [490, 102] width 94 height 14
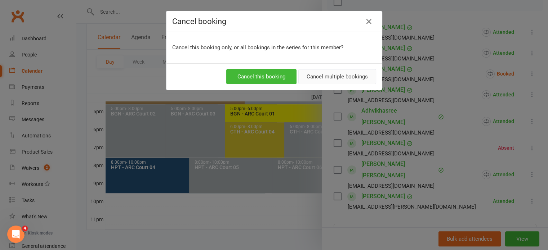
click at [323, 81] on button "Cancel multiple bookings" at bounding box center [337, 76] width 78 height 15
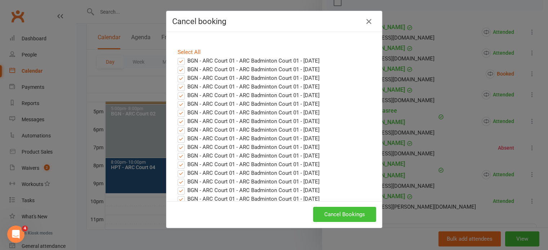
click at [326, 212] on button "Cancel Bookings" at bounding box center [344, 214] width 63 height 15
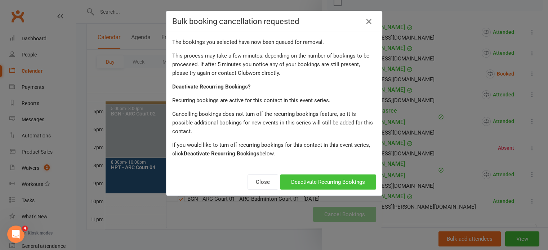
click at [323, 175] on button "Deactivate Recurring Bookings" at bounding box center [328, 182] width 96 height 15
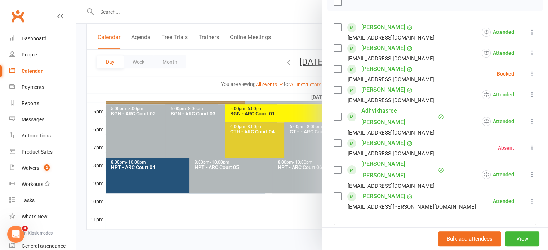
click at [226, 84] on div at bounding box center [312, 125] width 472 height 250
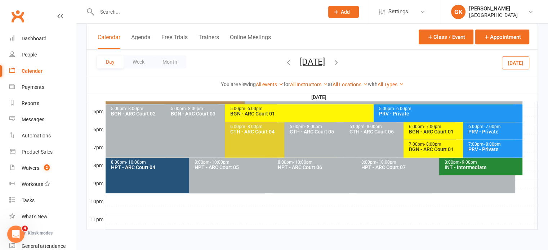
click at [273, 109] on div "5:00pm - 6:00pm" at bounding box center [372, 109] width 284 height 5
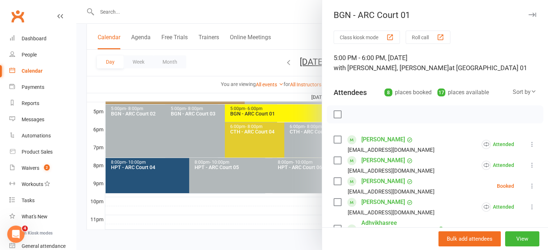
click at [529, 187] on icon at bounding box center [532, 186] width 7 height 7
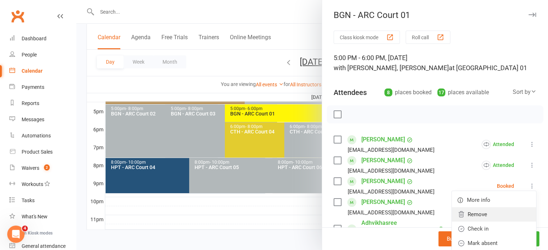
click at [482, 216] on link "Remove" at bounding box center [494, 215] width 84 height 14
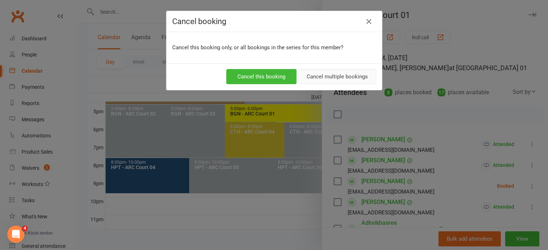
click at [341, 77] on button "Cancel multiple bookings" at bounding box center [337, 76] width 78 height 15
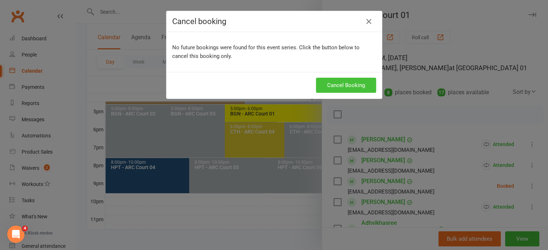
click at [328, 79] on button "Cancel Booking" at bounding box center [346, 85] width 60 height 15
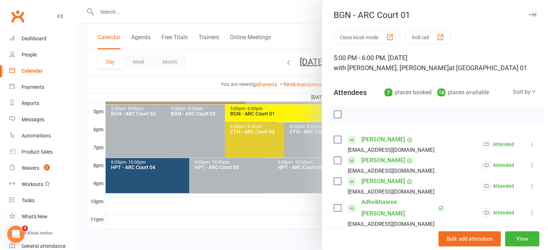
click at [255, 111] on div at bounding box center [312, 125] width 472 height 250
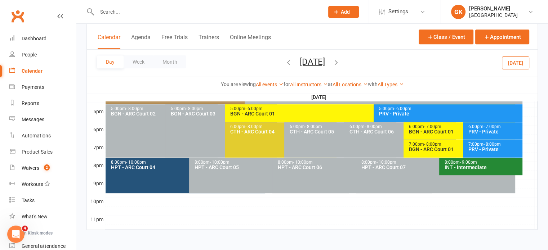
click at [255, 111] on div "BGN - ARC Court 01" at bounding box center [372, 113] width 284 height 5
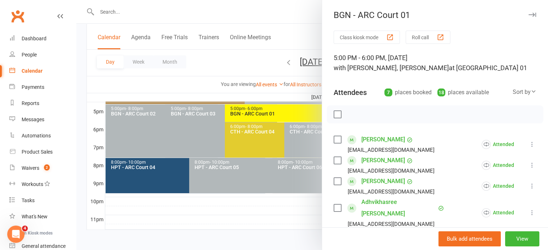
click at [180, 11] on div at bounding box center [312, 125] width 472 height 250
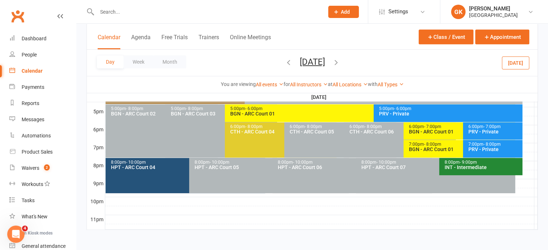
click at [180, 19] on div at bounding box center [202, 11] width 232 height 23
click at [121, 12] on input "text" at bounding box center [207, 12] width 224 height 10
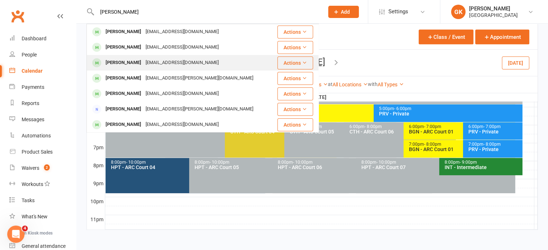
type input "[PERSON_NAME]"
click at [133, 56] on div "[PERSON_NAME][DEMOGRAPHIC_DATA] [PERSON_NAME][EMAIL_ADDRESS][DOMAIN_NAME]" at bounding box center [180, 62] width 186 height 15
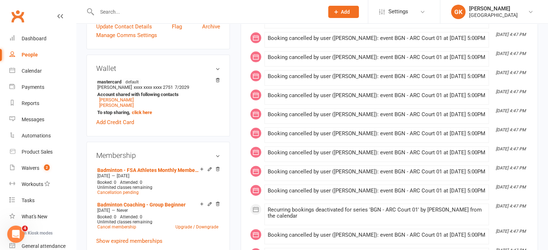
scroll to position [213, 0]
click at [217, 170] on icon at bounding box center [218, 169] width 4 height 4
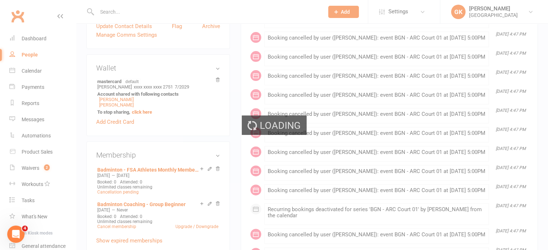
scroll to position [201, 0]
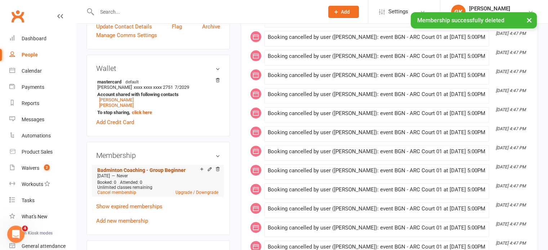
click at [164, 170] on link "Badminton Coaching - Group Beginner" at bounding box center [141, 171] width 88 height 6
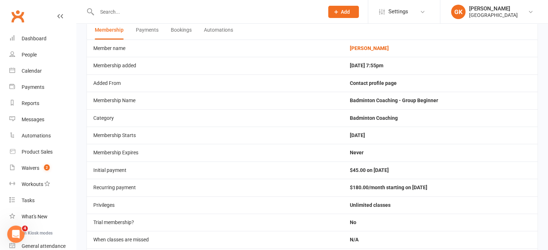
scroll to position [39, 0]
click at [184, 35] on button "Bookings" at bounding box center [181, 30] width 21 height 19
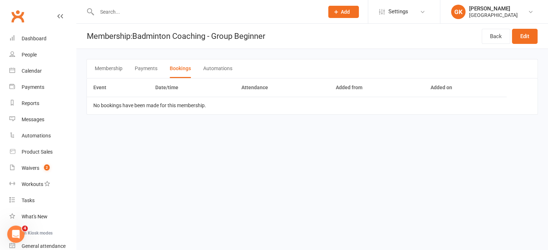
scroll to position [0, 0]
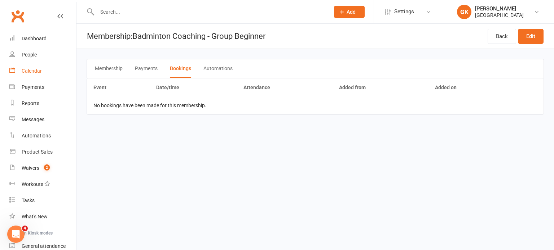
click at [41, 74] on div "Calendar" at bounding box center [32, 71] width 20 height 6
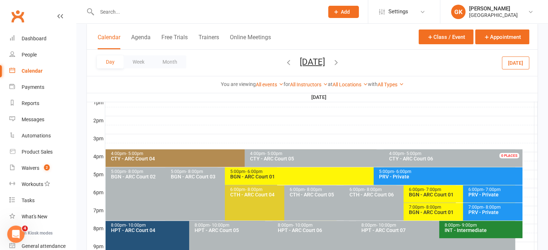
scroll to position [284, 0]
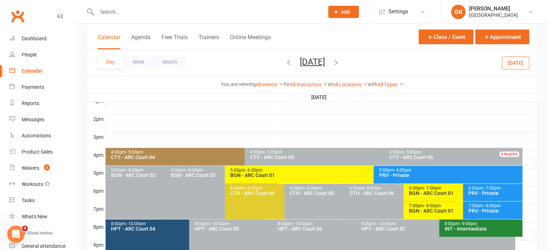
click at [293, 178] on div "5:00pm - 6:00pm BGN - [GEOGRAPHIC_DATA] 01" at bounding box center [370, 175] width 290 height 18
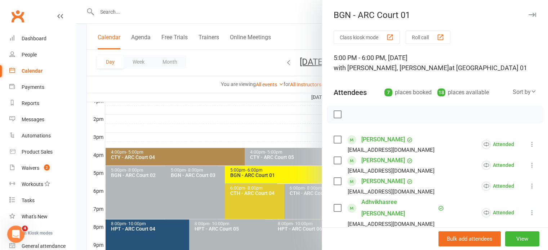
scroll to position [181, 0]
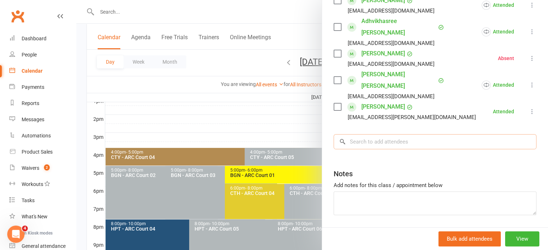
click at [382, 134] on input "search" at bounding box center [435, 141] width 203 height 15
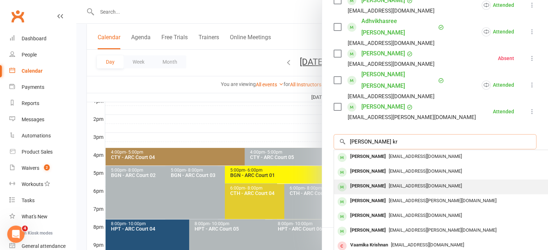
type input "[PERSON_NAME] kr"
click at [371, 181] on div "[PERSON_NAME]" at bounding box center [367, 186] width 41 height 10
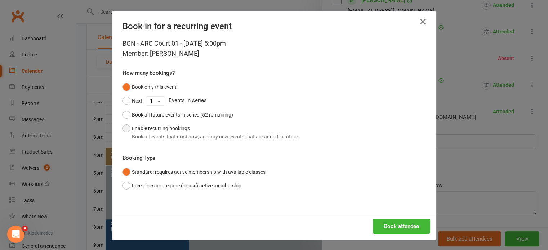
click at [189, 142] on button "Enable recurring bookings Book all events that exist now, and any new events th…" at bounding box center [211, 133] width 176 height 22
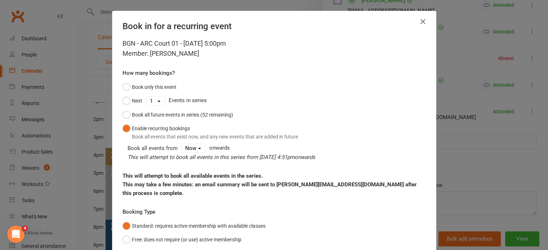
scroll to position [45, 0]
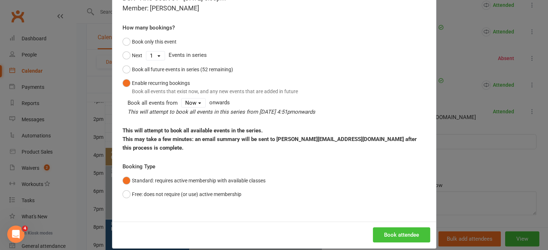
click at [391, 228] on button "Book attendee" at bounding box center [401, 235] width 57 height 15
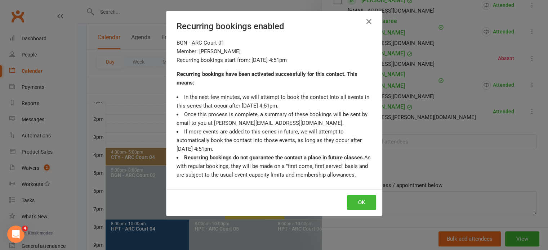
scroll to position [202, 0]
click at [356, 201] on button "OK" at bounding box center [361, 202] width 29 height 15
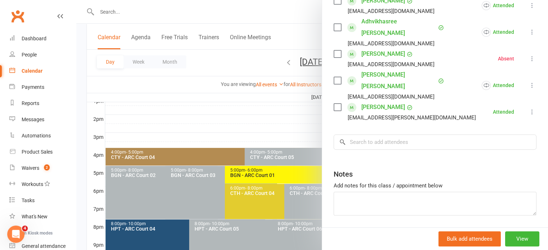
click at [208, 100] on div at bounding box center [312, 125] width 472 height 250
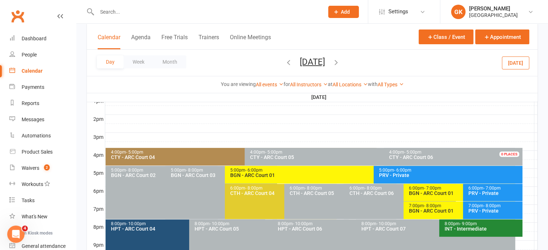
click at [340, 65] on icon "button" at bounding box center [336, 62] width 8 height 8
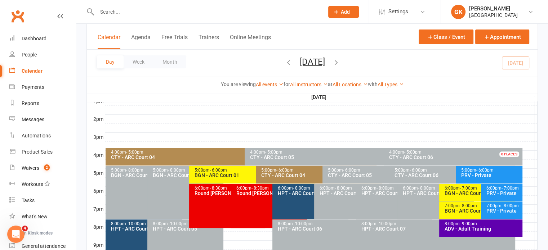
click at [340, 63] on icon "button" at bounding box center [336, 62] width 8 height 8
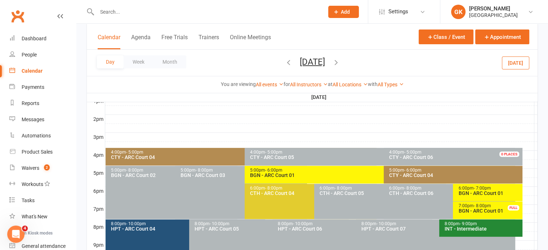
click at [285, 60] on icon "button" at bounding box center [289, 62] width 8 height 8
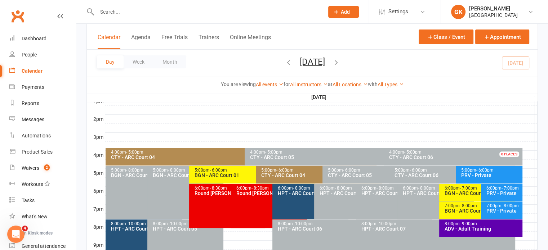
click at [247, 169] on div "5:00pm - 6:00pm" at bounding box center [254, 170] width 120 height 5
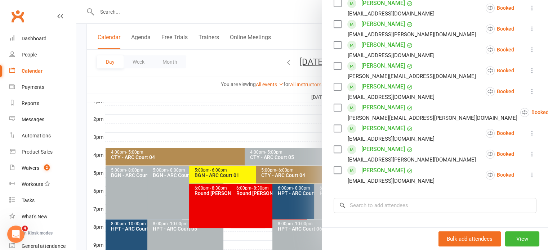
scroll to position [402, 0]
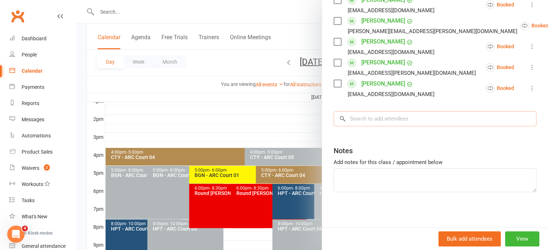
click at [379, 115] on input "search" at bounding box center [435, 118] width 203 height 15
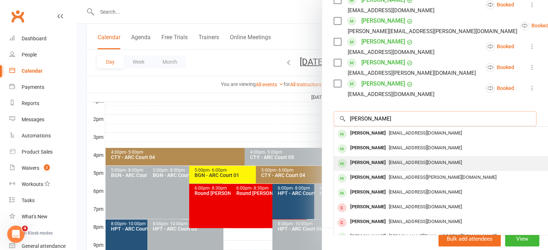
type input "[PERSON_NAME]"
click at [370, 161] on div "[PERSON_NAME]" at bounding box center [367, 163] width 41 height 10
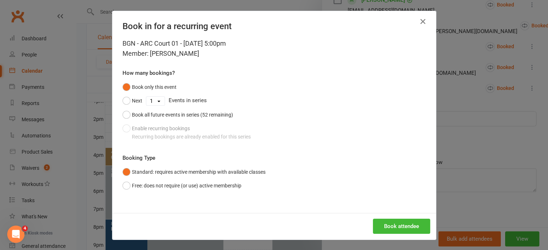
click at [180, 132] on div "Book only this event Next 1 2 3 4 5 6 7 8 9 10 11 12 13 14 15 16 17 18 19 20 21…" at bounding box center [274, 111] width 303 height 63
click at [422, 24] on icon "button" at bounding box center [423, 21] width 9 height 9
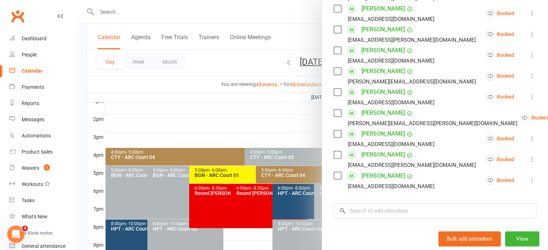
scroll to position [311, 0]
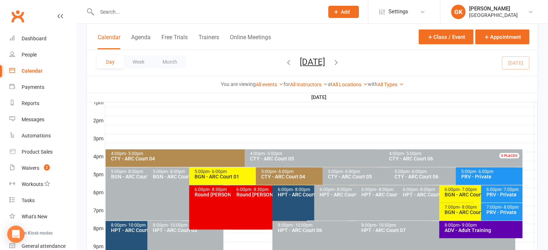
click at [216, 168] on div "5:00pm - 6:00pm BGN - [GEOGRAPHIC_DATA] 01" at bounding box center [252, 177] width 126 height 18
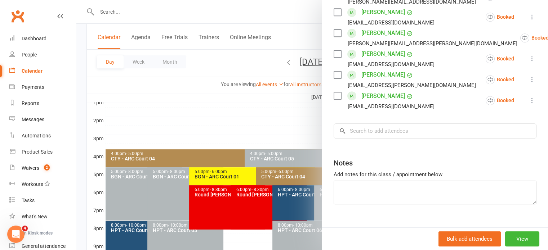
scroll to position [390, 0]
click at [398, 135] on input "search" at bounding box center [435, 130] width 203 height 15
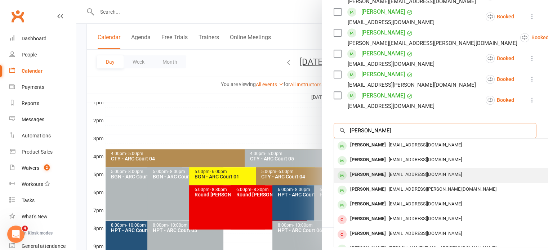
type input "[PERSON_NAME]"
click at [368, 172] on div "[PERSON_NAME]" at bounding box center [367, 175] width 41 height 10
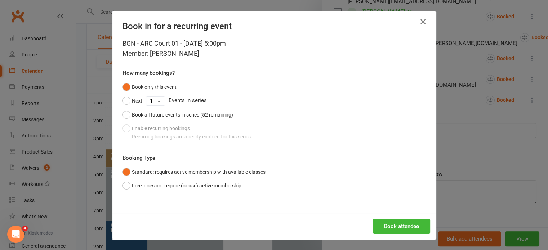
click at [422, 23] on icon "button" at bounding box center [423, 21] width 9 height 9
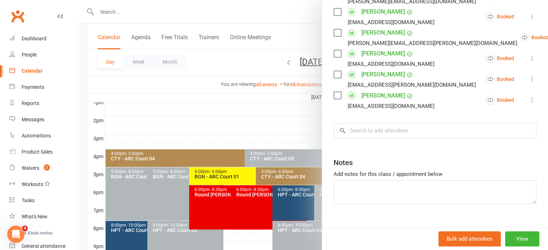
click at [110, 13] on div at bounding box center [312, 125] width 472 height 250
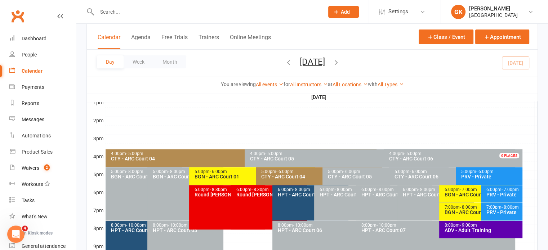
click at [114, 13] on input "text" at bounding box center [207, 12] width 224 height 10
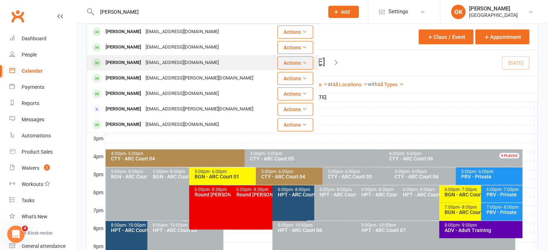
type input "[PERSON_NAME]"
click at [120, 60] on div "[PERSON_NAME]" at bounding box center [123, 63] width 40 height 10
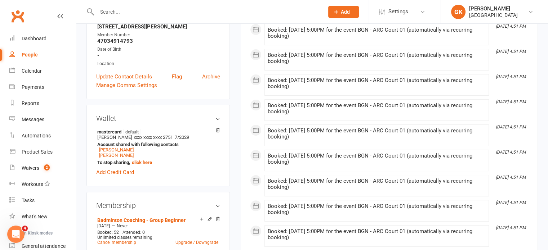
scroll to position [174, 0]
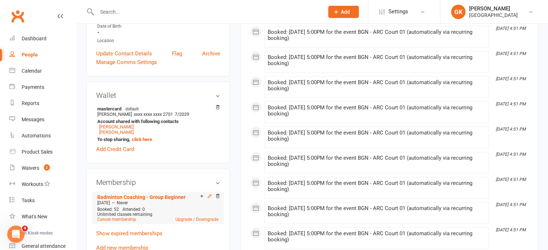
click at [209, 197] on icon at bounding box center [209, 196] width 3 height 3
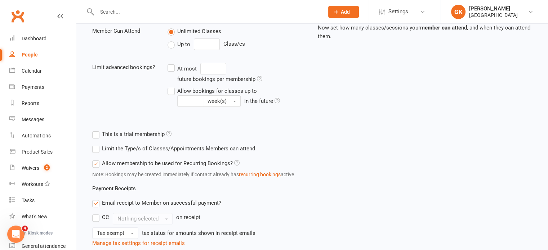
scroll to position [280, 0]
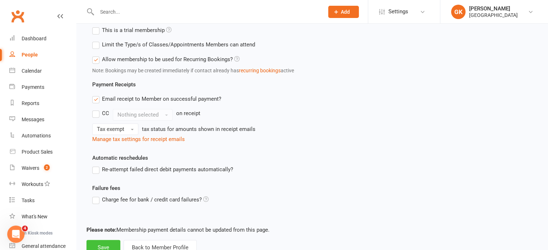
click at [98, 243] on button "Save" at bounding box center [103, 247] width 34 height 15
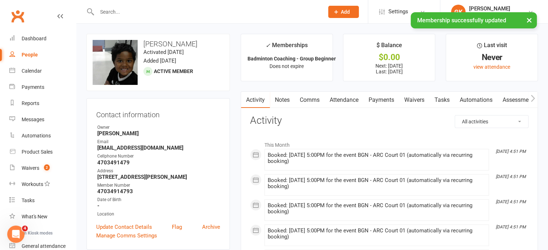
scroll to position [1, 0]
click at [113, 9] on input "text" at bounding box center [207, 12] width 224 height 10
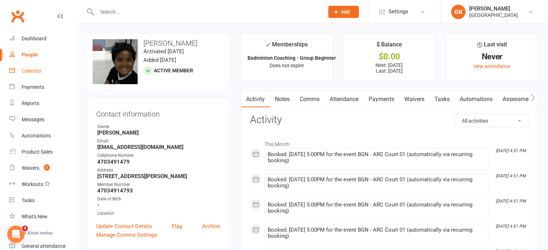
click at [31, 72] on div "Calendar" at bounding box center [32, 71] width 20 height 6
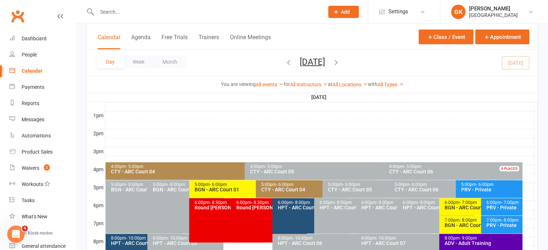
scroll to position [271, 0]
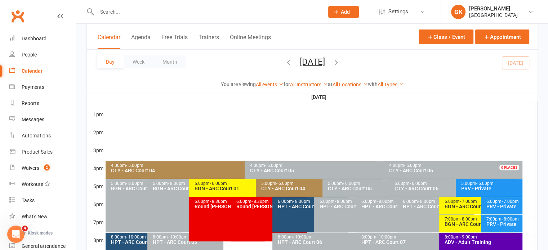
click at [234, 184] on div "5:00pm - 6:00pm" at bounding box center [254, 184] width 120 height 5
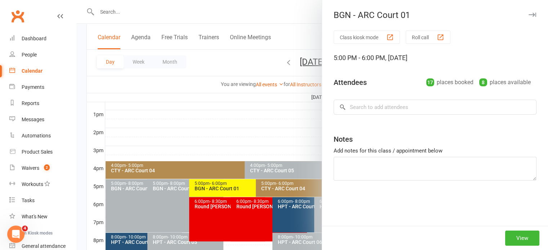
click at [234, 184] on div at bounding box center [312, 125] width 472 height 250
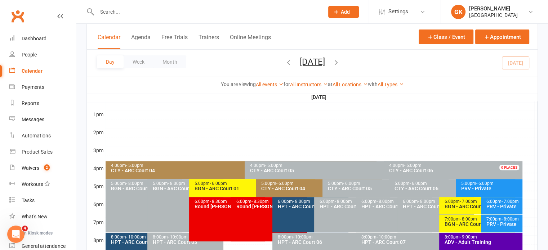
click at [251, 183] on div "5:00pm - 6:00pm" at bounding box center [254, 184] width 120 height 5
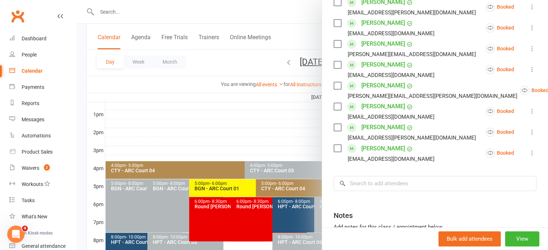
scroll to position [338, 0]
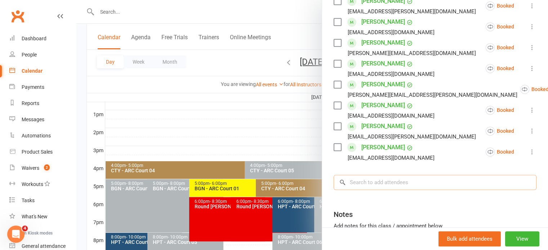
click at [374, 179] on input "search" at bounding box center [435, 182] width 203 height 15
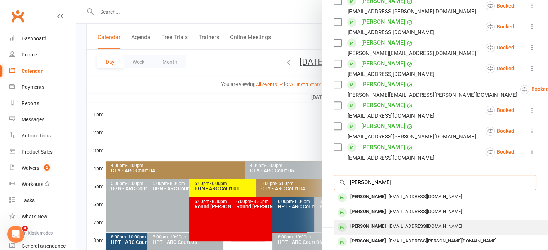
type input "[PERSON_NAME]"
click at [369, 223] on div "[PERSON_NAME]" at bounding box center [367, 227] width 41 height 10
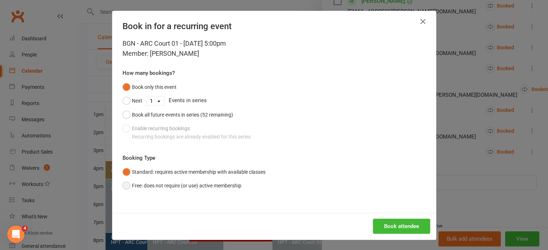
click at [126, 183] on button "Free: does not require (or use) active membership" at bounding box center [182, 186] width 119 height 14
click at [125, 169] on button "Standard: requires active membership with available classes" at bounding box center [194, 172] width 143 height 14
click at [124, 117] on button "Book all future events in series (52 remaining)" at bounding box center [178, 115] width 111 height 14
click at [417, 20] on button "button" at bounding box center [423, 22] width 12 height 12
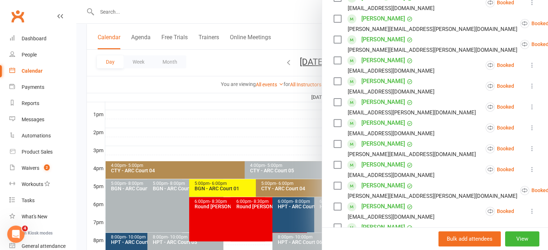
scroll to position [237, 0]
click at [281, 124] on div at bounding box center [312, 125] width 472 height 250
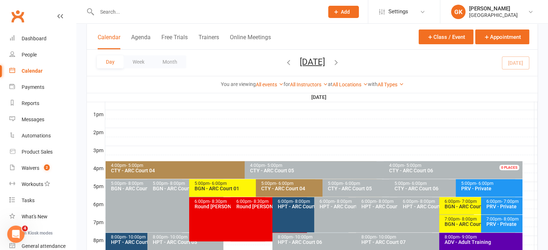
click at [452, 201] on div "6:00pm - 7:00pm" at bounding box center [479, 202] width 70 height 5
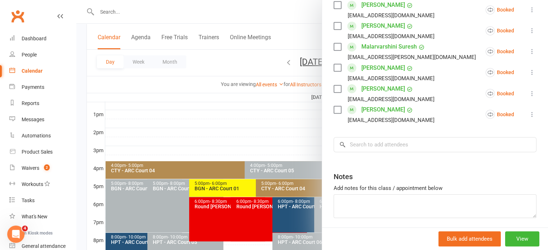
scroll to position [385, 0]
click at [440, 146] on input "search" at bounding box center [435, 145] width 203 height 15
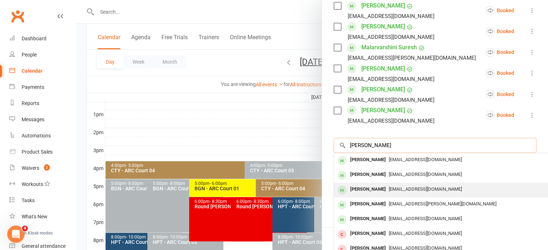
type input "[PERSON_NAME]"
click at [390, 193] on div "[EMAIL_ADDRESS][DOMAIN_NAME]" at bounding box center [442, 190] width 210 height 10
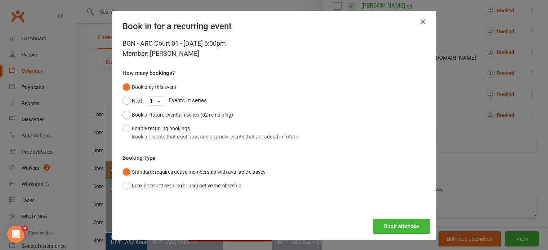
click at [419, 23] on icon "button" at bounding box center [423, 21] width 9 height 9
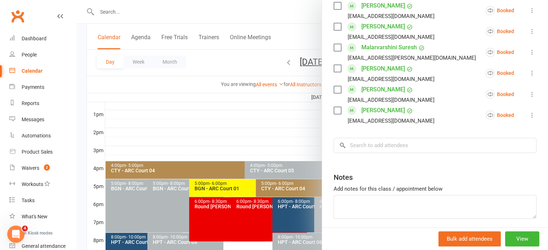
click at [235, 179] on div at bounding box center [312, 125] width 472 height 250
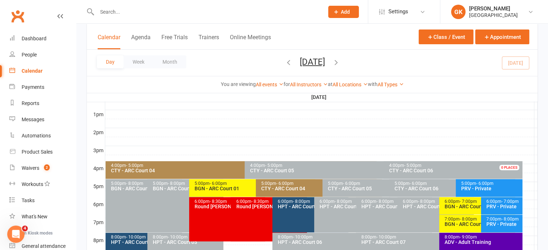
click at [237, 182] on div "5:00pm - 6:00pm" at bounding box center [254, 184] width 120 height 5
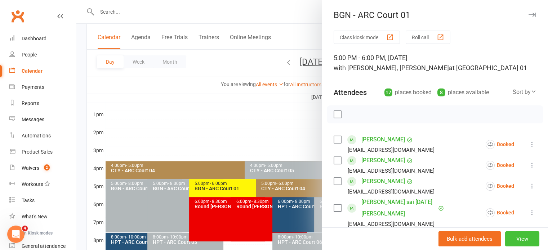
click at [507, 236] on button "View" at bounding box center [522, 239] width 34 height 15
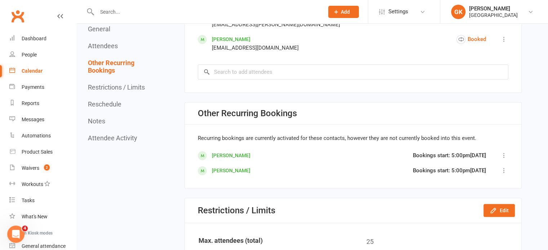
scroll to position [754, 0]
click at [505, 168] on icon at bounding box center [504, 170] width 7 height 7
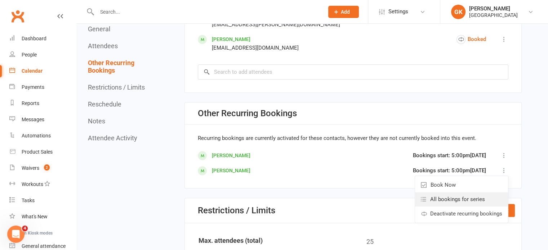
click at [465, 197] on span "All bookings for series" at bounding box center [457, 199] width 55 height 9
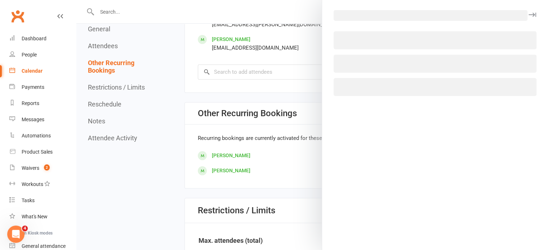
select select "all"
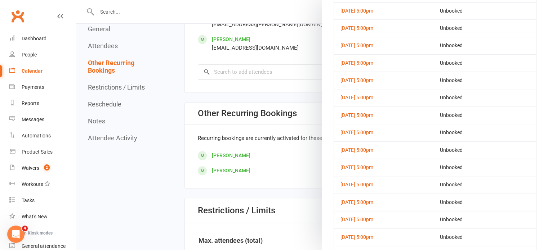
scroll to position [667, 0]
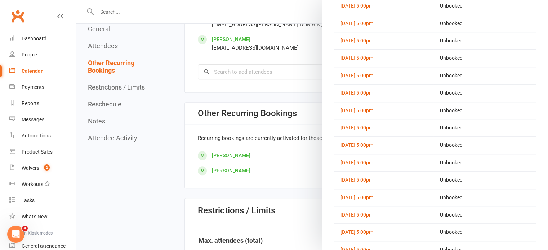
click at [271, 128] on div at bounding box center [312, 125] width 472 height 250
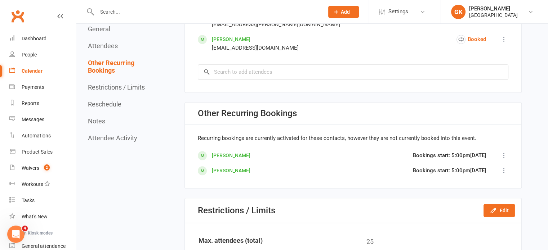
click at [500, 166] on button at bounding box center [504, 170] width 9 height 9
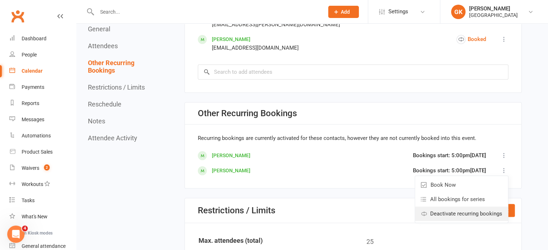
click at [466, 212] on span "Deactivate recurring bookings" at bounding box center [466, 214] width 72 height 9
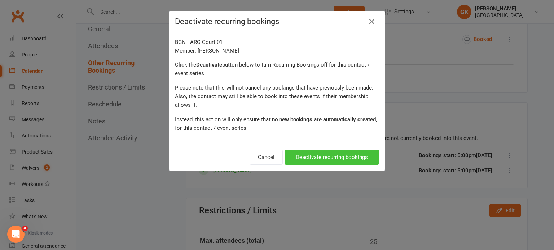
click at [337, 159] on button "Deactivate recurring bookings" at bounding box center [331, 157] width 94 height 15
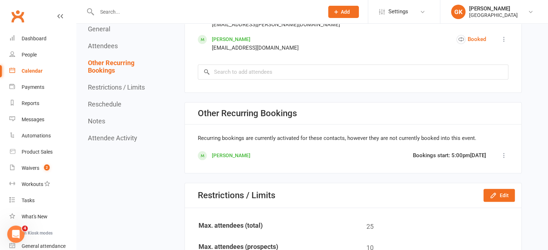
click at [112, 12] on input "text" at bounding box center [207, 12] width 224 height 10
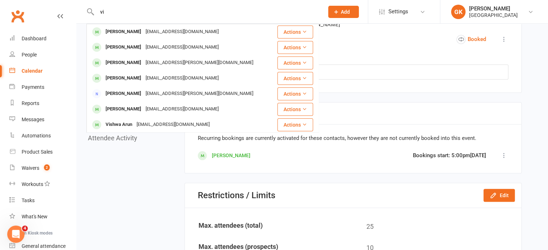
type input "v"
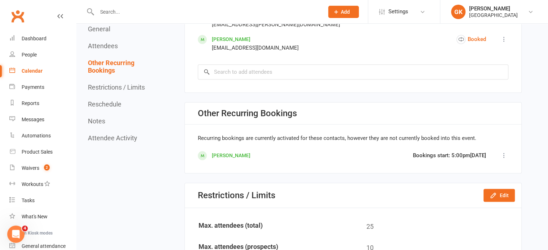
click at [32, 72] on div "Calendar" at bounding box center [32, 71] width 21 height 6
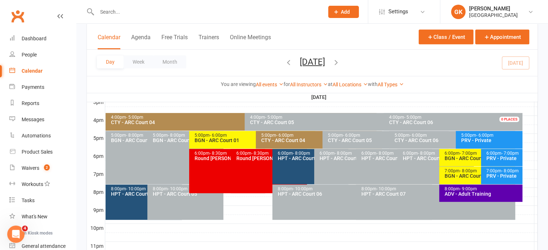
scroll to position [319, 0]
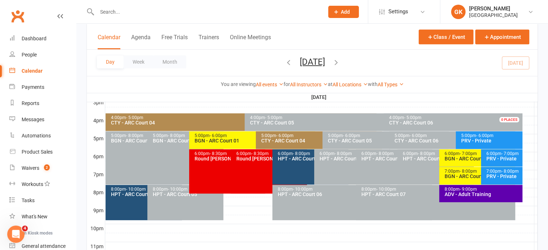
click at [250, 130] on div "4:00pm - 5:00pm CTY - ARC Court 05 0 PLACES" at bounding box center [380, 123] width 271 height 18
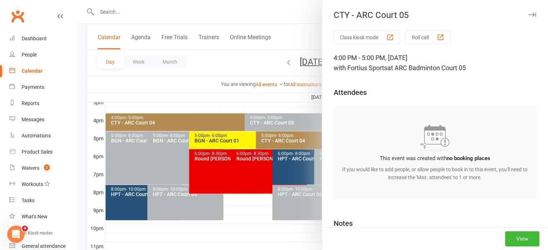
scroll to position [73, 0]
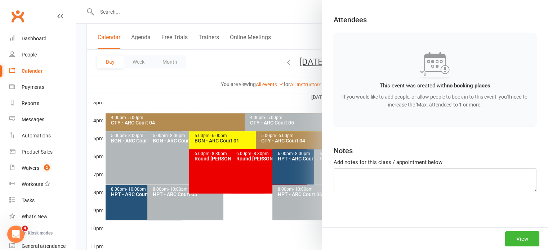
click at [242, 143] on div at bounding box center [312, 125] width 472 height 250
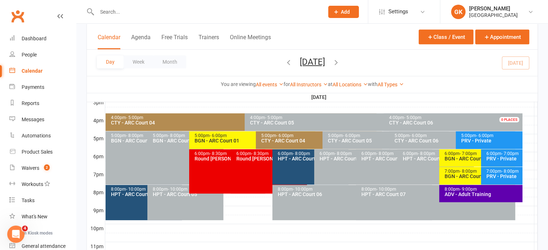
click at [242, 143] on div "5:00pm - 6:00pm BGN - [GEOGRAPHIC_DATA] 01" at bounding box center [252, 141] width 126 height 18
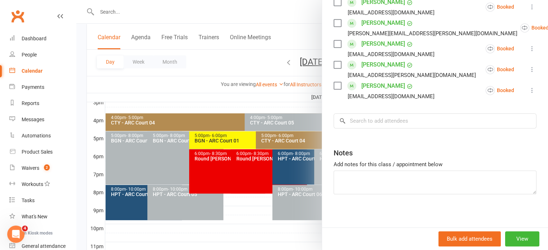
scroll to position [402, 0]
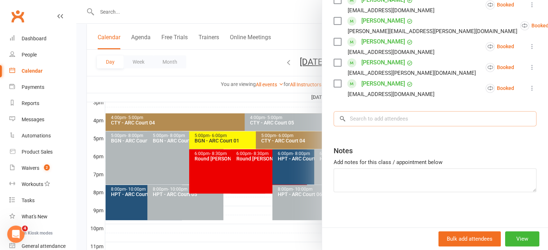
click at [377, 119] on input "search" at bounding box center [435, 118] width 203 height 15
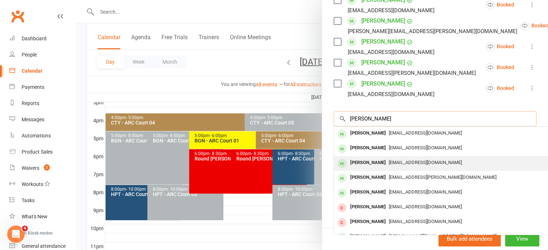
type input "[PERSON_NAME]"
click at [365, 164] on div "[PERSON_NAME]" at bounding box center [367, 163] width 41 height 10
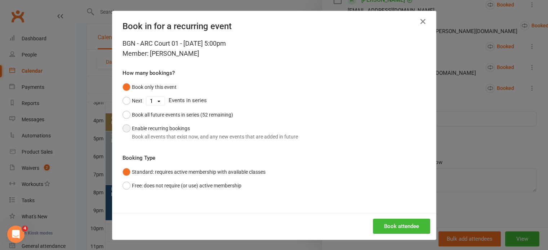
click at [164, 129] on button "Enable recurring bookings Book all events that exist now, and any new events th…" at bounding box center [211, 133] width 176 height 22
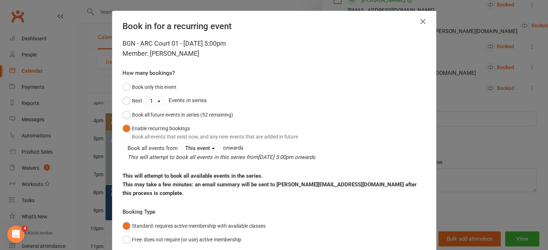
scroll to position [45, 0]
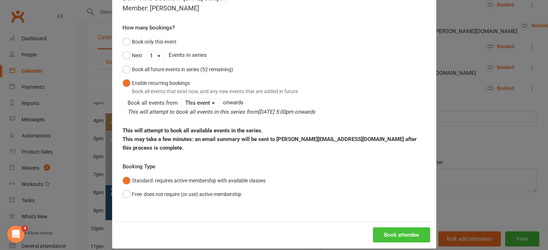
click at [409, 229] on button "Book attendee" at bounding box center [401, 235] width 57 height 15
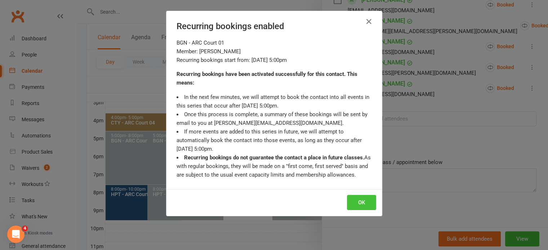
scroll to position [423, 0]
click at [360, 204] on button "OK" at bounding box center [361, 202] width 29 height 15
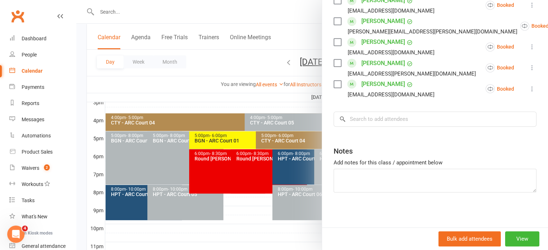
click at [259, 88] on div at bounding box center [312, 125] width 472 height 250
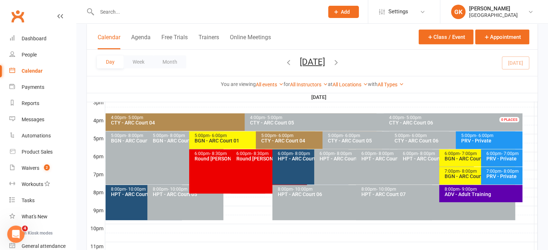
scroll to position [423, 0]
click at [458, 176] on div "BGN - ARC Court 01" at bounding box center [479, 176] width 70 height 5
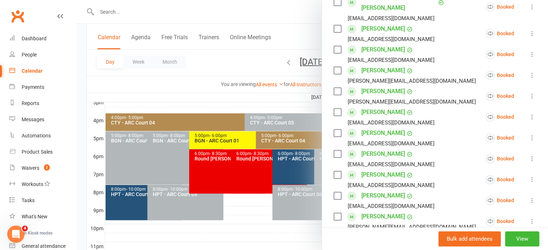
scroll to position [164, 0]
click at [529, 93] on icon at bounding box center [532, 96] width 7 height 7
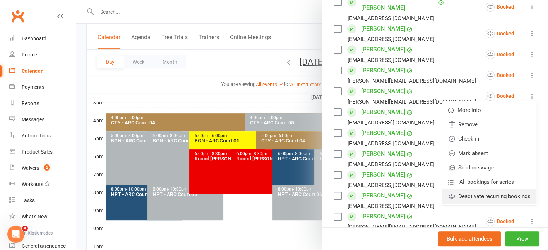
click at [463, 190] on link "Deactivate recurring bookings" at bounding box center [490, 197] width 94 height 14
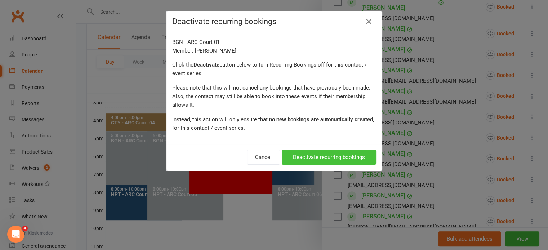
click at [299, 159] on button "Deactivate recurring bookings" at bounding box center [329, 157] width 94 height 15
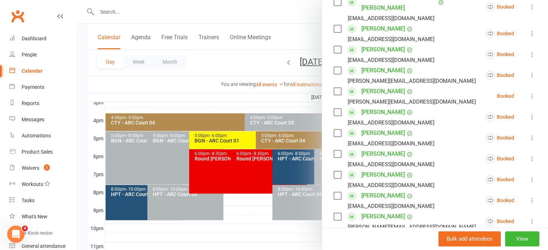
click at [529, 93] on icon at bounding box center [532, 96] width 7 height 7
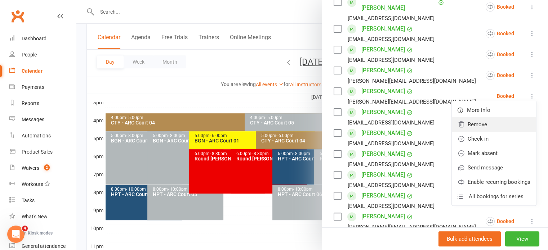
click at [482, 117] on link "Remove" at bounding box center [494, 124] width 84 height 14
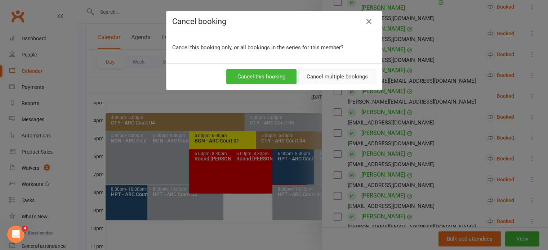
click at [316, 82] on button "Cancel multiple bookings" at bounding box center [337, 76] width 78 height 15
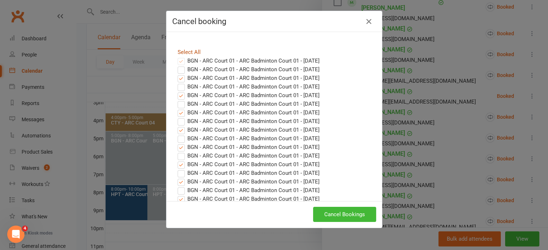
click at [178, 53] on link "Select All" at bounding box center [189, 52] width 23 height 6
click at [337, 212] on button "Cancel Bookings" at bounding box center [344, 214] width 63 height 15
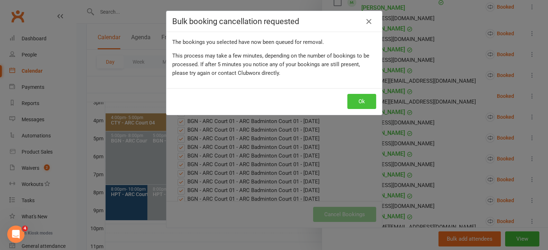
click at [349, 97] on button "Ok" at bounding box center [361, 101] width 29 height 15
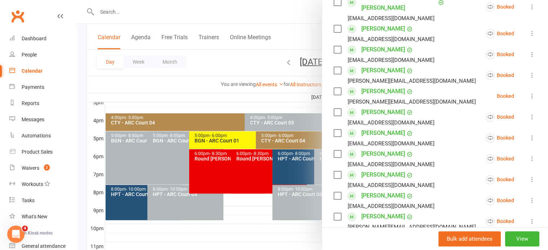
click at [216, 106] on div at bounding box center [312, 125] width 472 height 250
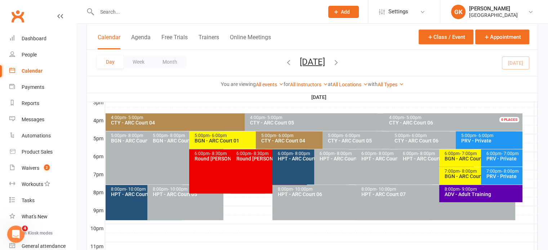
click at [340, 61] on icon "button" at bounding box center [336, 62] width 8 height 8
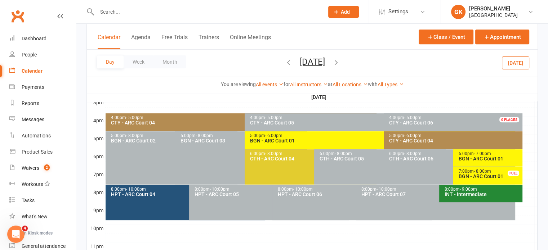
click at [479, 160] on div "BGN - ARC Court 01" at bounding box center [489, 158] width 63 height 5
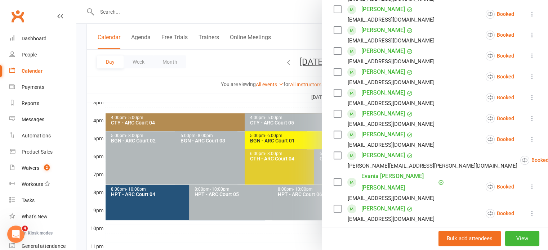
scroll to position [369, 0]
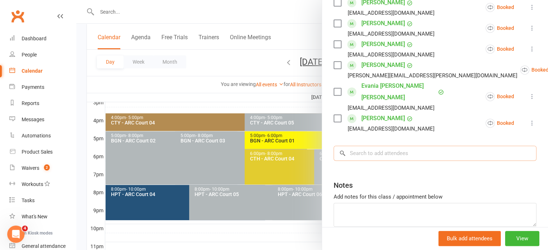
click at [412, 146] on input "search" at bounding box center [435, 153] width 203 height 15
type input "d"
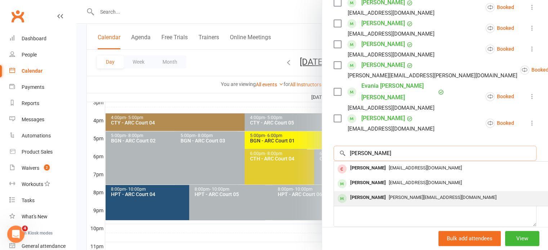
type input "hriti"
click at [383, 193] on div "[PERSON_NAME]" at bounding box center [367, 198] width 41 height 10
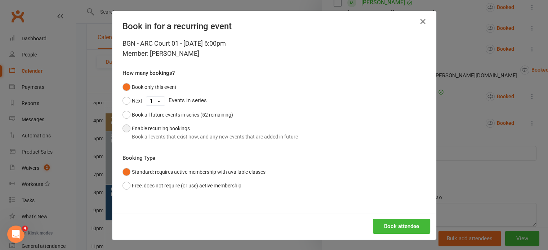
click at [173, 122] on button "Enable recurring bookings Book all events that exist now, and any new events th…" at bounding box center [211, 133] width 176 height 22
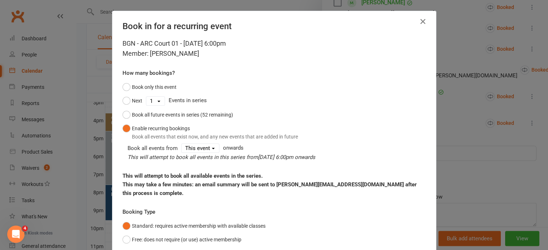
scroll to position [45, 0]
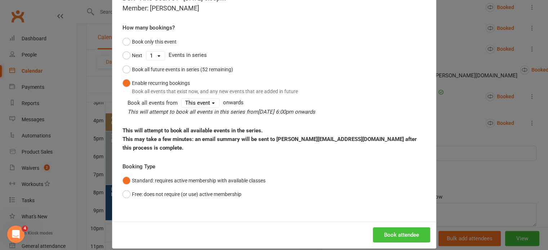
click at [379, 228] on button "Book attendee" at bounding box center [401, 235] width 57 height 15
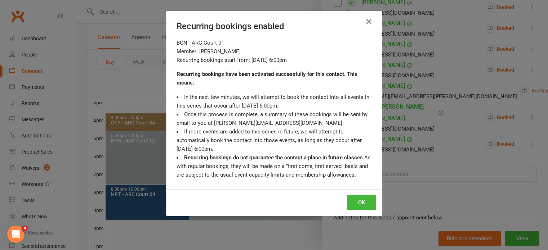
scroll to position [390, 0]
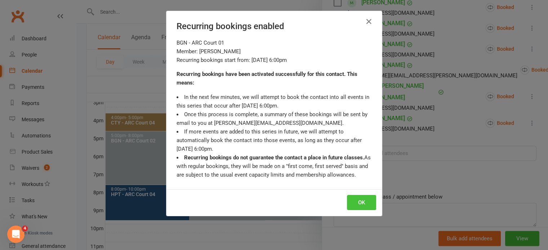
click at [353, 202] on button "OK" at bounding box center [361, 202] width 29 height 15
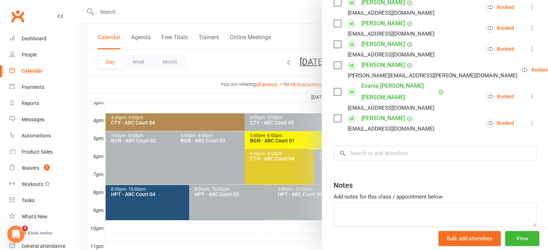
click at [288, 108] on div at bounding box center [312, 125] width 472 height 250
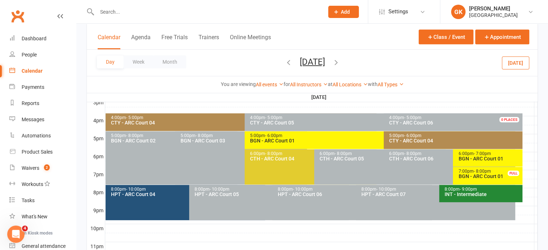
click at [340, 61] on icon "button" at bounding box center [336, 62] width 8 height 8
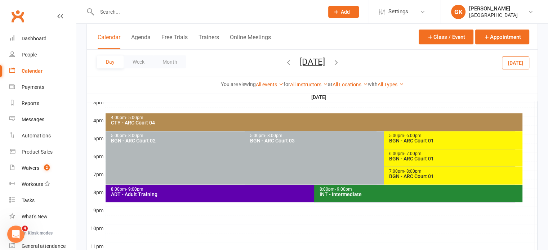
click at [404, 155] on span "- 7:00pm" at bounding box center [412, 153] width 17 height 5
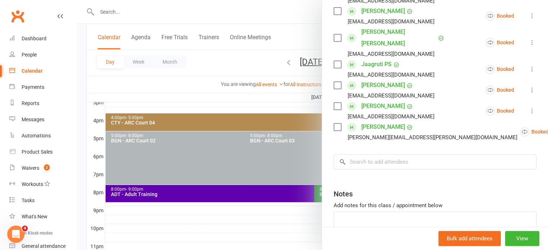
scroll to position [330, 0]
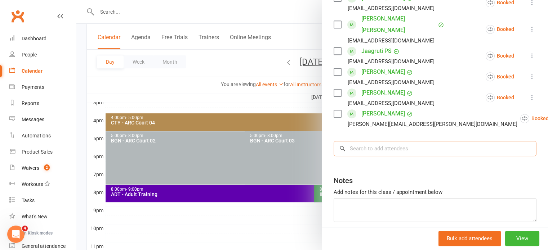
click at [386, 141] on input "search" at bounding box center [435, 148] width 203 height 15
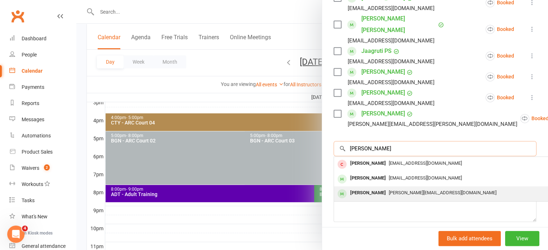
type input "dhriti"
click at [372, 188] on div "[PERSON_NAME]" at bounding box center [367, 193] width 41 height 10
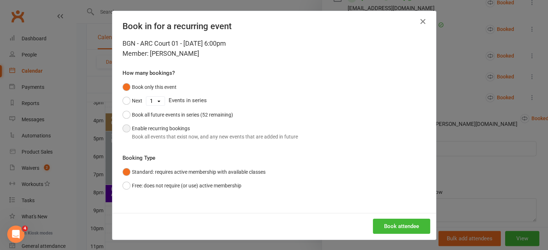
click at [175, 124] on button "Enable recurring bookings Book all events that exist now, and any new events th…" at bounding box center [211, 133] width 176 height 22
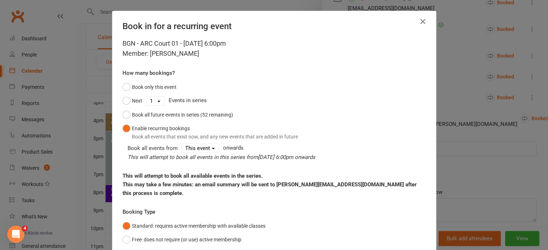
scroll to position [45, 0]
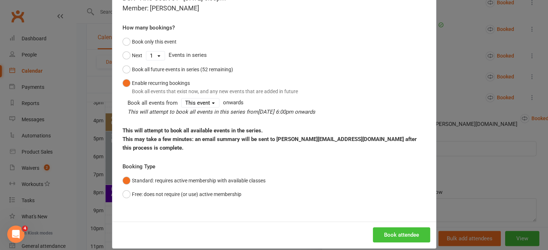
click at [405, 228] on button "Book attendee" at bounding box center [401, 235] width 57 height 15
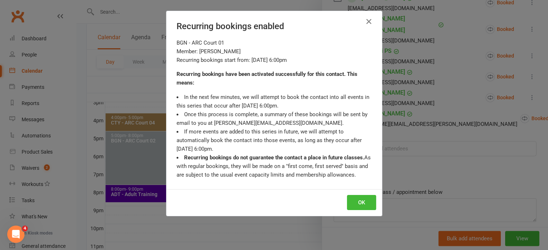
scroll to position [351, 0]
click at [428, 193] on div "Recurring bookings enabled BGN - ARC Court 01 Member: Dhriti Karthikeyan Recurr…" at bounding box center [274, 125] width 548 height 250
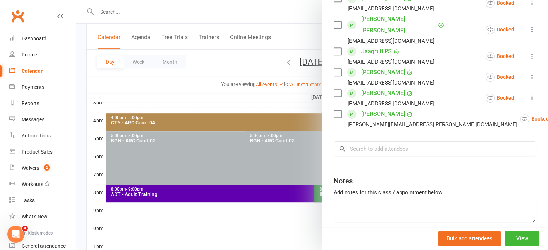
click at [152, 102] on div at bounding box center [312, 125] width 472 height 250
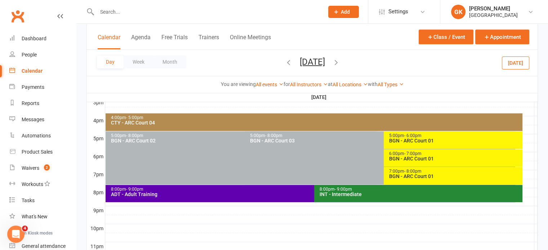
click at [285, 65] on icon "button" at bounding box center [289, 62] width 8 height 8
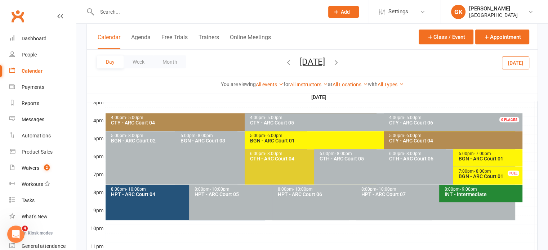
click at [285, 63] on icon "button" at bounding box center [289, 62] width 8 height 8
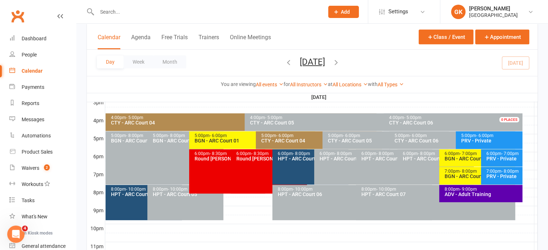
click at [479, 154] on div "6:00pm - 7:00pm" at bounding box center [479, 154] width 70 height 5
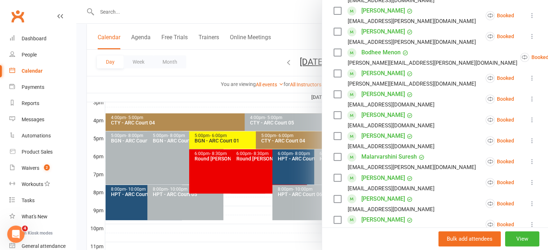
scroll to position [280, 0]
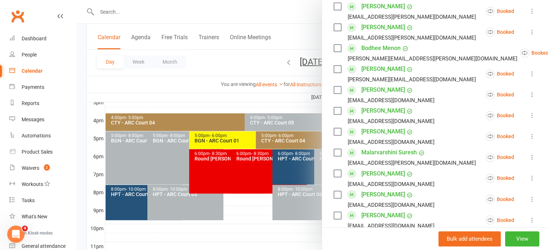
click at [529, 176] on icon at bounding box center [532, 178] width 7 height 7
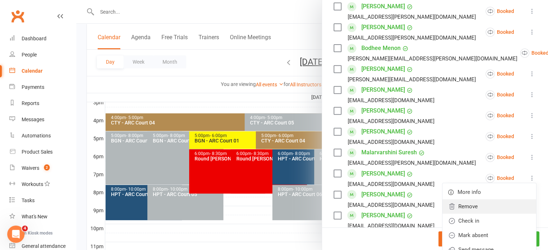
click at [476, 204] on link "Remove" at bounding box center [490, 207] width 94 height 14
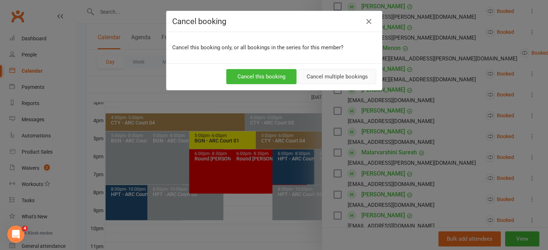
click at [352, 76] on button "Cancel multiple bookings" at bounding box center [337, 76] width 78 height 15
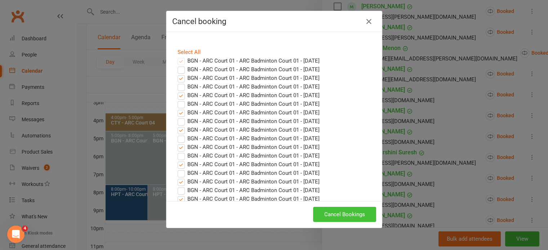
click at [325, 210] on button "Cancel Bookings" at bounding box center [344, 214] width 63 height 15
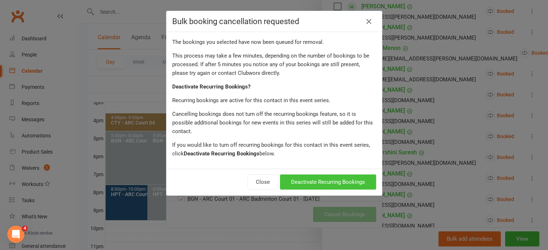
click at [319, 175] on button "Deactivate Recurring Bookings" at bounding box center [328, 182] width 96 height 15
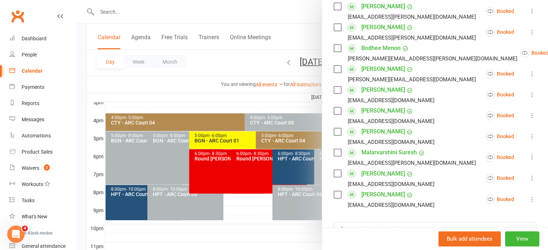
click at [272, 93] on div at bounding box center [312, 125] width 472 height 250
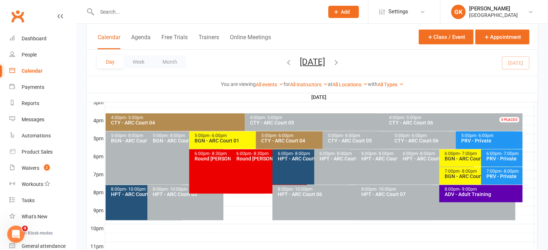
click at [340, 59] on icon "button" at bounding box center [336, 62] width 8 height 8
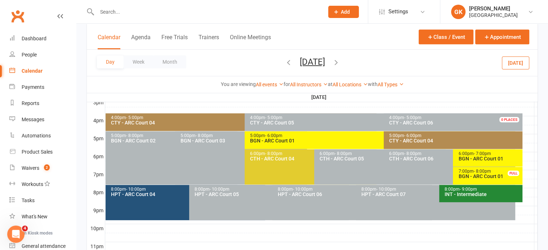
click at [340, 61] on icon "button" at bounding box center [336, 62] width 8 height 8
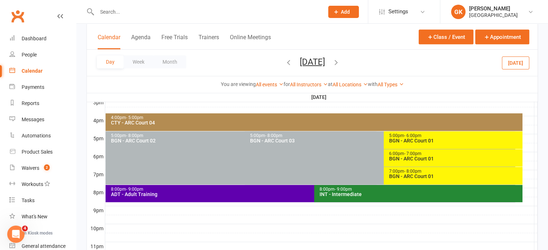
click at [340, 61] on icon "button" at bounding box center [336, 62] width 8 height 8
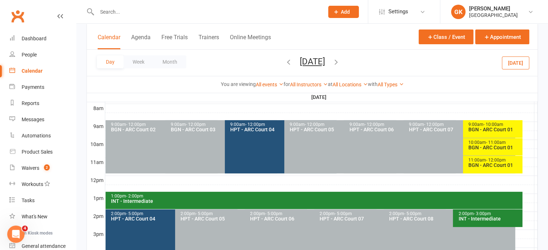
scroll to position [186, 0]
click at [486, 142] on span "- 11:00am" at bounding box center [496, 143] width 20 height 5
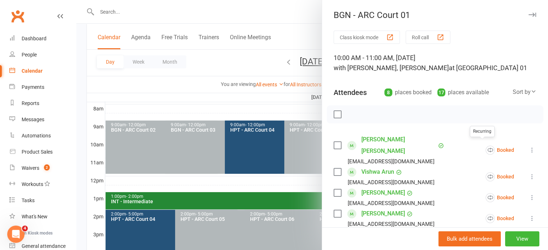
scroll to position [202, 0]
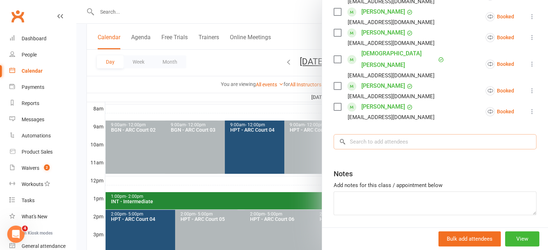
click at [409, 134] on input "search" at bounding box center [435, 141] width 203 height 15
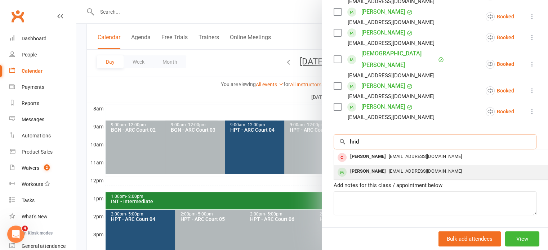
type input "hrid"
click at [381, 166] on div "[PERSON_NAME]" at bounding box center [367, 171] width 41 height 10
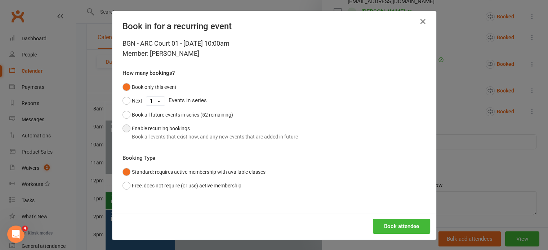
click at [185, 132] on button "Enable recurring bookings Book all events that exist now, and any new events th…" at bounding box center [211, 133] width 176 height 22
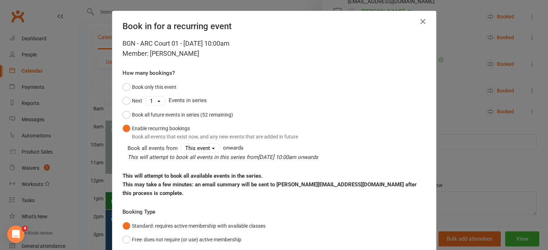
scroll to position [45, 0]
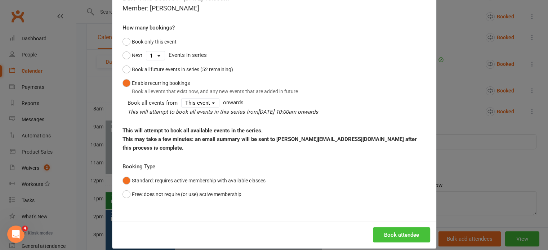
click at [383, 232] on button "Book attendee" at bounding box center [401, 235] width 57 height 15
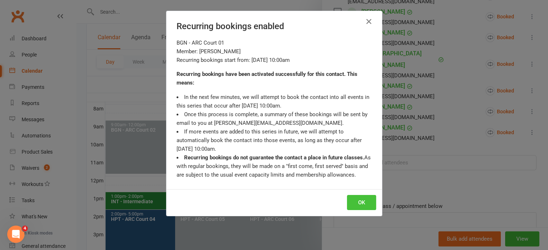
click at [367, 204] on button "OK" at bounding box center [361, 202] width 29 height 15
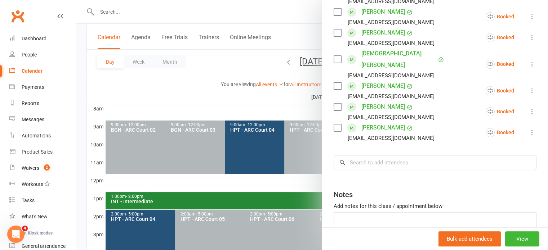
click at [301, 101] on div at bounding box center [312, 125] width 472 height 250
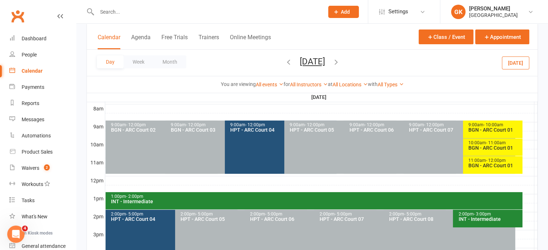
click at [285, 62] on icon "button" at bounding box center [289, 62] width 8 height 8
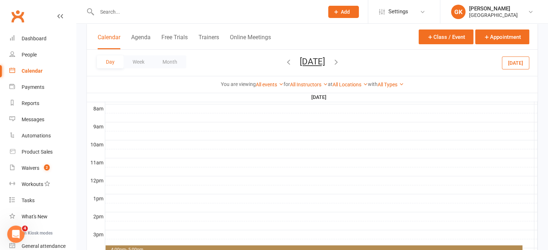
click at [285, 62] on icon "button" at bounding box center [289, 62] width 8 height 8
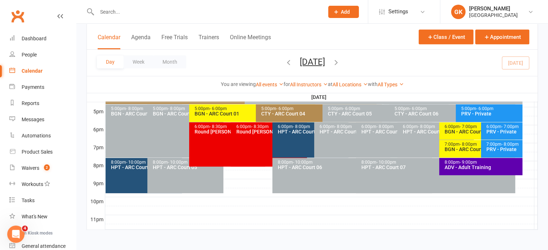
click at [469, 132] on div "BGN - ARC Court 01" at bounding box center [479, 131] width 70 height 5
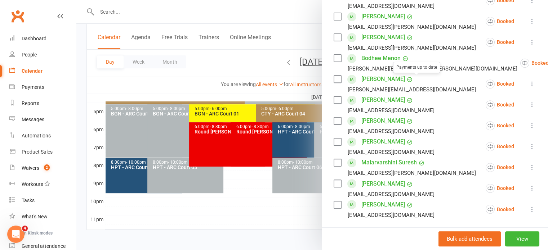
scroll to position [270, 0]
click at [268, 93] on div at bounding box center [312, 125] width 472 height 250
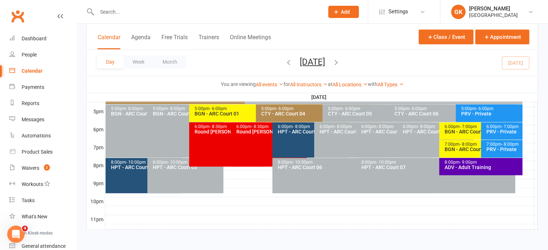
click at [468, 142] on span "- 8:00pm" at bounding box center [468, 144] width 17 height 5
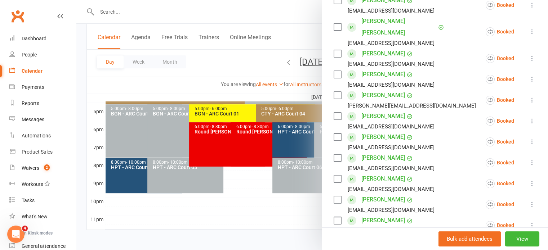
scroll to position [143, 0]
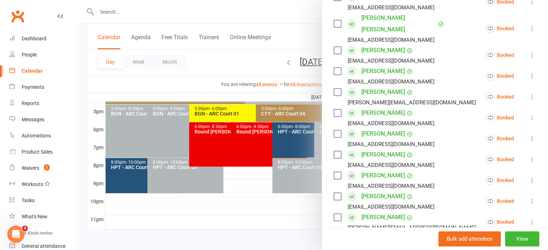
click at [529, 156] on icon at bounding box center [532, 159] width 7 height 7
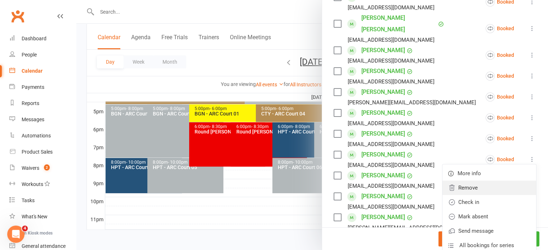
click at [474, 181] on link "Remove" at bounding box center [490, 188] width 94 height 14
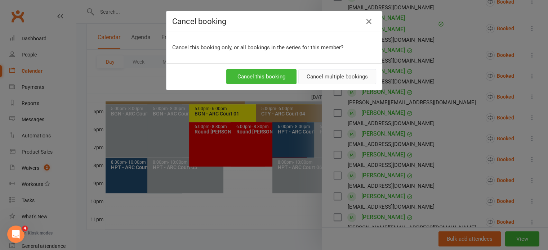
click at [352, 72] on button "Cancel multiple bookings" at bounding box center [337, 76] width 78 height 15
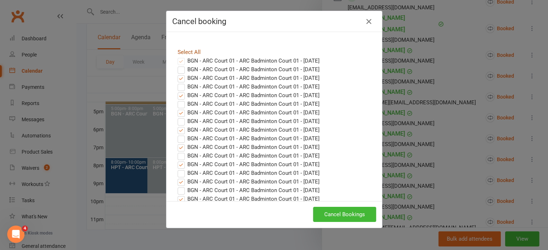
click at [187, 52] on link "Select All" at bounding box center [189, 52] width 23 height 6
click at [353, 211] on button "Cancel Bookings" at bounding box center [344, 214] width 63 height 15
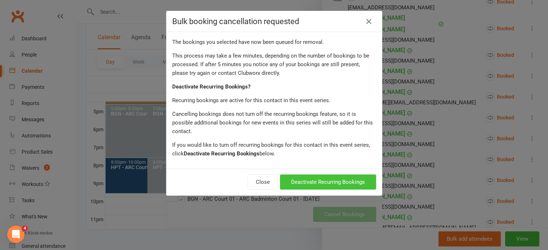
click at [328, 175] on button "Deactivate Recurring Bookings" at bounding box center [328, 182] width 96 height 15
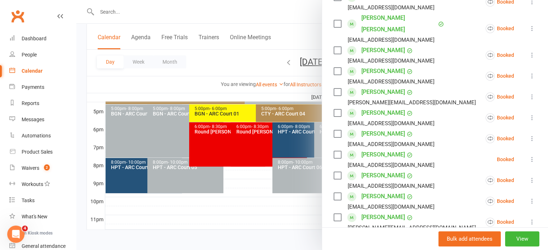
click at [266, 128] on div at bounding box center [312, 125] width 472 height 250
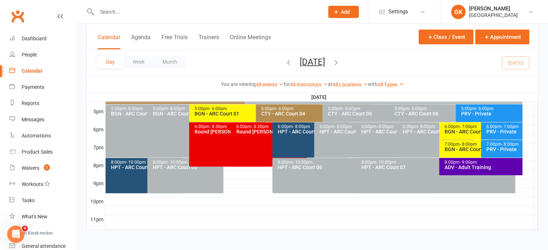
click at [457, 131] on div "BGN - ARC Court 01" at bounding box center [479, 131] width 70 height 5
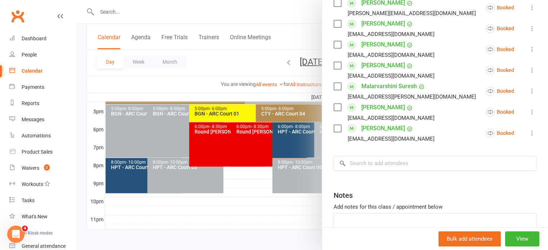
scroll to position [359, 0]
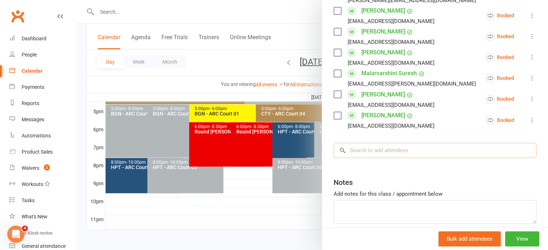
click at [359, 152] on input "search" at bounding box center [435, 150] width 203 height 15
paste input "[PERSON_NAME]"
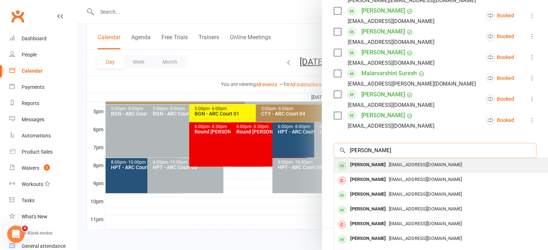
type input "[PERSON_NAME]"
click at [357, 165] on div "[PERSON_NAME]" at bounding box center [367, 165] width 41 height 10
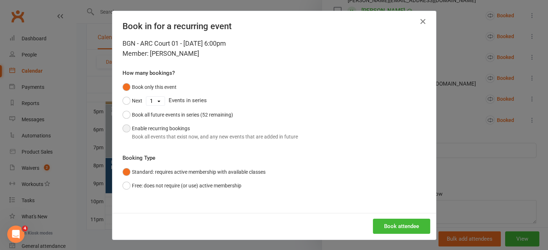
click at [157, 125] on button "Enable recurring bookings Book all events that exist now, and any new events th…" at bounding box center [211, 133] width 176 height 22
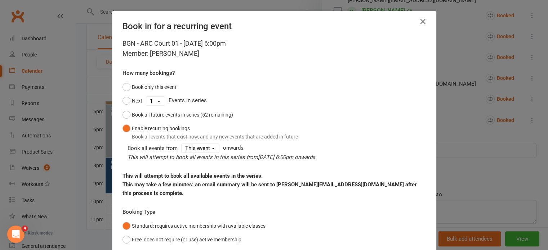
scroll to position [45, 0]
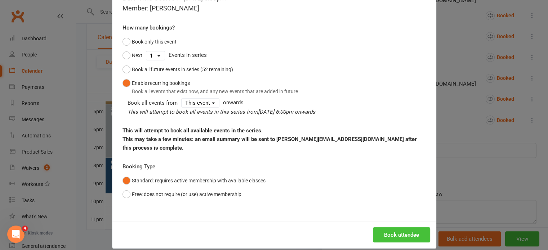
click at [398, 228] on button "Book attendee" at bounding box center [401, 235] width 57 height 15
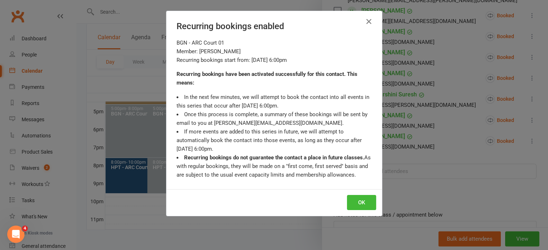
scroll to position [380, 0]
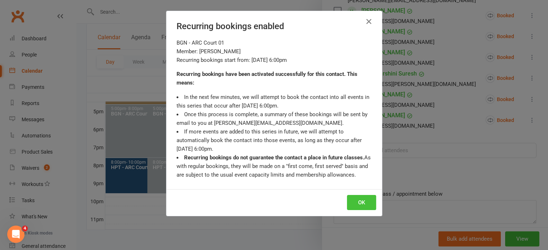
click at [358, 201] on button "OK" at bounding box center [361, 202] width 29 height 15
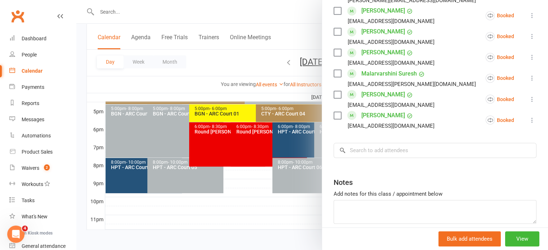
click at [287, 90] on div at bounding box center [312, 125] width 472 height 250
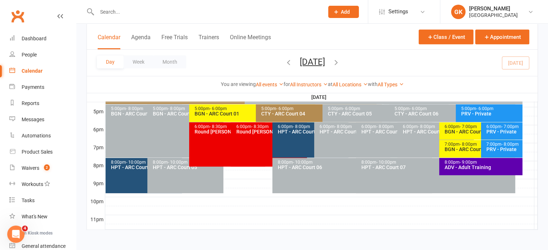
click at [340, 60] on icon "button" at bounding box center [336, 62] width 8 height 8
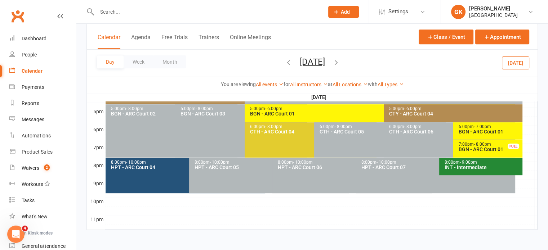
click at [477, 126] on span "- 7:00pm" at bounding box center [482, 126] width 17 height 5
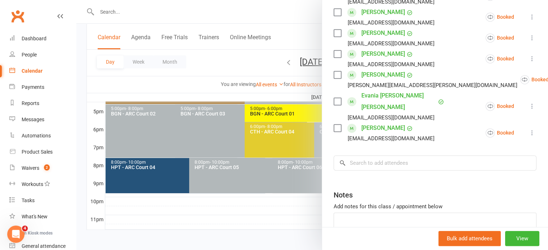
scroll to position [381, 0]
click at [393, 155] on input "search" at bounding box center [435, 162] width 203 height 15
paste input "[PERSON_NAME]"
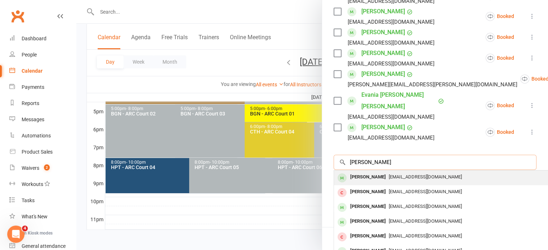
type input "[PERSON_NAME]"
click at [365, 172] on div "[PERSON_NAME]" at bounding box center [367, 177] width 41 height 10
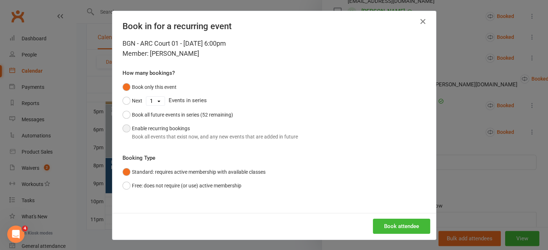
click at [215, 139] on div "Book all events that exist now, and any new events that are added in future" at bounding box center [215, 137] width 166 height 8
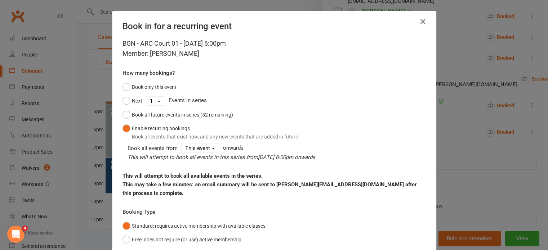
scroll to position [45, 0]
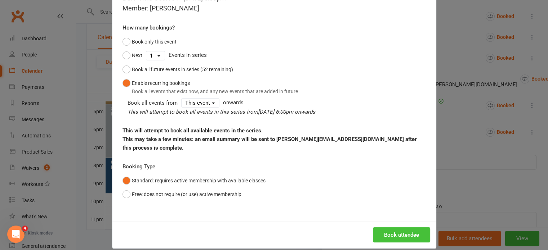
click at [392, 228] on button "Book attendee" at bounding box center [401, 235] width 57 height 15
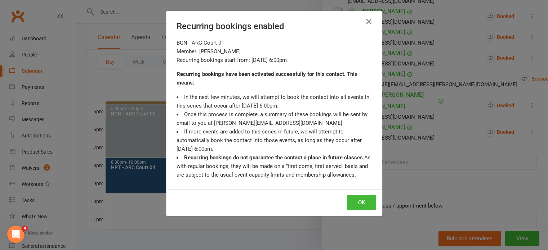
scroll to position [402, 0]
click at [358, 201] on button "OK" at bounding box center [361, 202] width 29 height 15
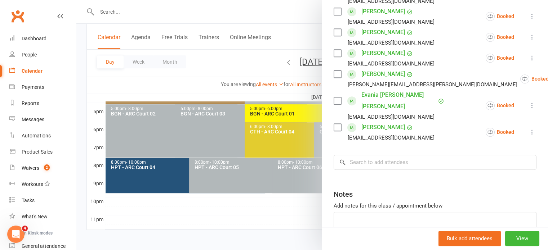
click at [294, 94] on div at bounding box center [312, 125] width 472 height 250
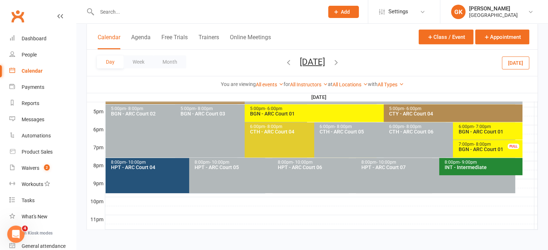
click at [340, 61] on icon "button" at bounding box center [336, 62] width 8 height 8
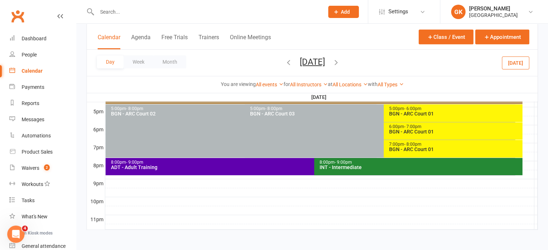
click at [413, 144] on span "- 8:00pm" at bounding box center [412, 144] width 17 height 5
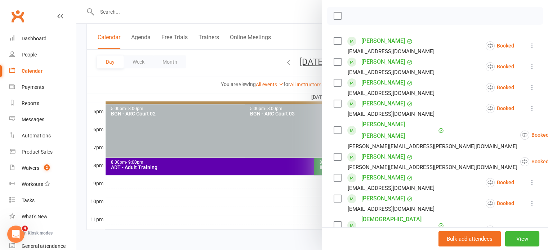
scroll to position [102, 0]
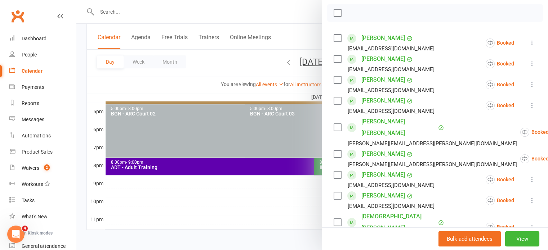
click at [529, 176] on icon at bounding box center [532, 179] width 7 height 7
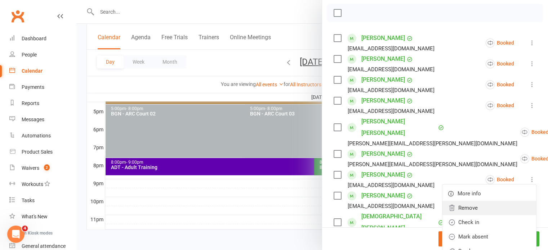
click at [479, 201] on link "Remove" at bounding box center [490, 208] width 94 height 14
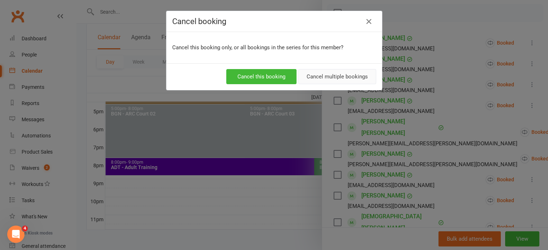
click at [362, 79] on button "Cancel multiple bookings" at bounding box center [337, 76] width 78 height 15
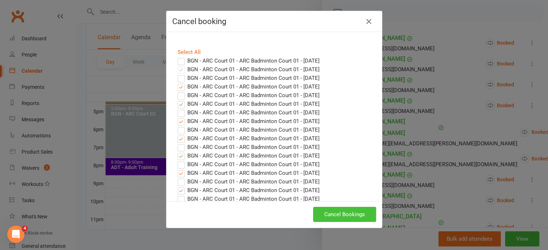
click at [323, 214] on button "Cancel Bookings" at bounding box center [344, 214] width 63 height 15
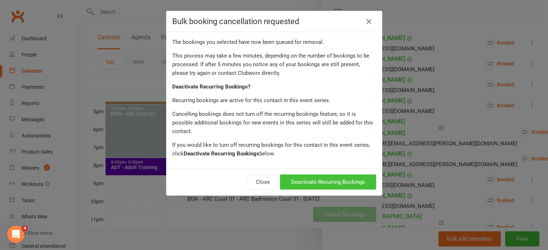
click at [297, 175] on button "Deactivate Recurring Bookings" at bounding box center [328, 182] width 96 height 15
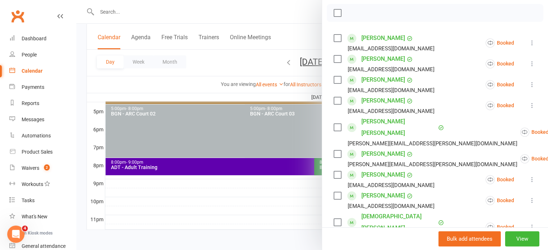
click at [230, 203] on div at bounding box center [312, 125] width 472 height 250
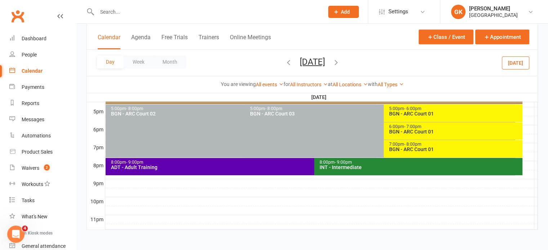
click at [285, 57] on button "button" at bounding box center [289, 63] width 8 height 13
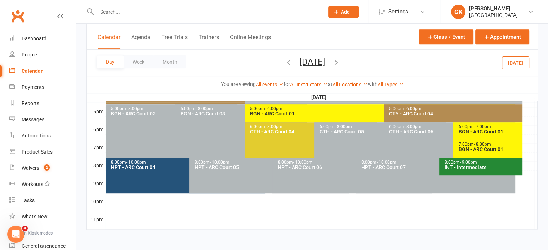
click at [285, 61] on icon "button" at bounding box center [289, 62] width 8 height 8
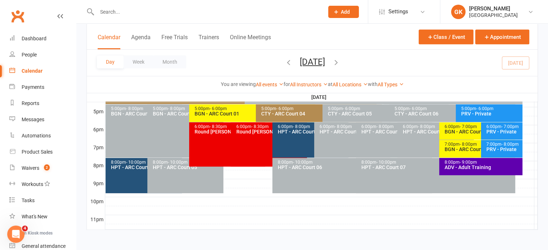
click at [285, 61] on icon "button" at bounding box center [289, 62] width 8 height 8
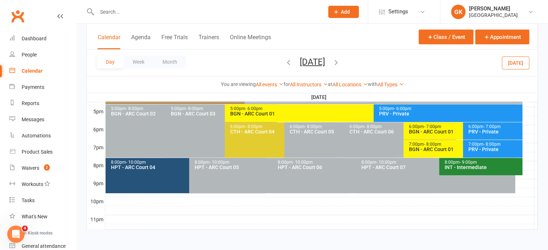
click at [285, 61] on icon "button" at bounding box center [289, 62] width 8 height 8
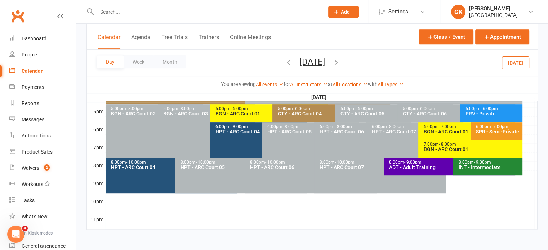
click at [436, 133] on div "BGN - ARC Court 01" at bounding box center [468, 131] width 90 height 5
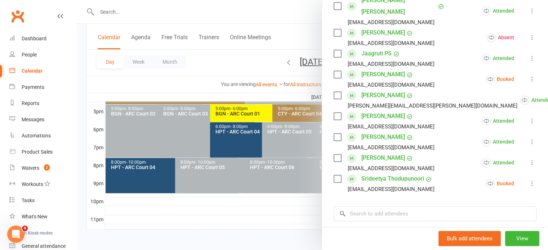
scroll to position [355, 0]
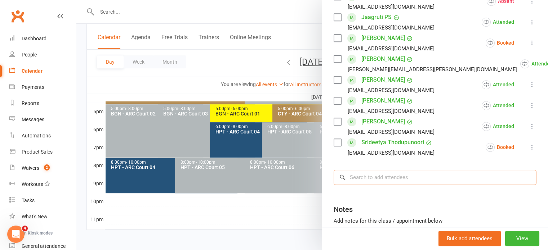
click at [404, 170] on input "search" at bounding box center [435, 177] width 203 height 15
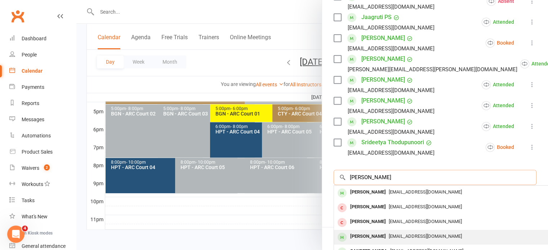
type input "sudeep"
click at [379, 232] on div "[PERSON_NAME]" at bounding box center [367, 237] width 41 height 10
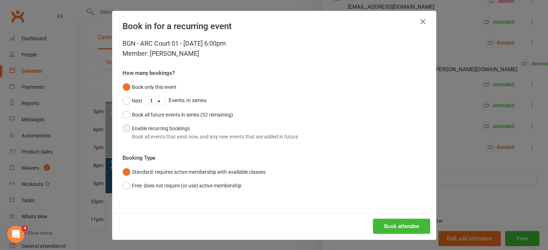
click at [164, 132] on button "Enable recurring bookings Book all events that exist now, and any new events th…" at bounding box center [211, 133] width 176 height 22
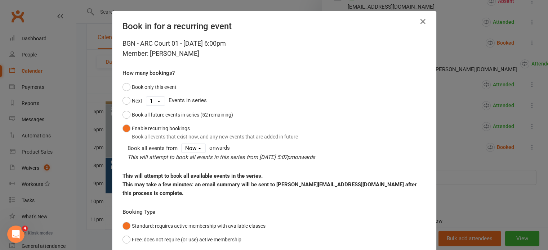
scroll to position [45, 0]
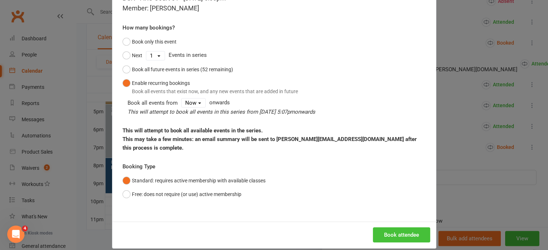
click at [404, 228] on button "Book attendee" at bounding box center [401, 235] width 57 height 15
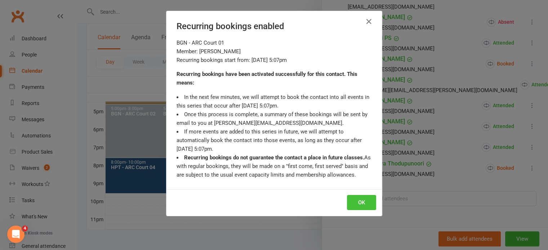
scroll to position [376, 0]
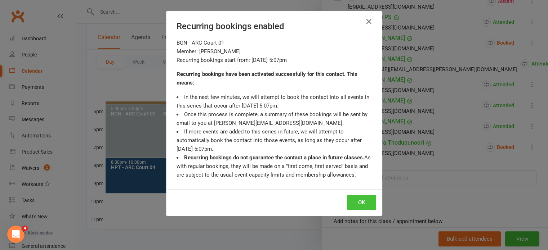
click at [368, 203] on button "OK" at bounding box center [361, 202] width 29 height 15
